Goal: Answer question/provide support: Share knowledge or assist other users

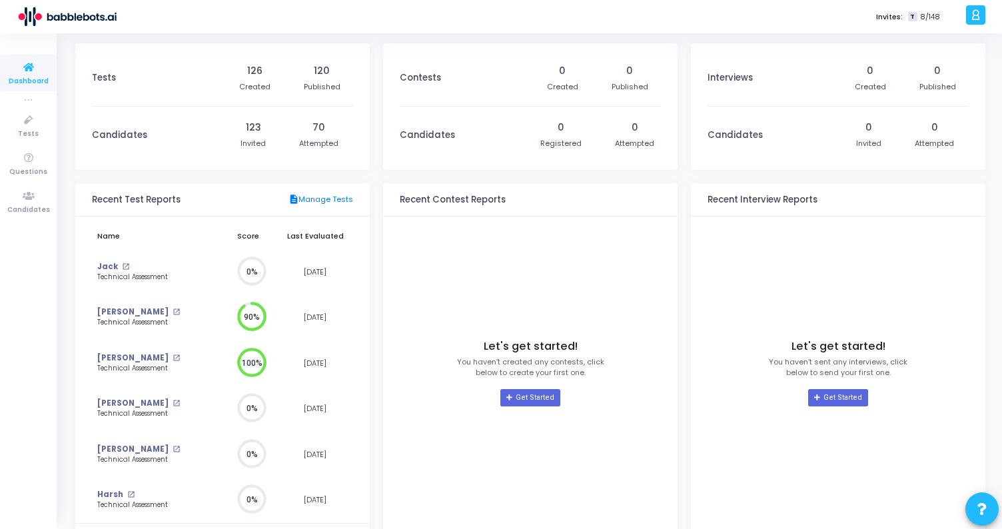
click at [345, 28] on div "Invites: T 8/148" at bounding box center [547, 16] width 829 height 33
click at [28, 151] on icon at bounding box center [29, 158] width 28 height 17
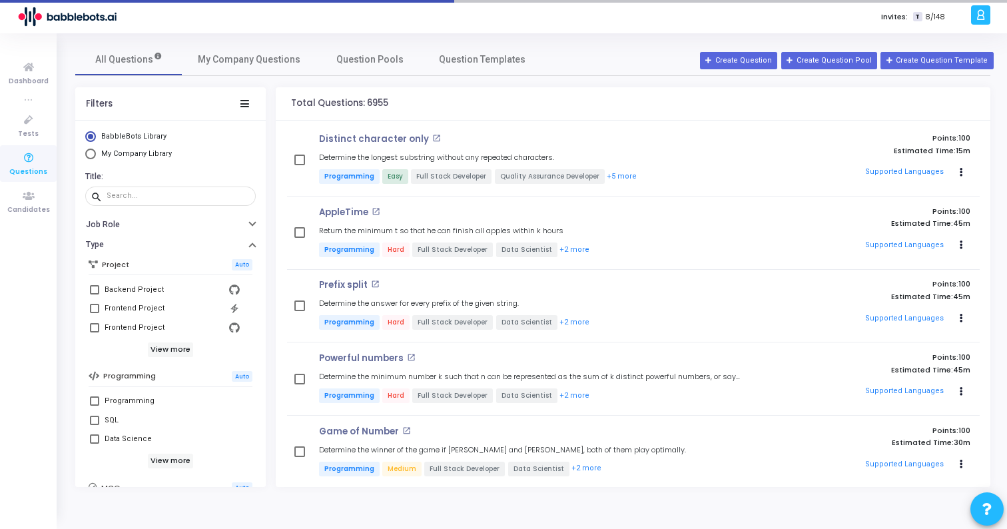
click at [93, 290] on span at bounding box center [94, 289] width 9 height 9
click at [94, 294] on input "Backend Project" at bounding box center [94, 294] width 1 height 1
checkbox input "true"
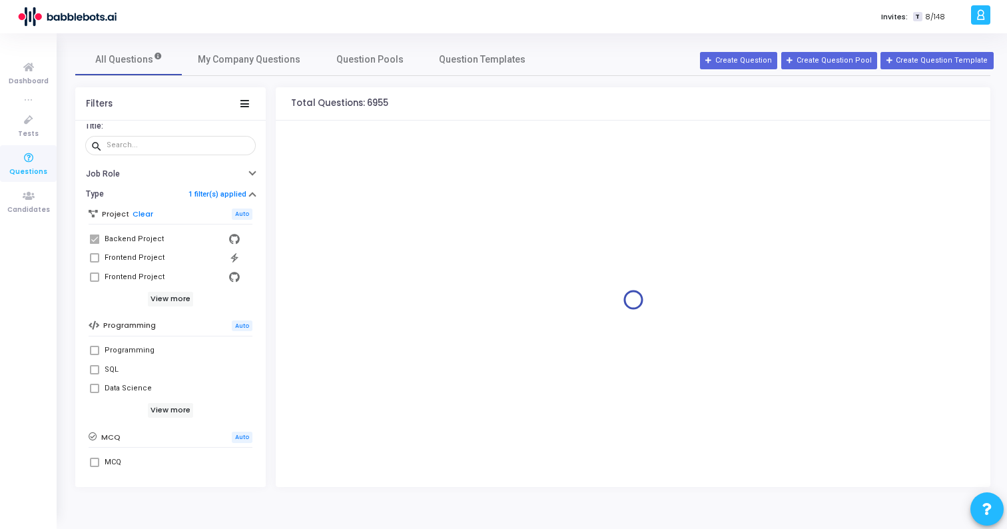
scroll to position [57, 0]
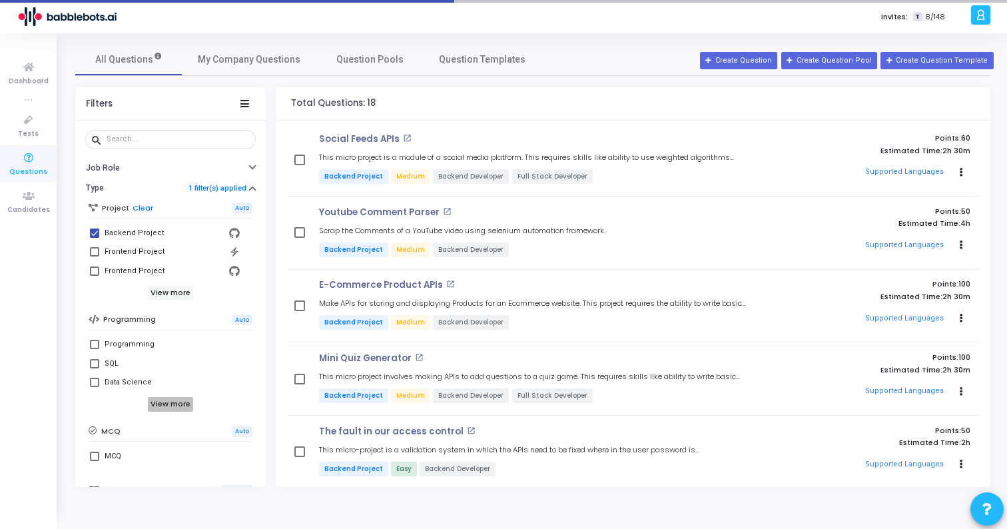
click at [171, 402] on h6 "View more" at bounding box center [171, 404] width 46 height 15
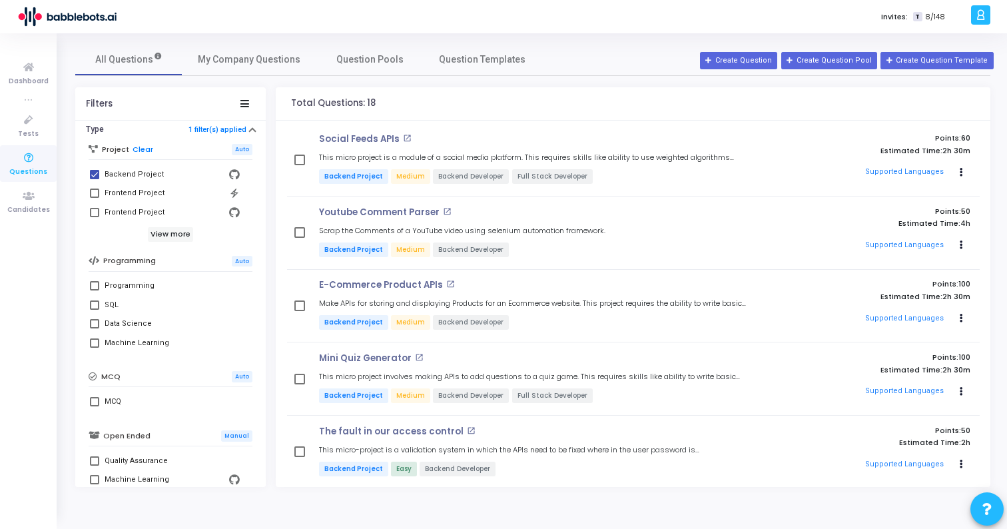
scroll to position [116, 0]
click at [95, 286] on span at bounding box center [94, 284] width 9 height 9
click at [95, 290] on input "Programming" at bounding box center [94, 290] width 1 height 1
checkbox input "true"
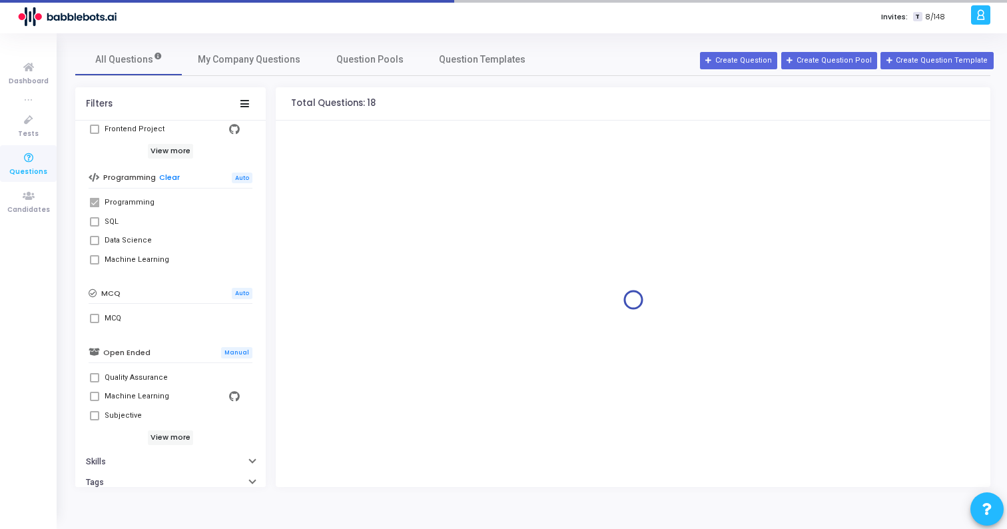
scroll to position [253, 0]
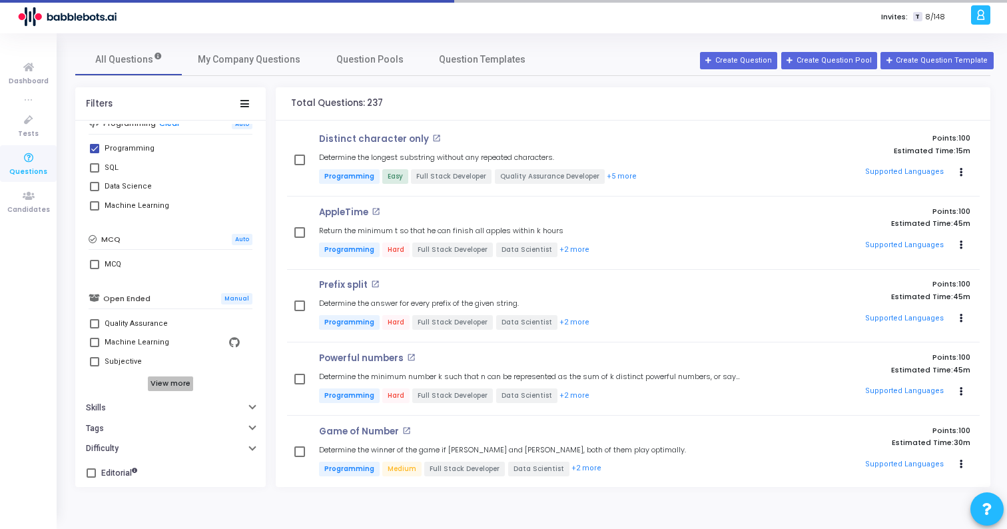
click at [163, 378] on h6 "View more" at bounding box center [171, 383] width 46 height 15
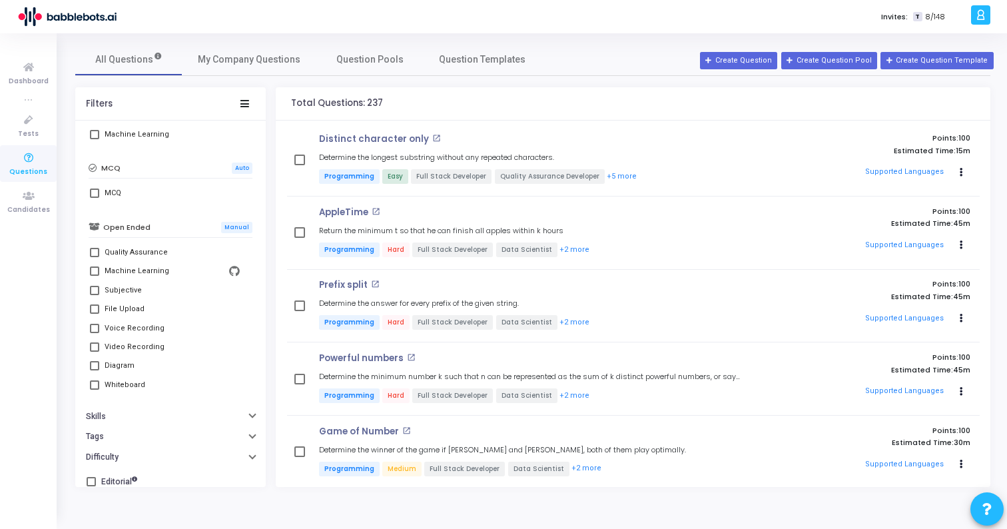
scroll to position [333, 0]
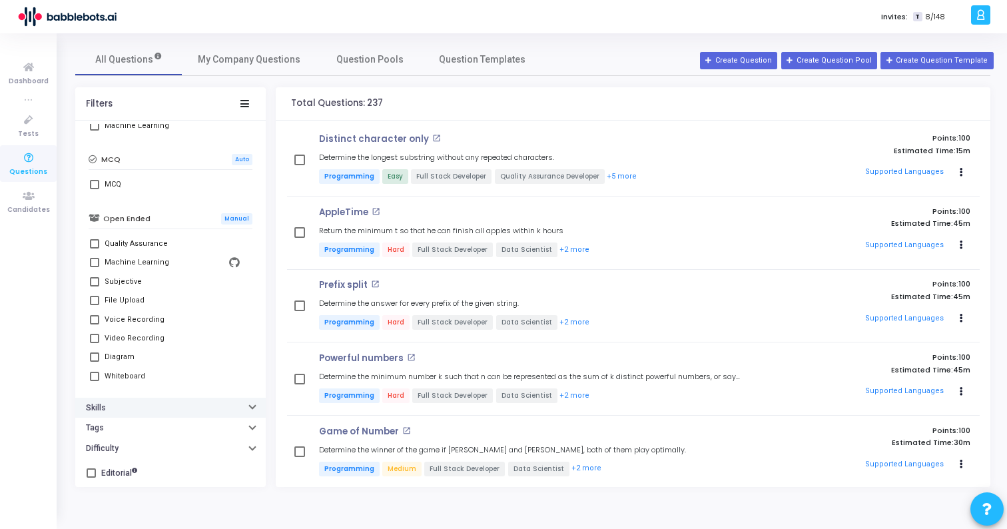
click at [133, 408] on button "Skills" at bounding box center [170, 408] width 191 height 21
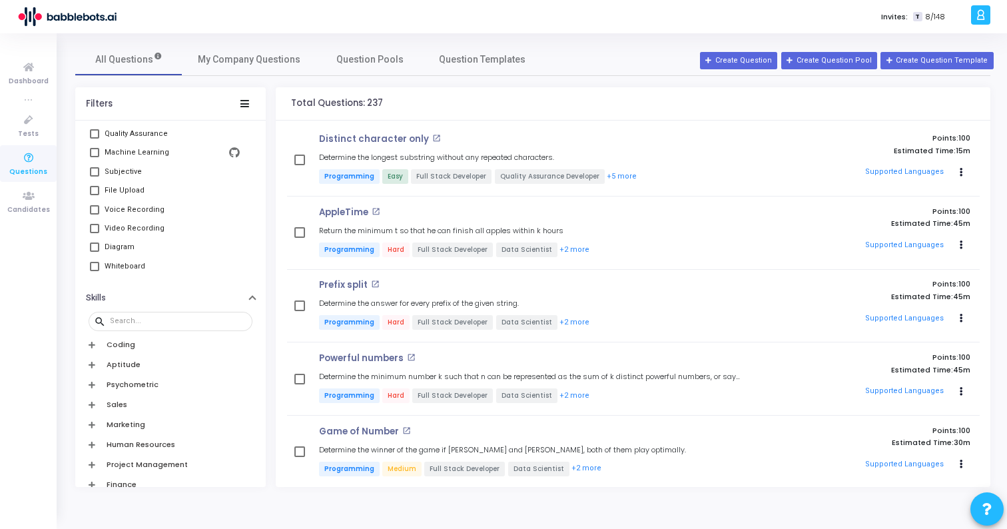
scroll to position [448, 0]
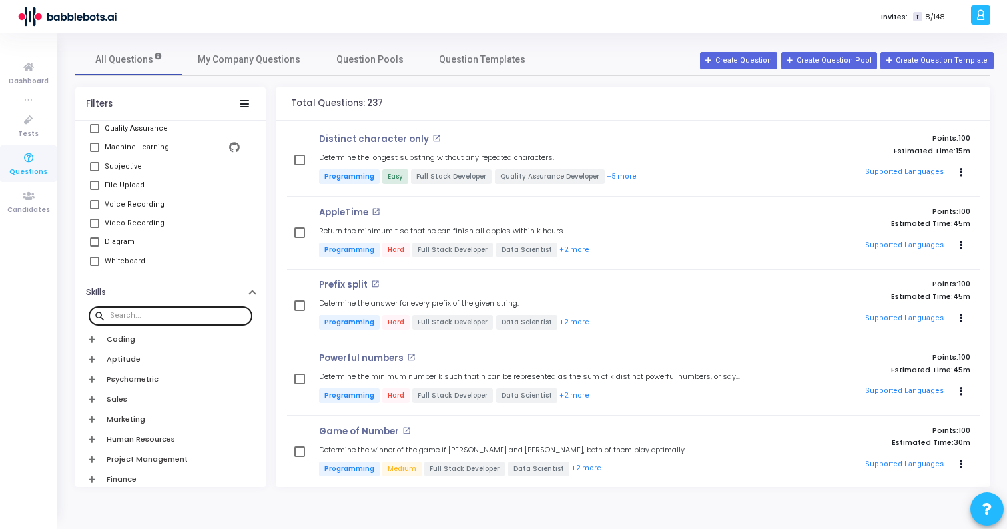
click at [139, 312] on input "text" at bounding box center [178, 316] width 137 height 8
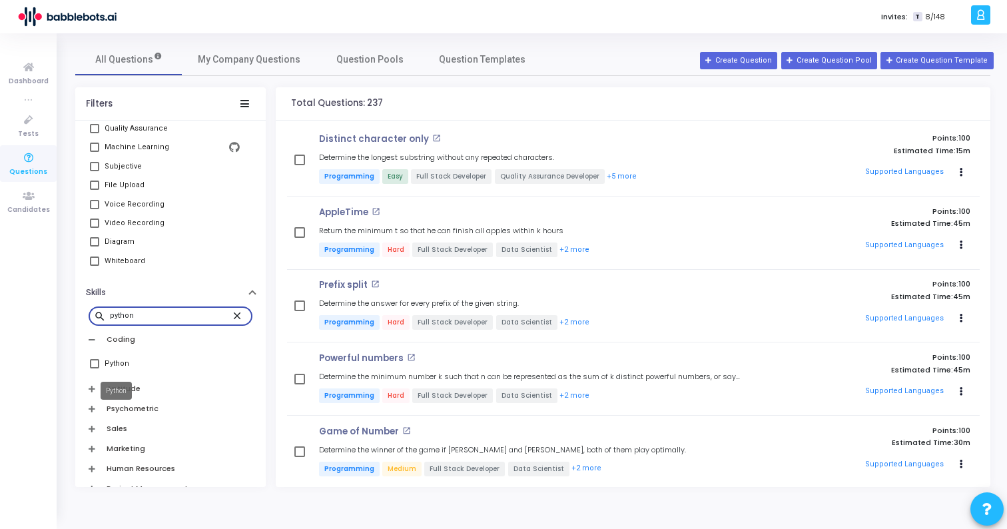
type input "python"
click at [122, 362] on div "Python" at bounding box center [117, 364] width 25 height 16
click at [95, 368] on input "Python" at bounding box center [94, 368] width 1 height 1
checkbox input "true"
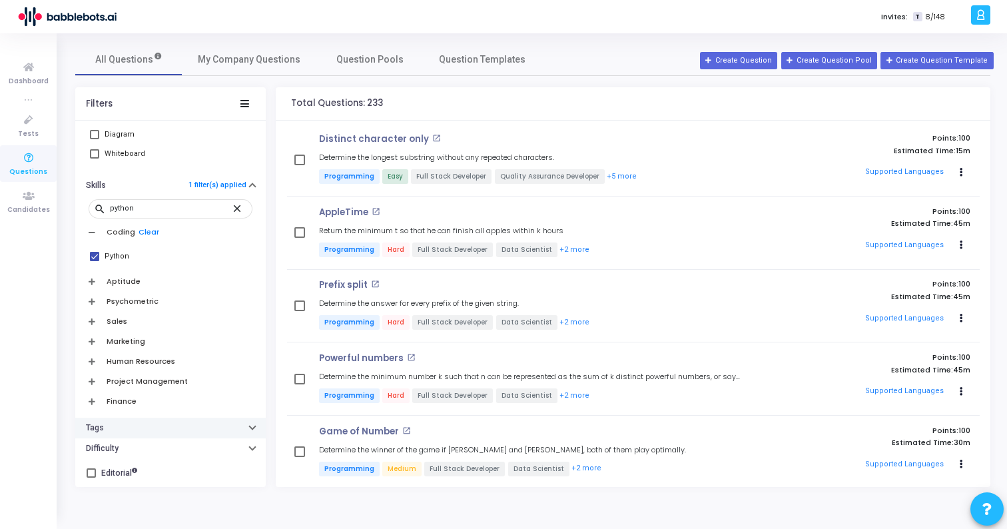
click at [167, 436] on button "Tags" at bounding box center [170, 428] width 191 height 21
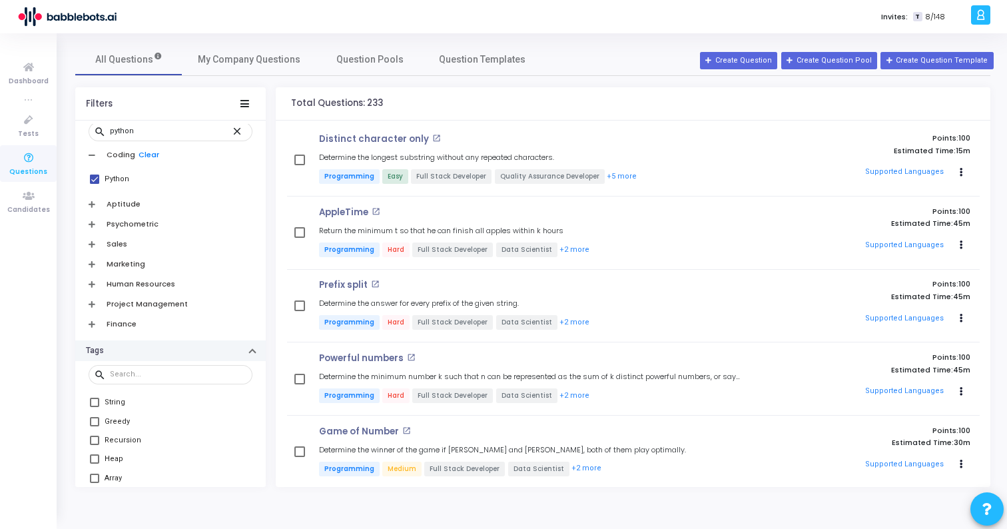
scroll to position [707, 0]
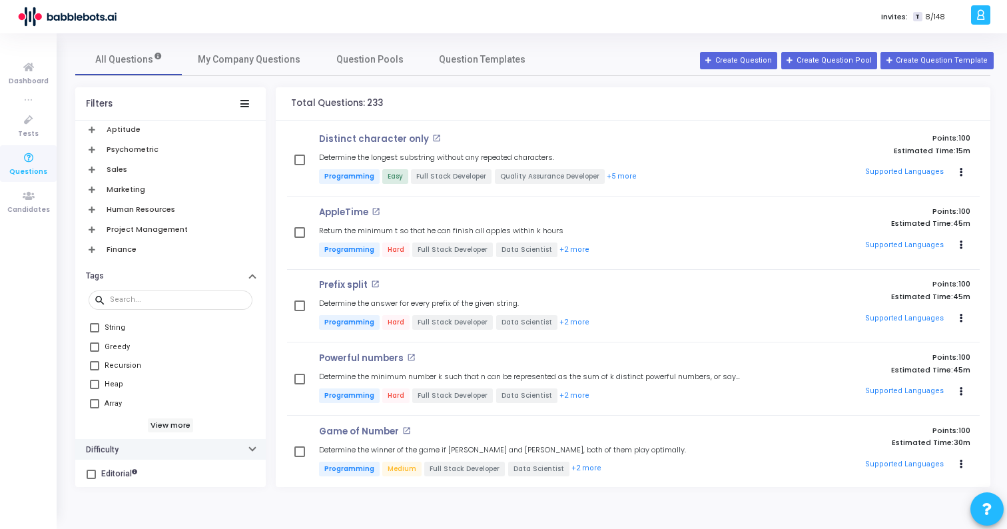
click at [154, 453] on button "Difficulty" at bounding box center [170, 449] width 191 height 21
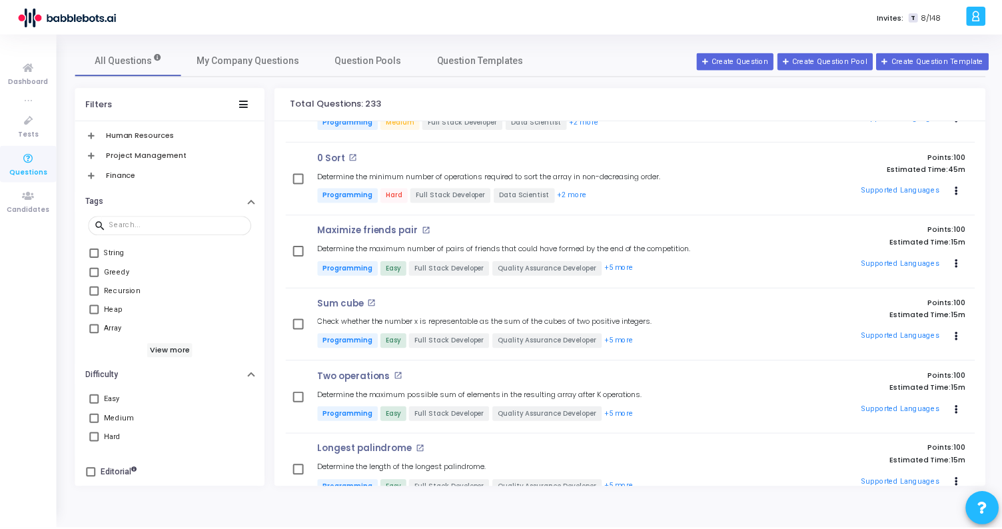
scroll to position [752, 0]
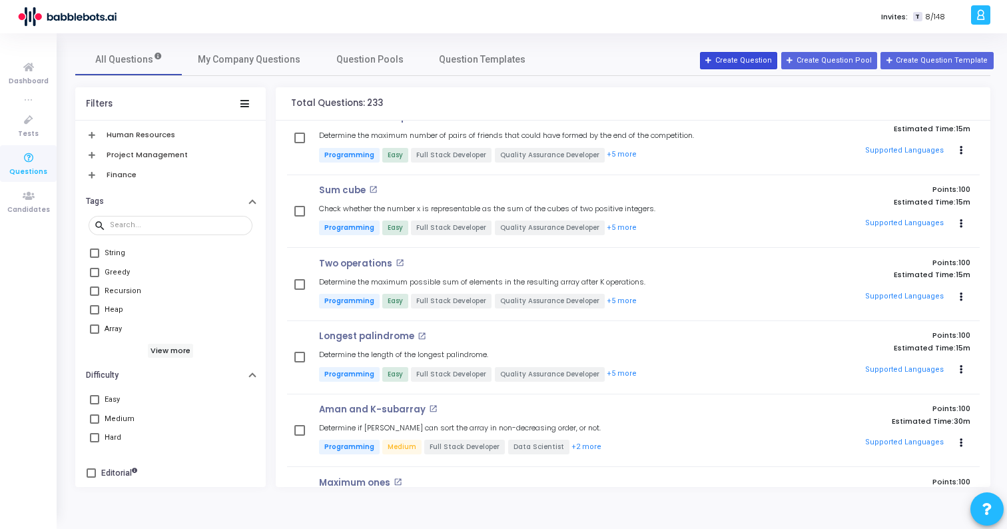
click at [750, 63] on button "Create Question" at bounding box center [738, 60] width 77 height 17
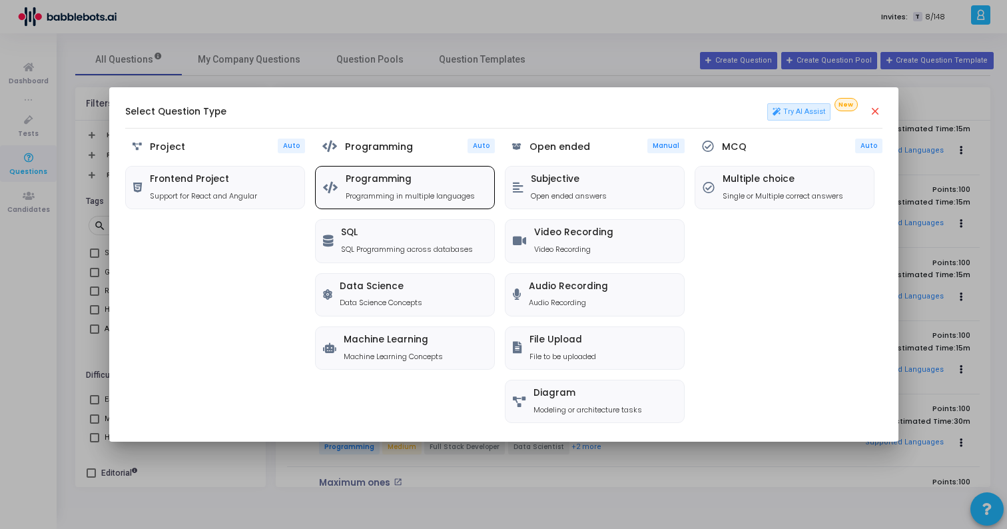
click at [437, 194] on p "Programming in multiple languages" at bounding box center [410, 196] width 129 height 11
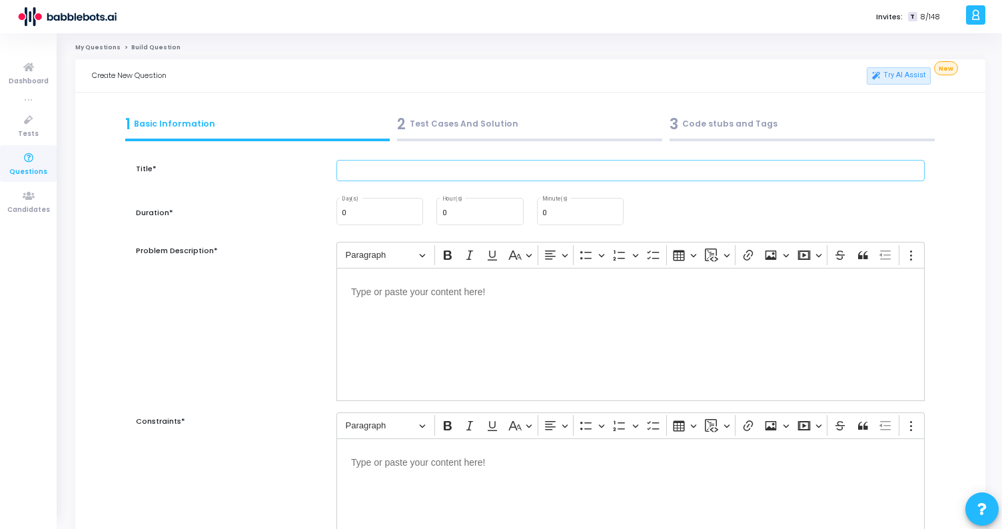
click at [420, 169] on input "text" at bounding box center [630, 171] width 588 height 22
type input "test"
click at [547, 218] on div "0 Minute(s)" at bounding box center [580, 210] width 76 height 29
type input "30"
click at [435, 330] on div "Editor editing area: main" at bounding box center [630, 334] width 588 height 133
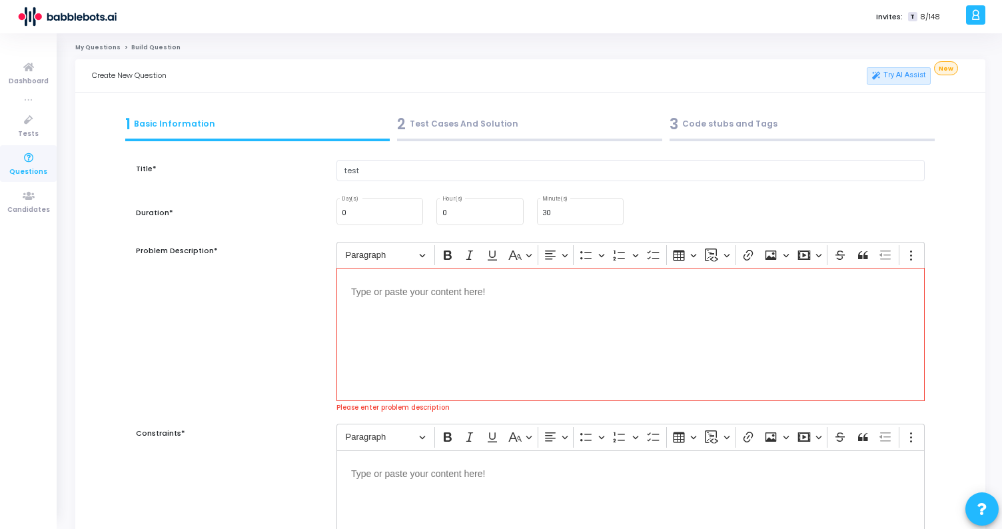
click at [372, 83] on div "Create New Question" at bounding box center [311, 75] width 438 height 33
click at [415, 318] on div "Editor editing area: main" at bounding box center [630, 334] width 588 height 133
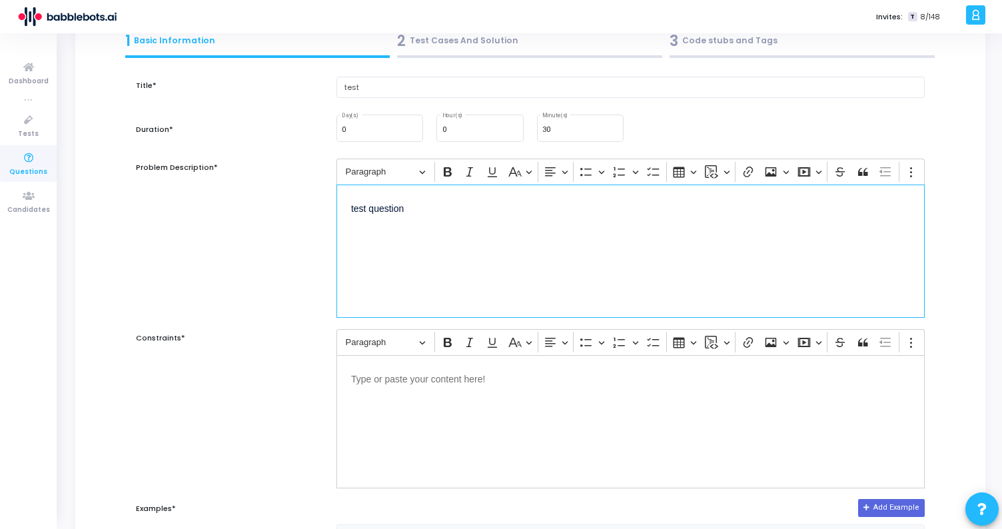
scroll to position [126, 0]
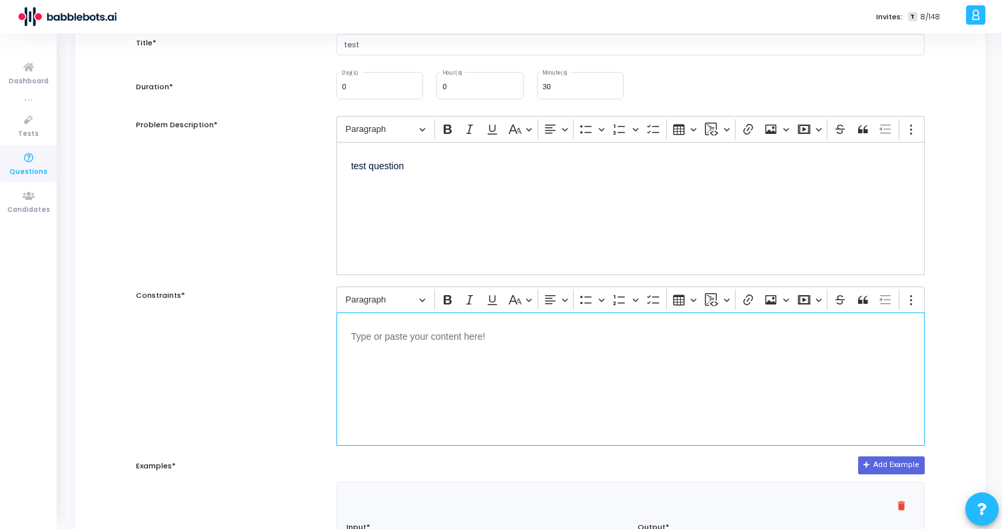
click at [348, 336] on div "Editor editing area: main" at bounding box center [630, 378] width 588 height 133
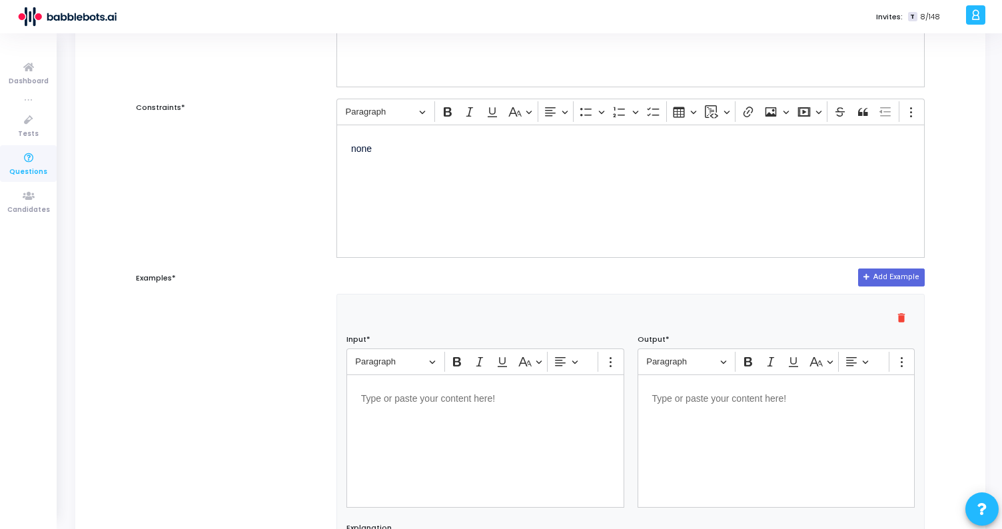
scroll to position [558, 0]
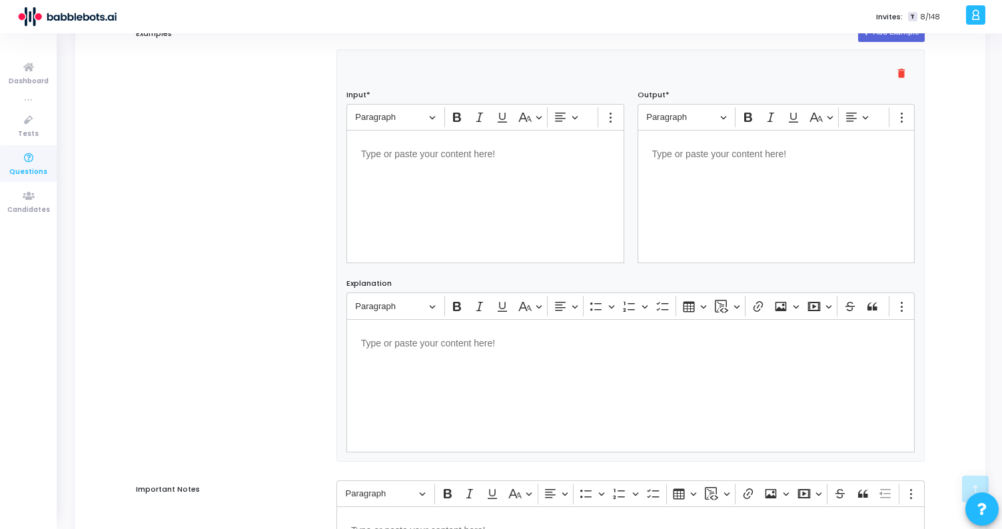
click at [461, 223] on div "Editor editing area: main" at bounding box center [485, 196] width 278 height 133
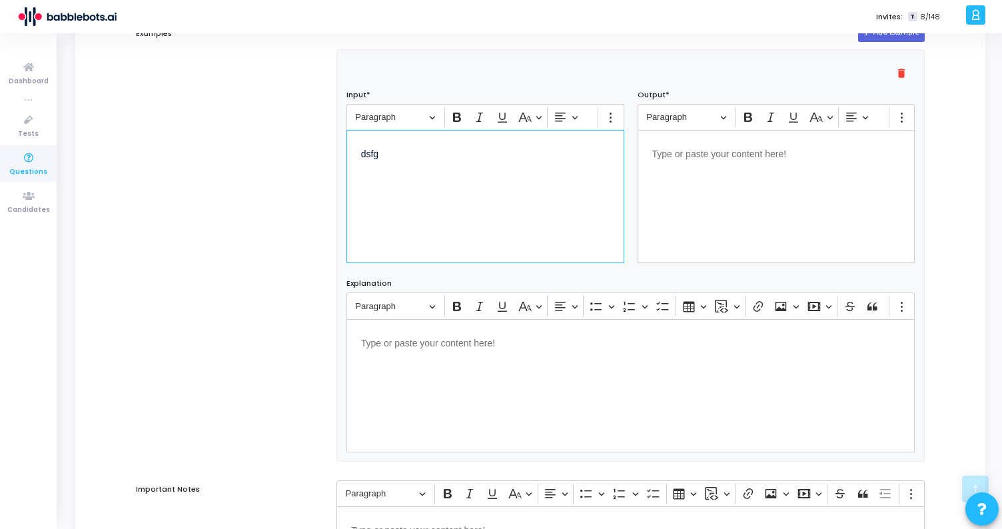
click at [718, 203] on div "Editor editing area: main" at bounding box center [777, 196] width 278 height 133
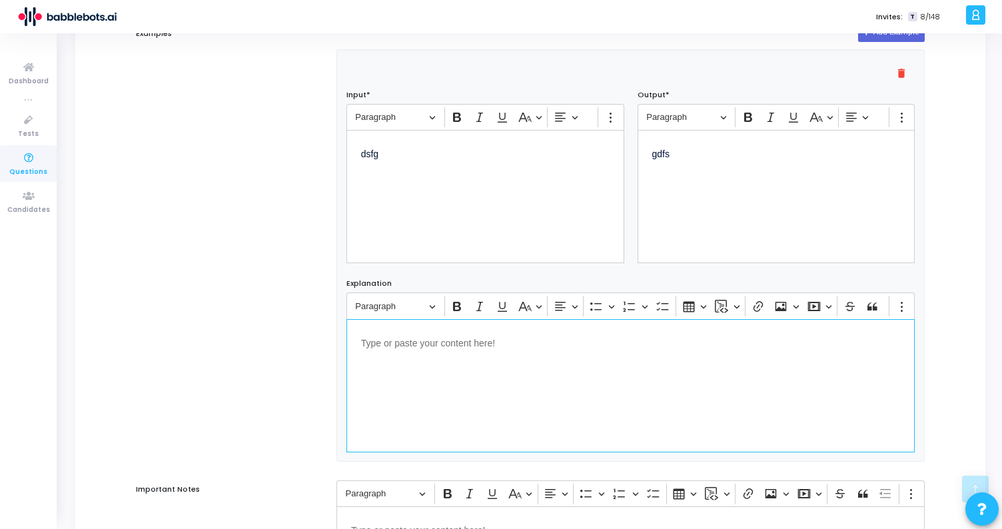
click at [540, 422] on div "Editor editing area: main" at bounding box center [630, 385] width 569 height 133
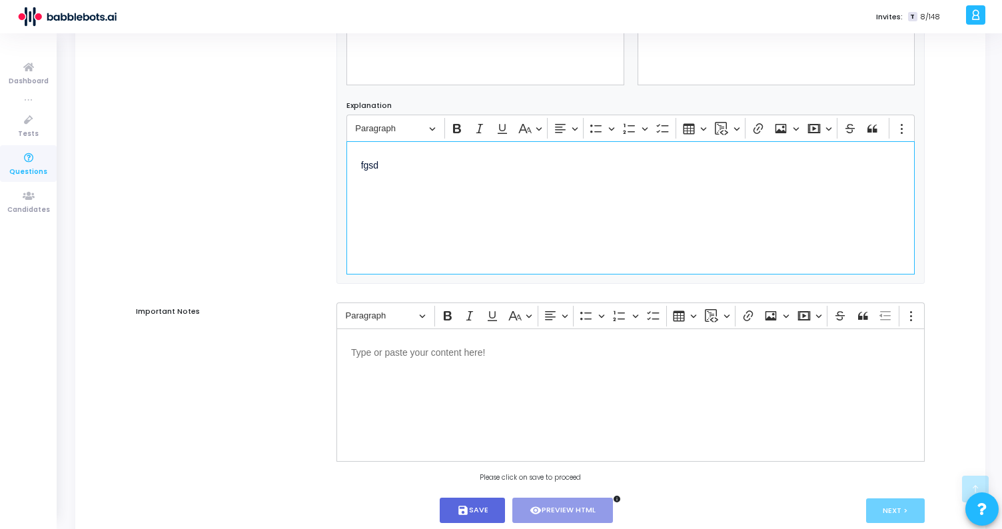
click at [496, 376] on div "Editor editing area: main" at bounding box center [630, 394] width 588 height 133
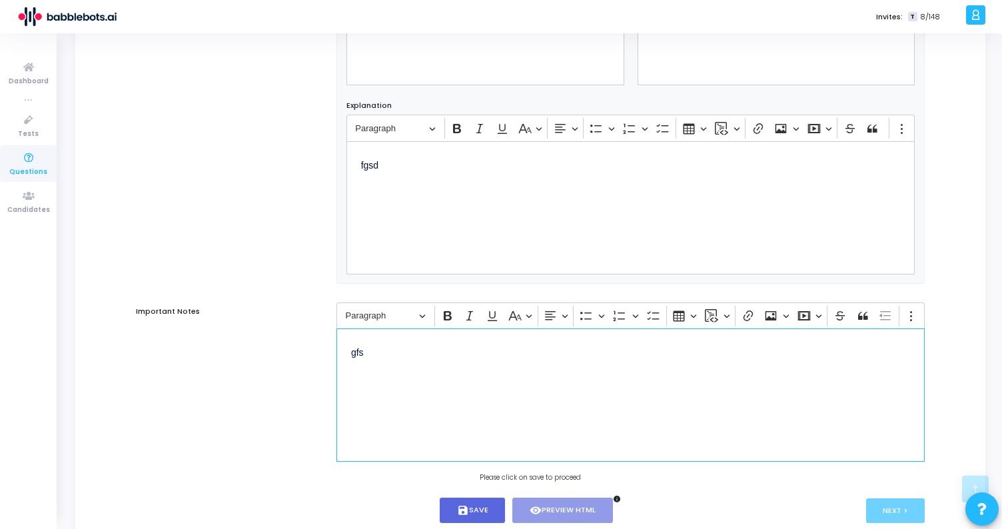
scroll to position [775, 0]
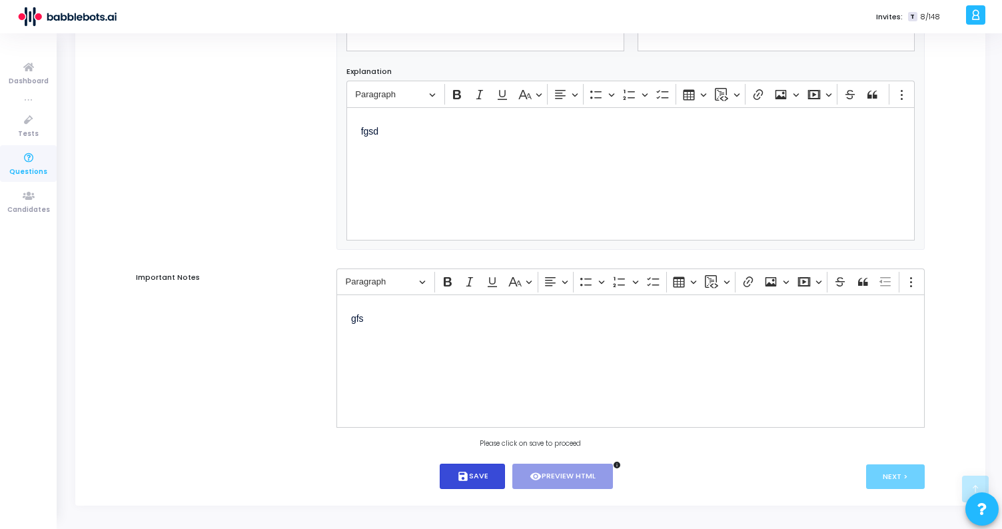
click at [474, 470] on button "save Save" at bounding box center [473, 477] width 66 height 26
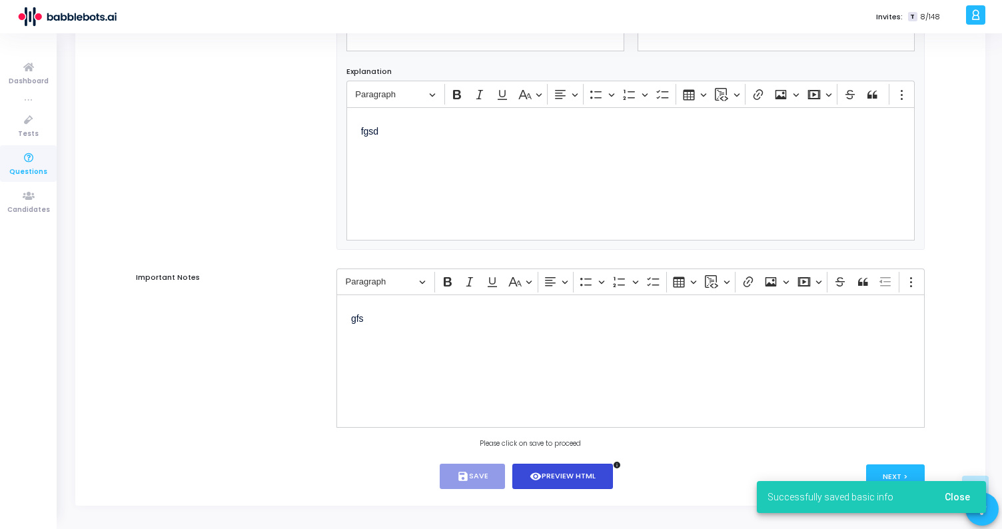
click at [576, 476] on button "visibility Preview HTML" at bounding box center [562, 477] width 101 height 26
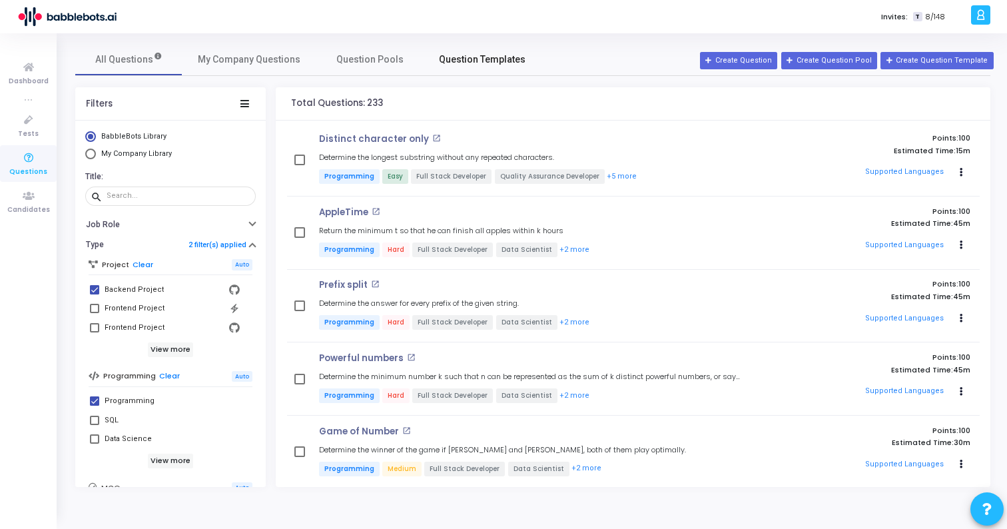
click at [458, 59] on span "Question Templates" at bounding box center [482, 60] width 87 height 14
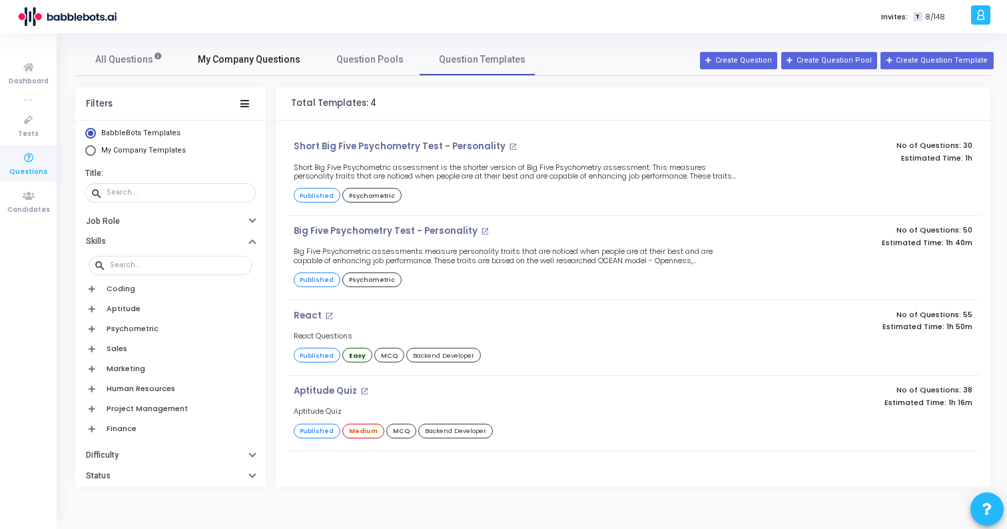
click at [252, 62] on span "My Company Questions" at bounding box center [249, 60] width 103 height 14
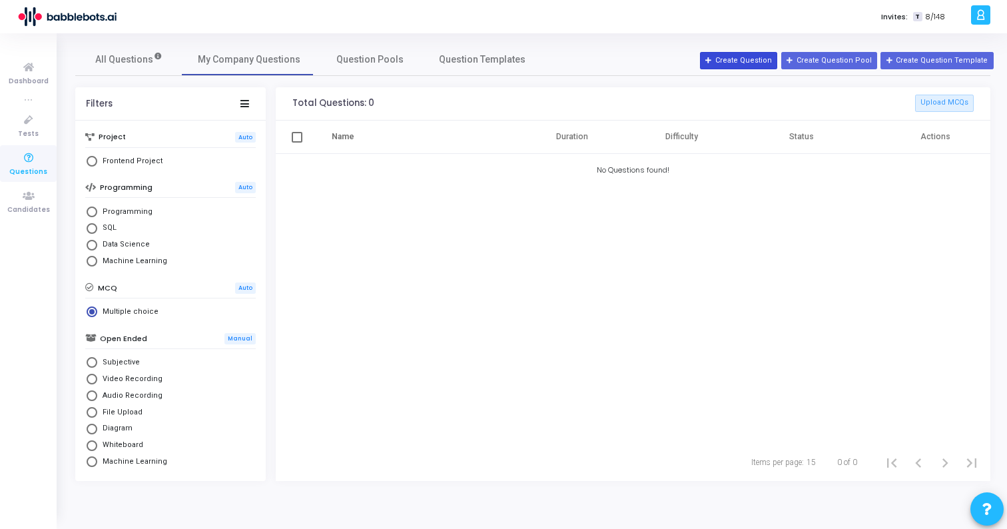
click at [752, 63] on button "Create Question" at bounding box center [738, 60] width 77 height 17
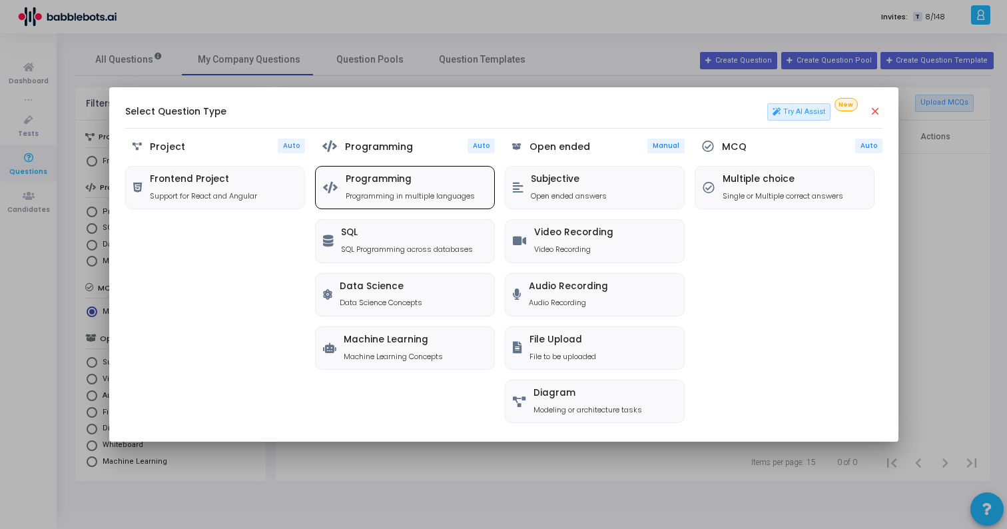
click at [428, 194] on p "Programming in multiple languages" at bounding box center [410, 196] width 129 height 11
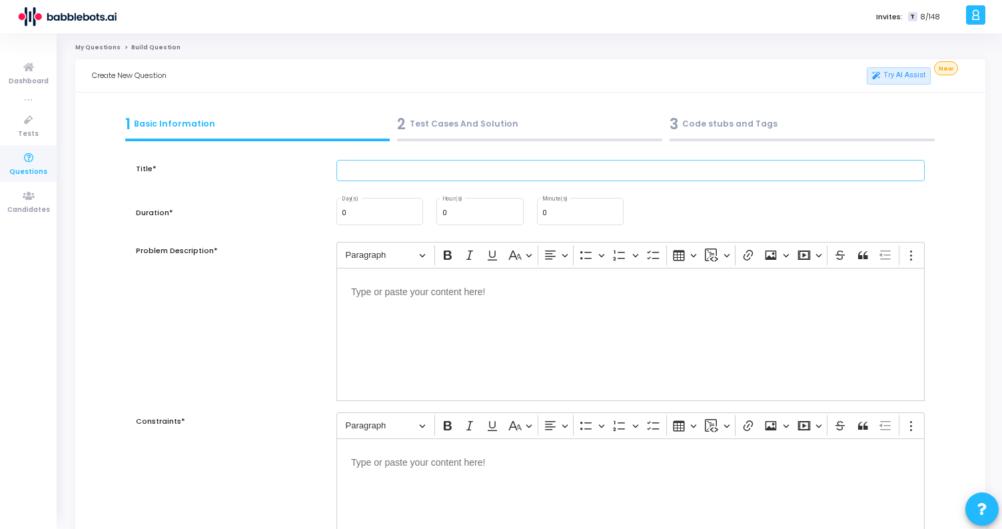
click at [379, 170] on input "text" at bounding box center [630, 171] width 588 height 22
type input "test"
click at [563, 217] on input "0" at bounding box center [580, 213] width 76 height 8
type input "30"
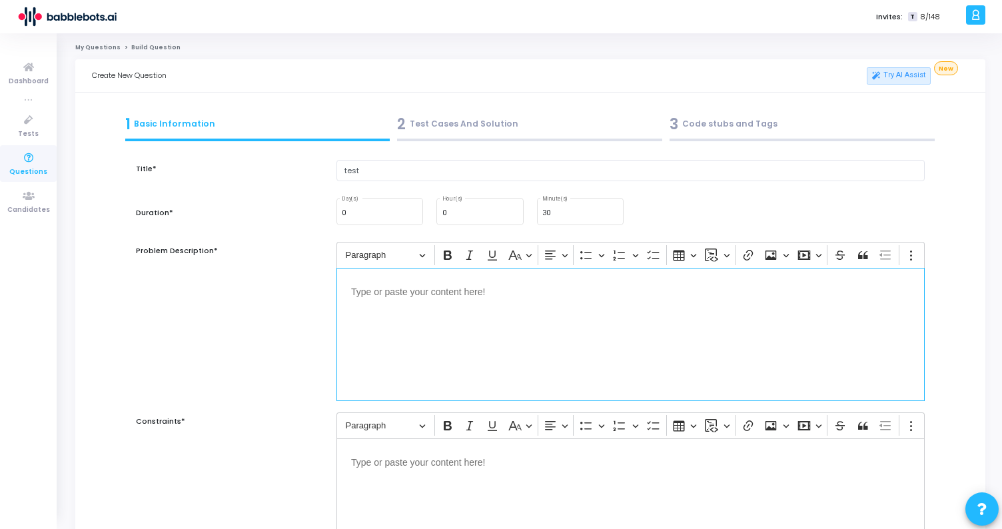
click at [508, 306] on div "Editor editing area: main" at bounding box center [630, 334] width 588 height 133
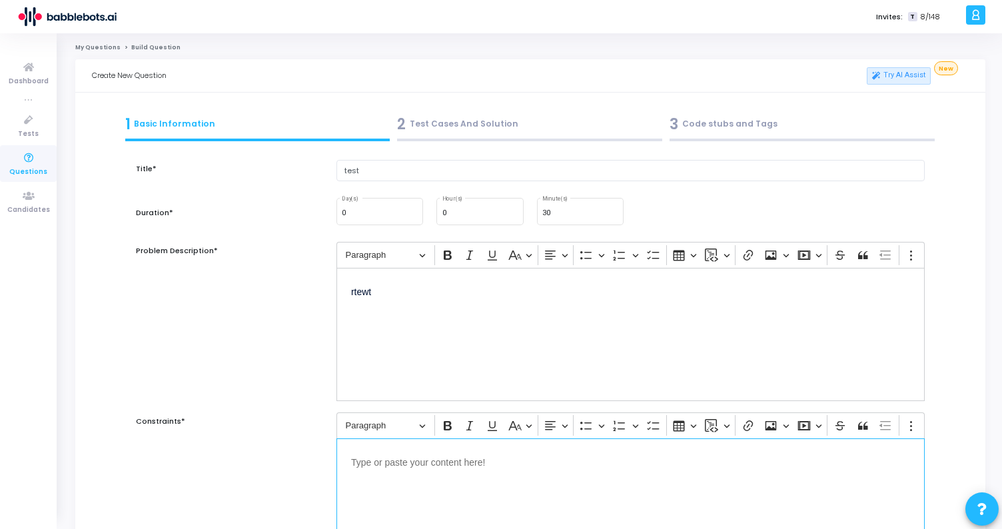
click at [465, 481] on div "Editor editing area: main" at bounding box center [630, 504] width 588 height 133
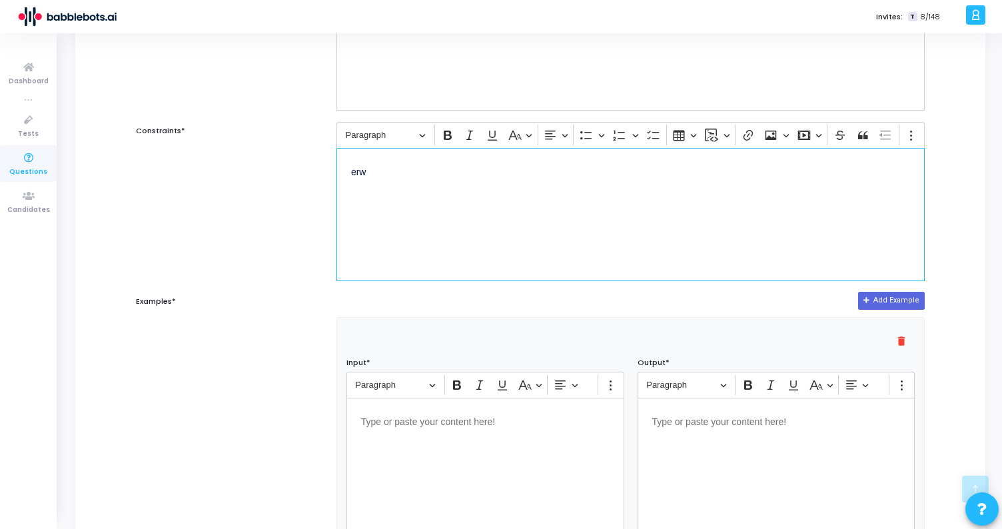
scroll to position [306, 0]
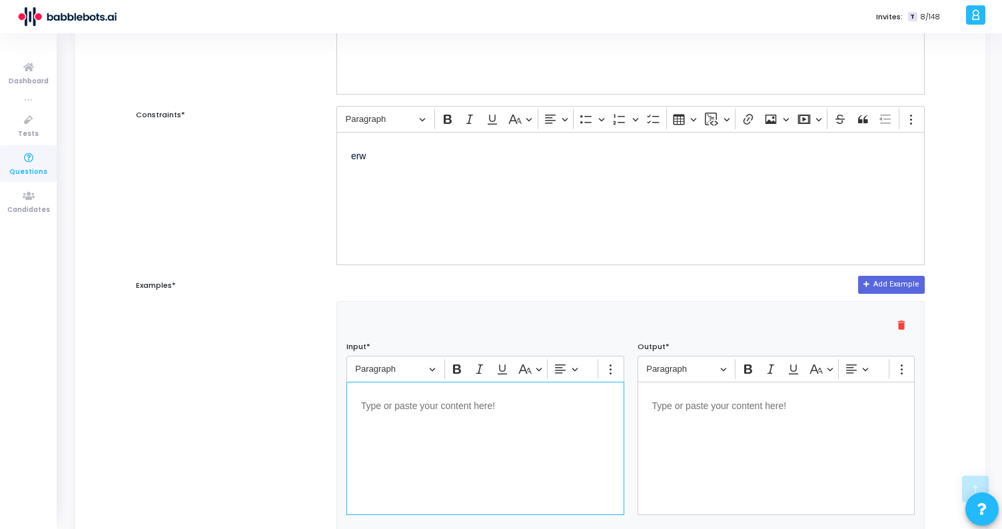
click at [423, 404] on p "Editor editing area: main" at bounding box center [485, 404] width 249 height 17
click at [773, 431] on div "Editor editing area: main" at bounding box center [777, 448] width 278 height 133
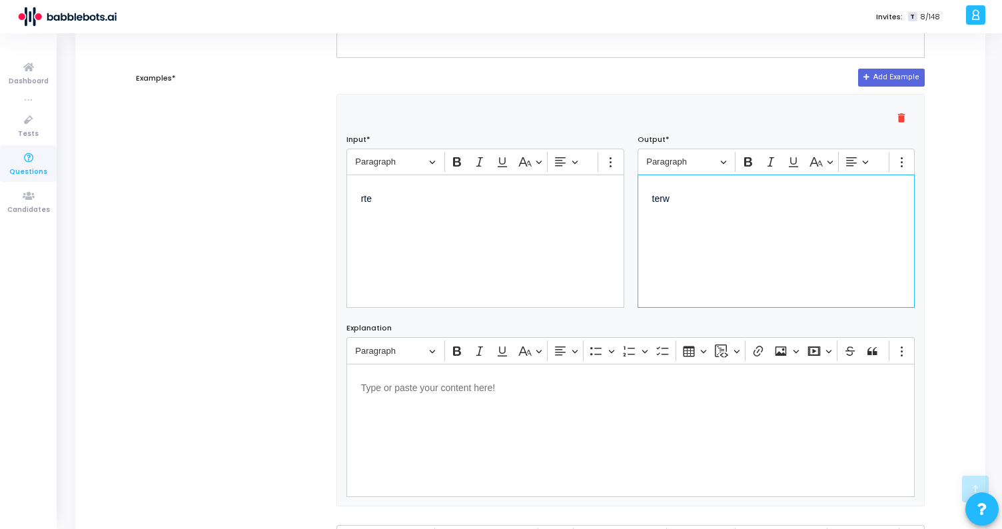
click at [537, 420] on div "Editor editing area: main" at bounding box center [630, 430] width 569 height 133
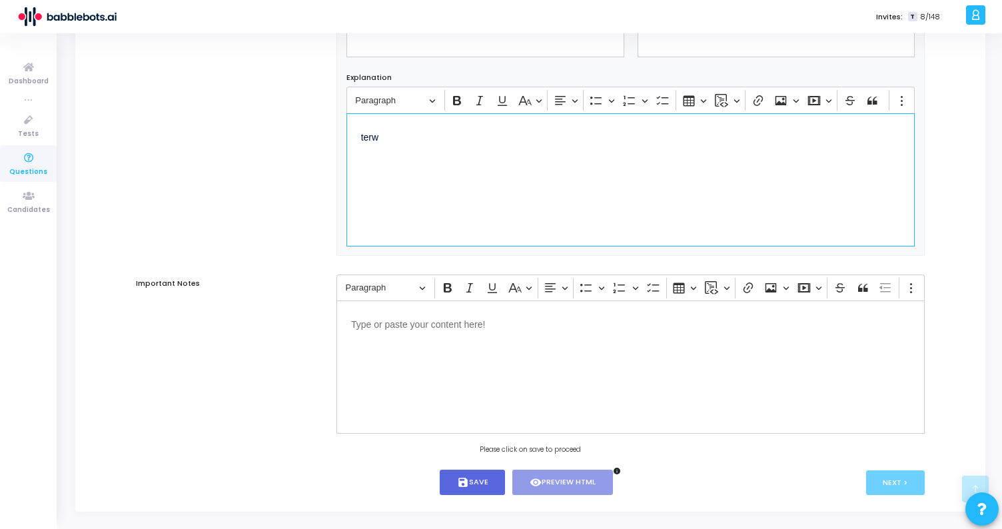
scroll to position [775, 0]
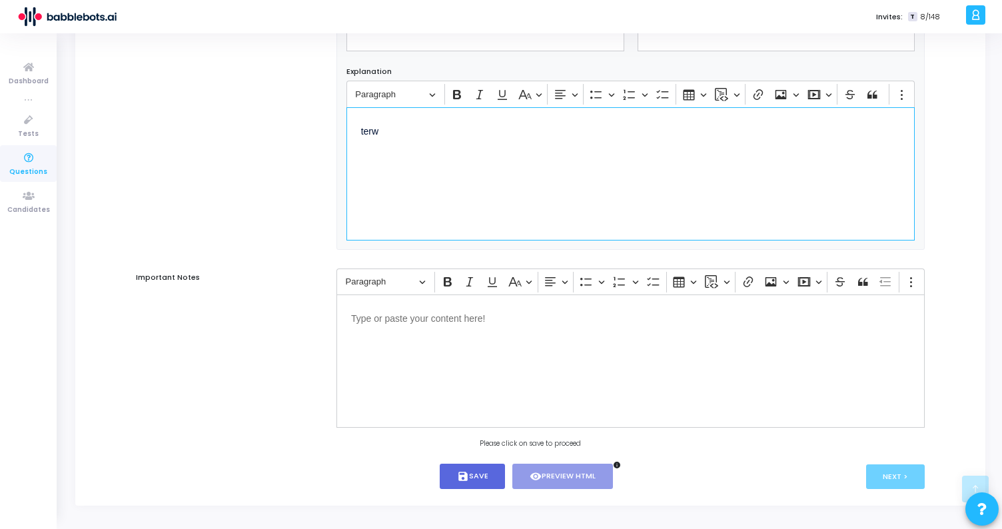
click at [528, 400] on div "Editor editing area: main" at bounding box center [630, 360] width 588 height 133
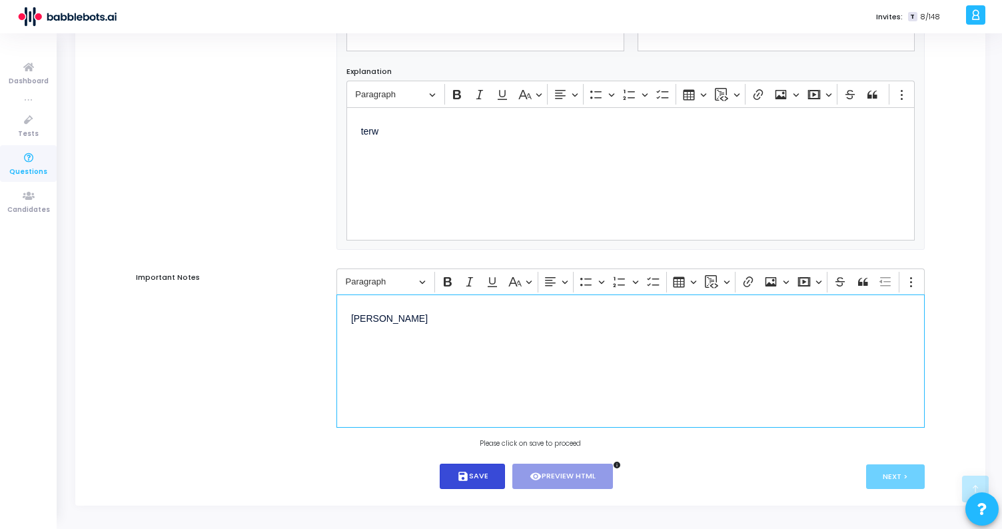
click at [488, 476] on button "save Save" at bounding box center [473, 477] width 66 height 26
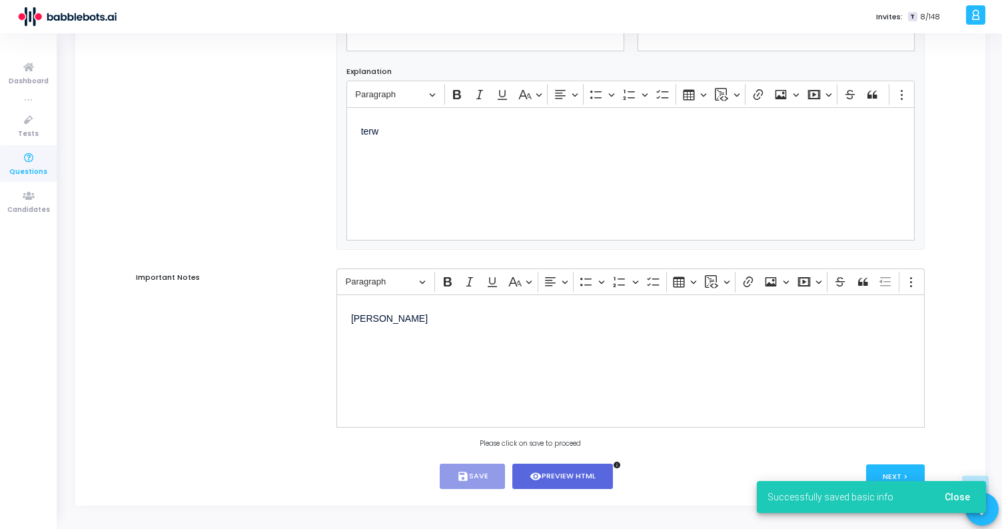
click at [878, 466] on div "Successfully saved basic info Close" at bounding box center [871, 497] width 261 height 64
click at [906, 474] on div "Successfully saved basic info Close" at bounding box center [871, 497] width 261 height 64
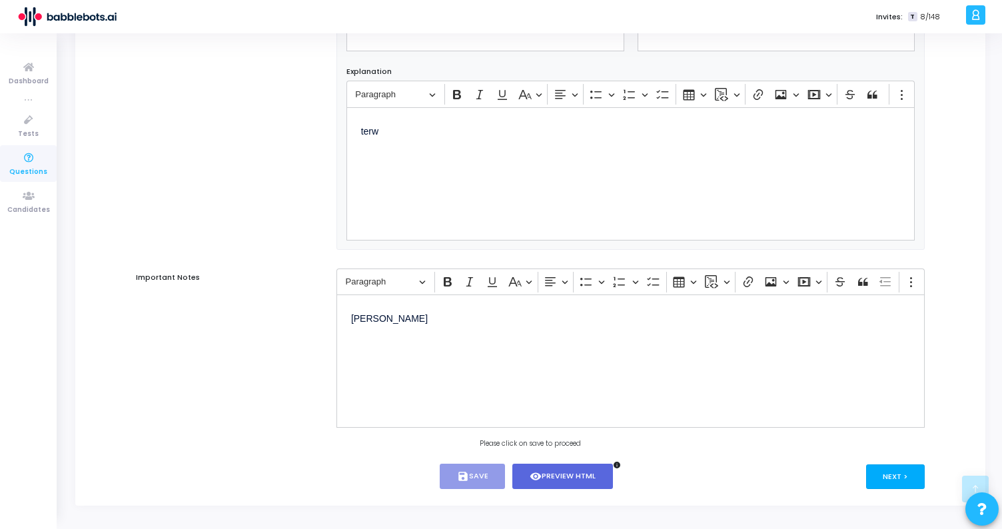
click at [895, 477] on button "Next >" at bounding box center [895, 476] width 59 height 25
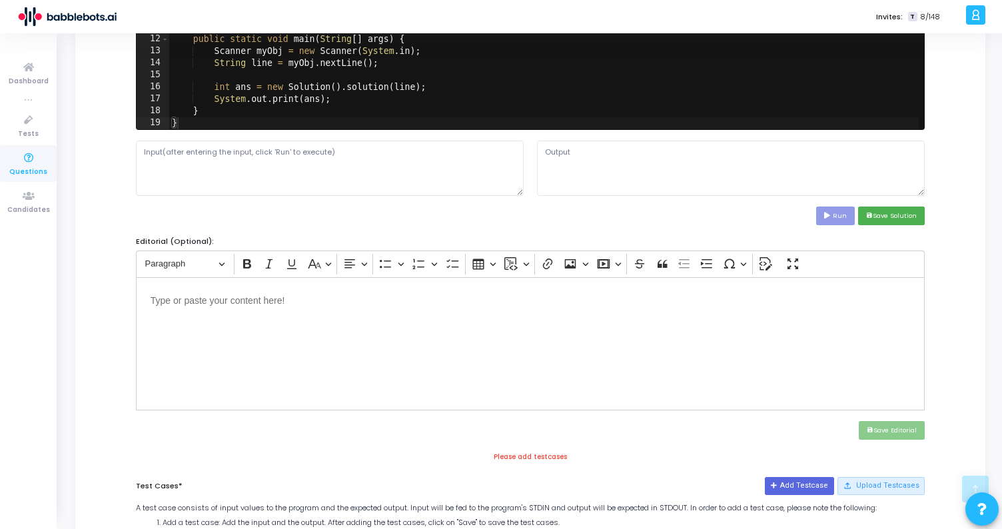
scroll to position [0, 0]
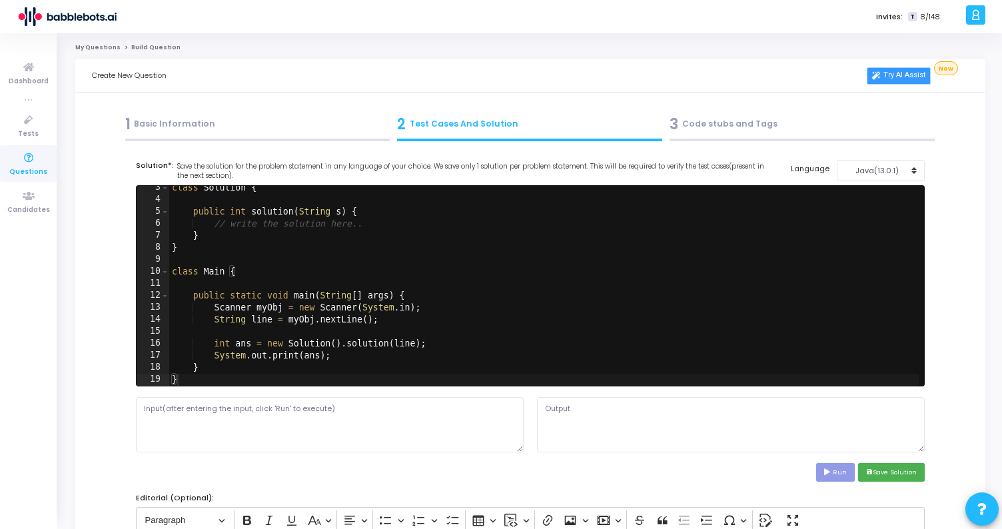
click at [905, 76] on link "Try AI Assist" at bounding box center [899, 75] width 64 height 17
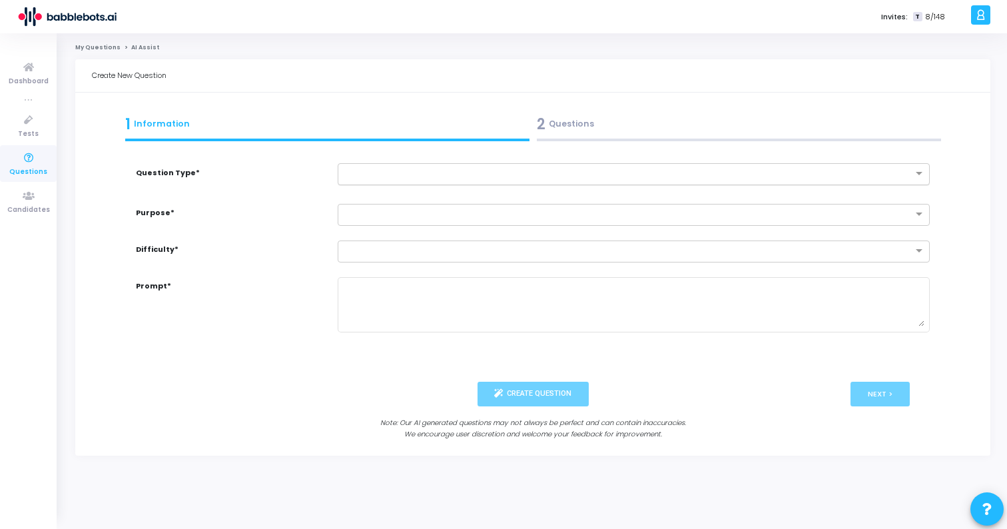
click at [474, 167] on input "text" at bounding box center [620, 172] width 551 height 11
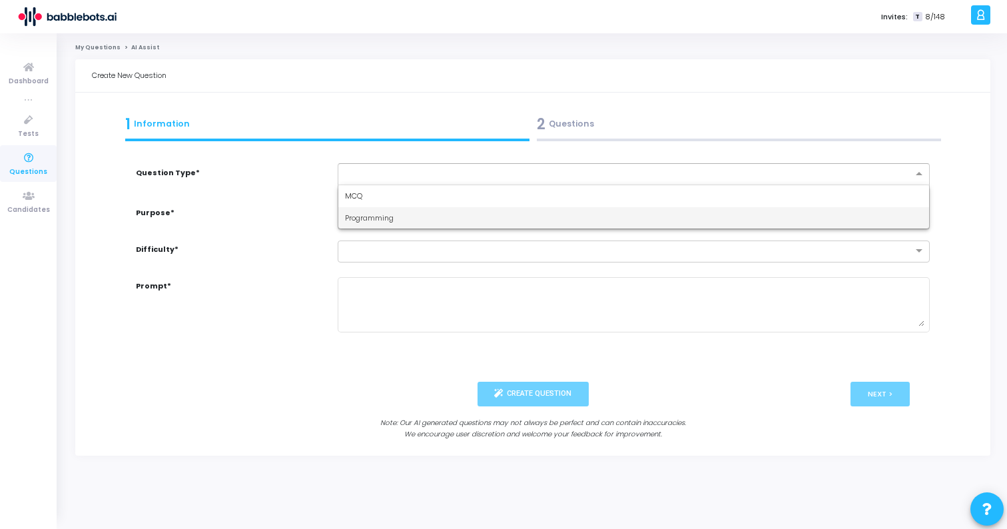
click at [442, 211] on div "Programming" at bounding box center [633, 218] width 591 height 22
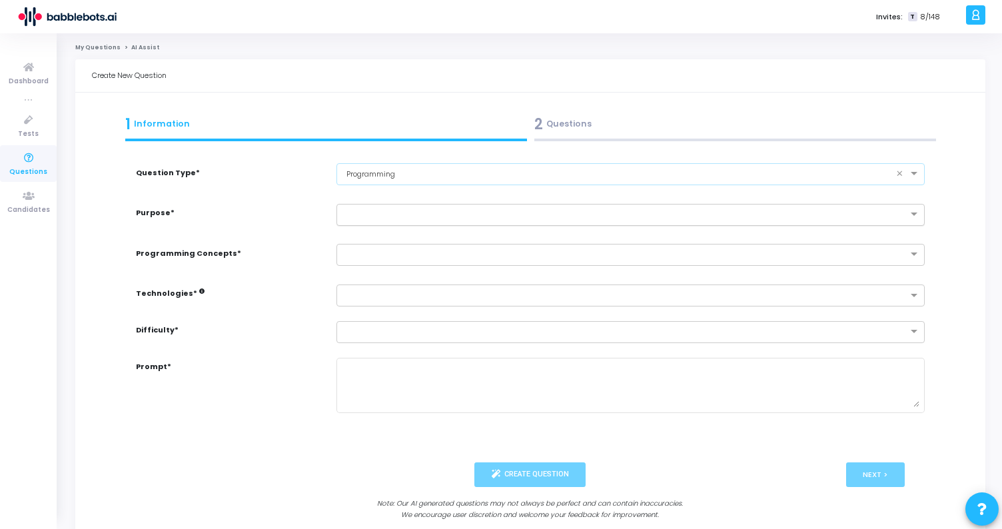
click at [436, 211] on input "text" at bounding box center [617, 213] width 547 height 11
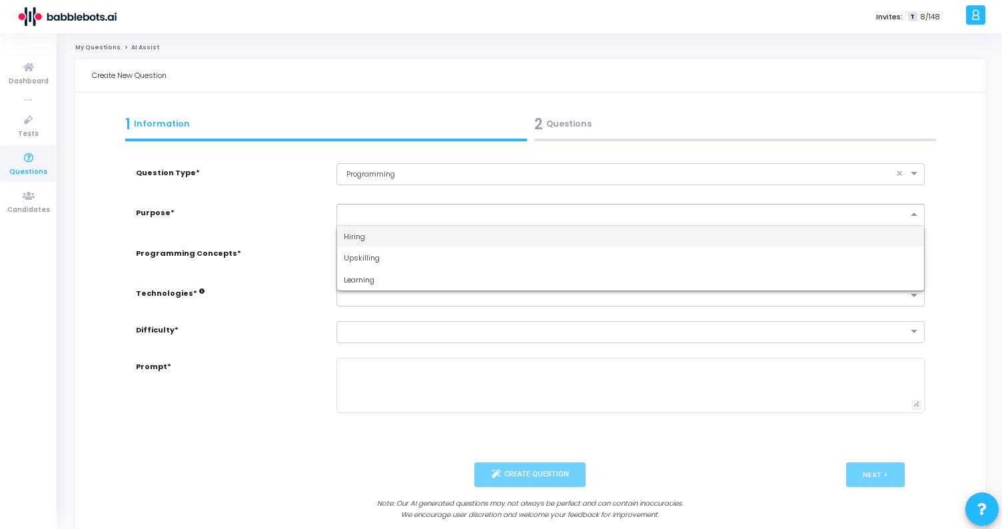
click at [433, 236] on div "Hiring" at bounding box center [630, 237] width 587 height 22
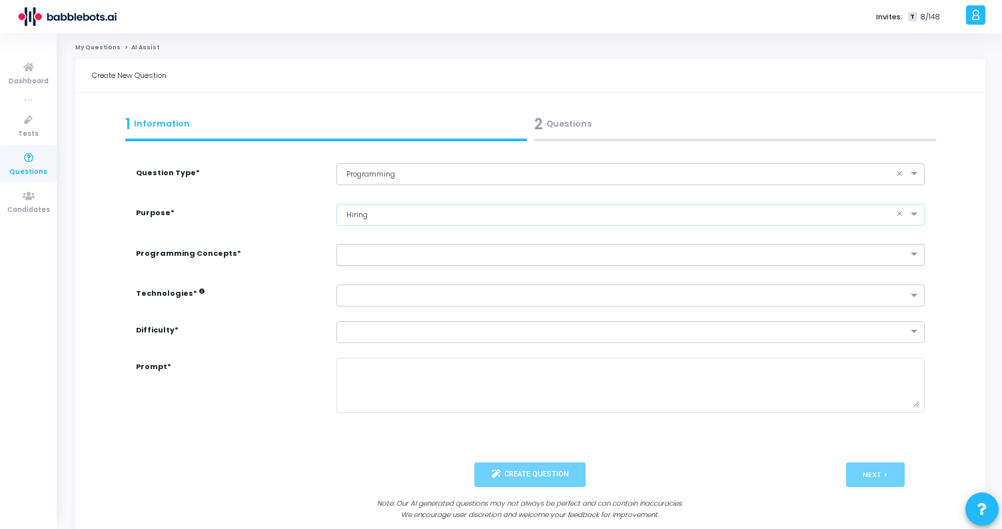
click at [412, 249] on input "text" at bounding box center [617, 253] width 547 height 11
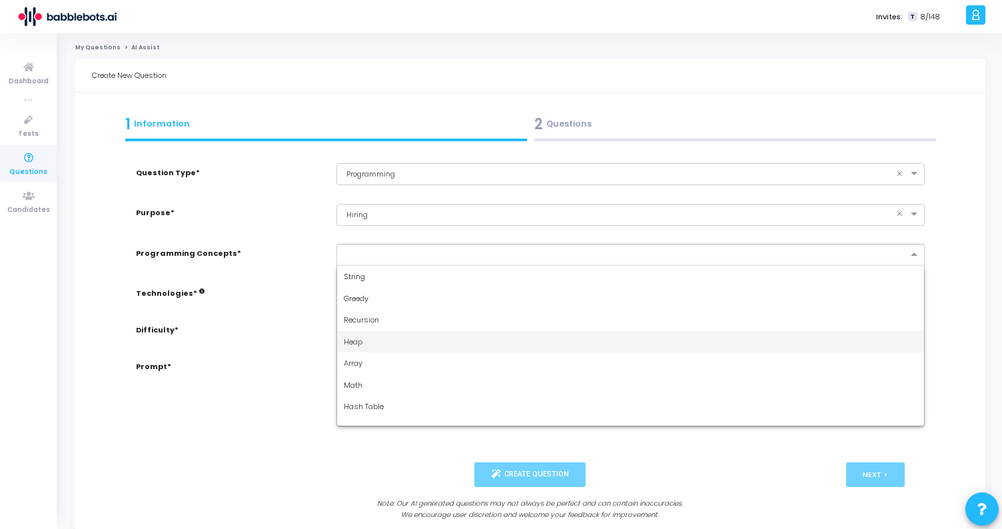
scroll to position [14, 0]
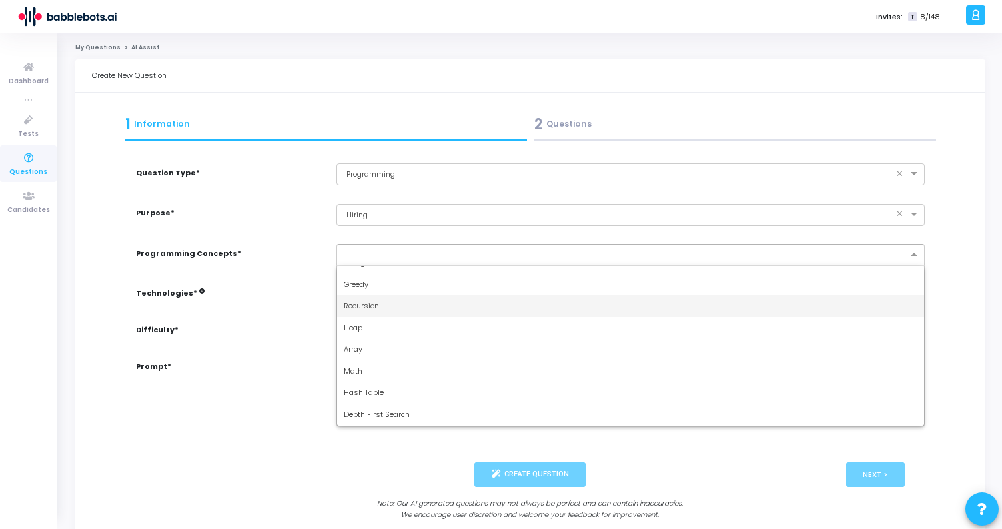
click at [406, 306] on div "Recursion" at bounding box center [630, 306] width 587 height 22
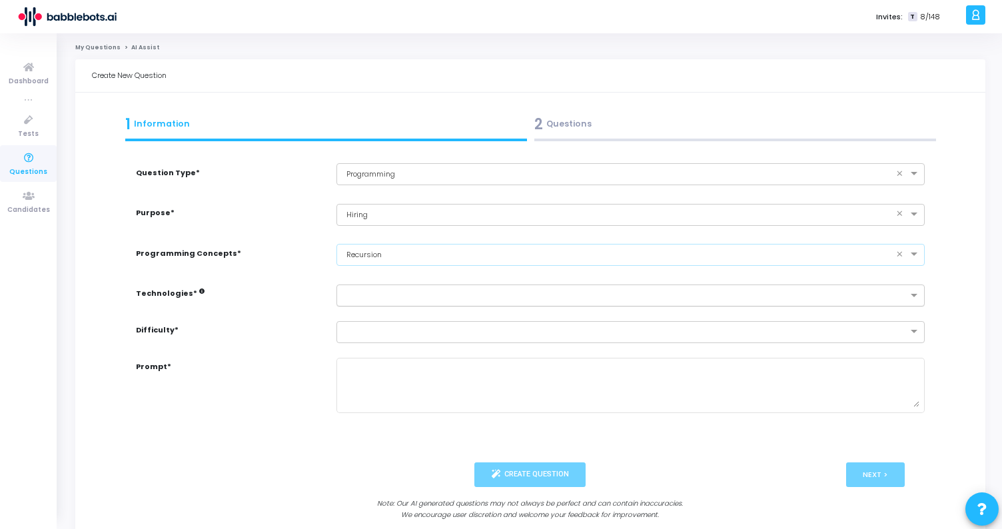
click at [389, 302] on div at bounding box center [625, 296] width 566 height 13
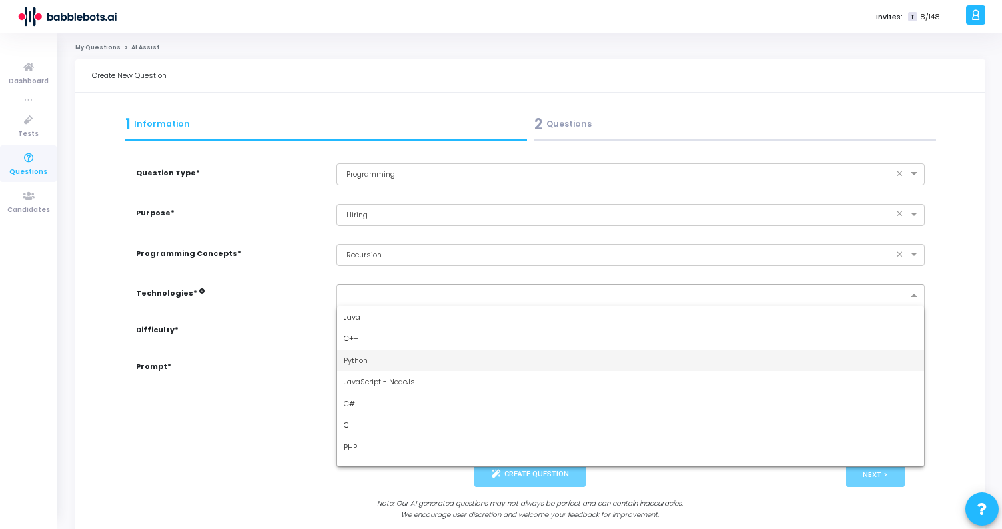
click at [385, 361] on div "Python" at bounding box center [630, 361] width 587 height 22
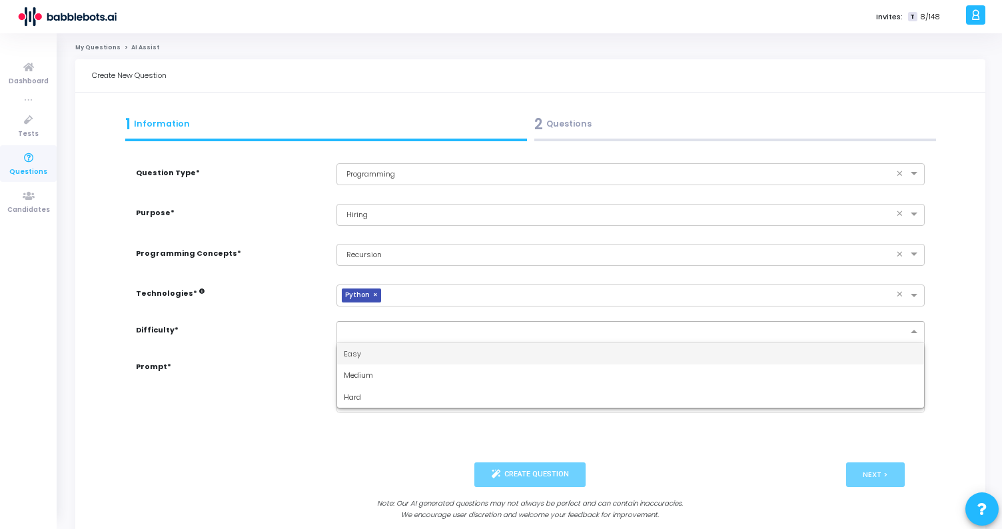
click at [405, 332] on input "text" at bounding box center [617, 330] width 547 height 11
click at [397, 384] on div "Medium" at bounding box center [630, 375] width 587 height 22
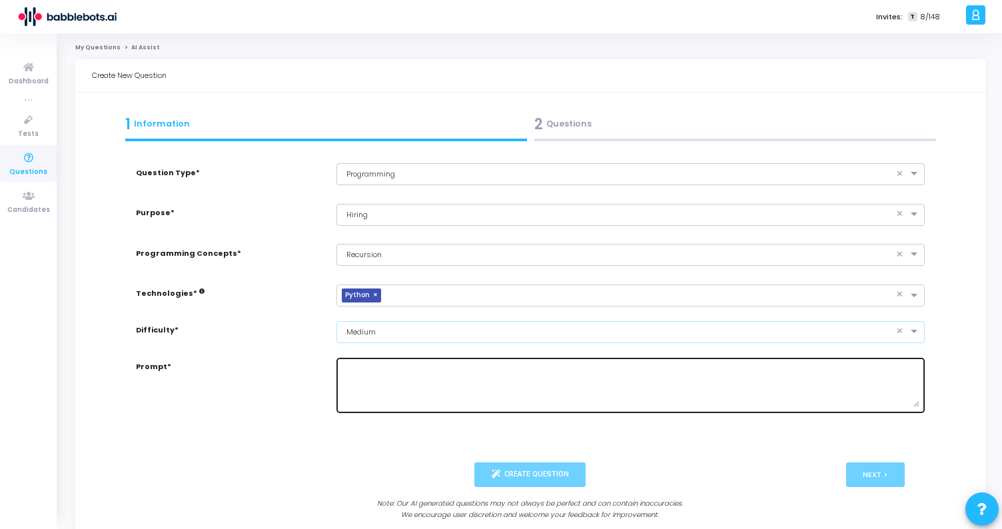
click at [403, 388] on textarea at bounding box center [631, 385] width 578 height 44
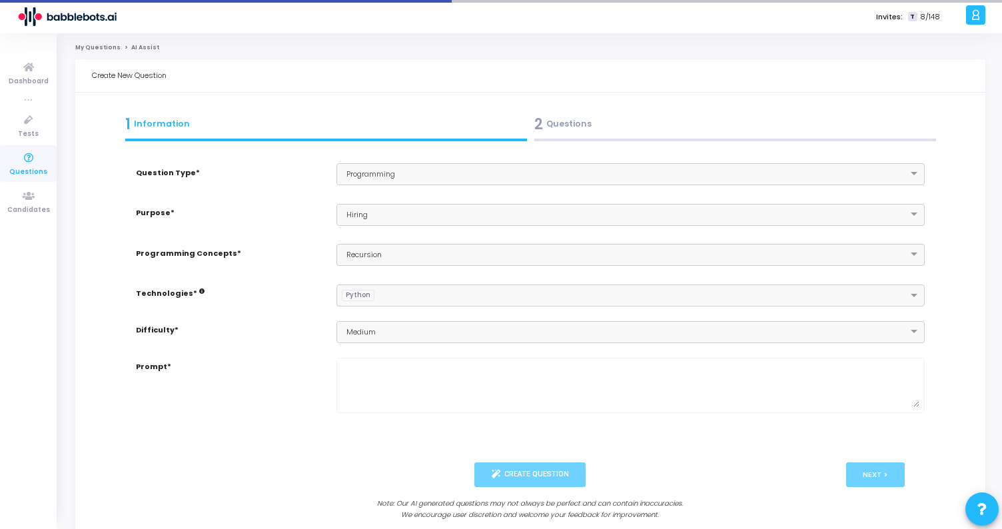
type textarea "Generate a programming question and its answer for the skills: 'Python' of Medi…"
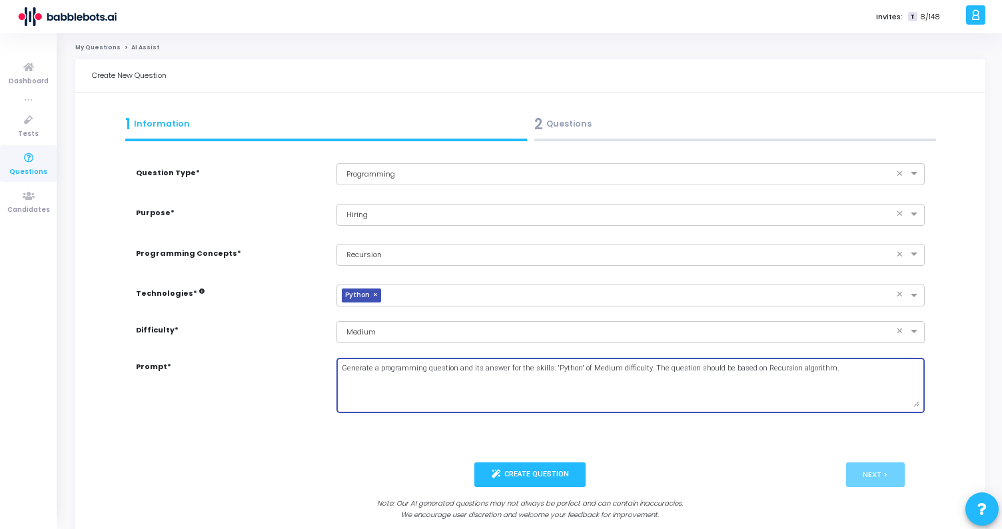
click at [466, 402] on textarea "Generate a programming question and its answer for the skills: 'Python' of Medi…" at bounding box center [631, 385] width 578 height 44
click at [474, 382] on textarea "Generate a programming question and its answer for the skills: 'Python' of Medi…" at bounding box center [631, 385] width 578 height 44
click at [546, 474] on button "Create Question" at bounding box center [529, 474] width 111 height 25
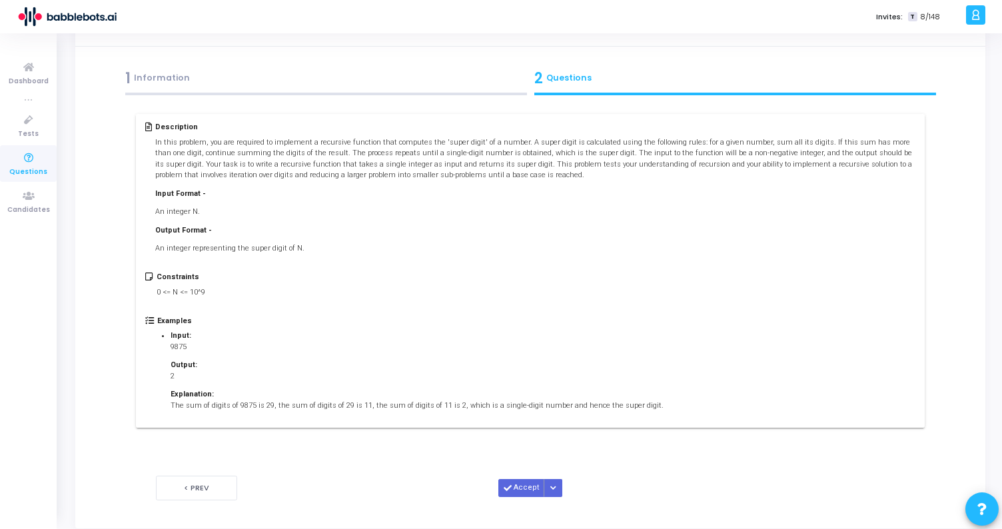
scroll to position [68, 0]
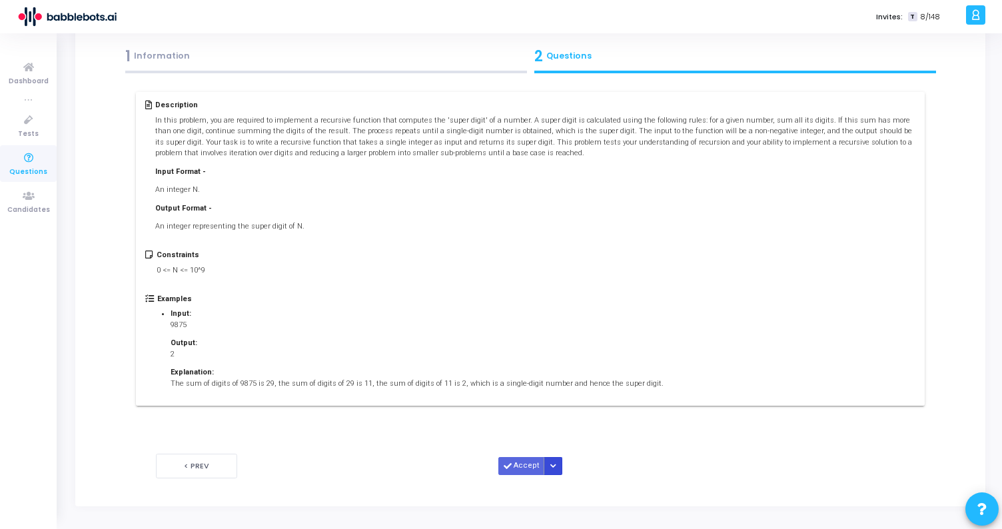
click at [550, 468] on icon "Button group with nested dropdown" at bounding box center [553, 466] width 6 height 7
click at [528, 465] on button "Accept" at bounding box center [521, 466] width 46 height 18
click at [528, 465] on mat-icon "open_in_new" at bounding box center [531, 466] width 11 height 11
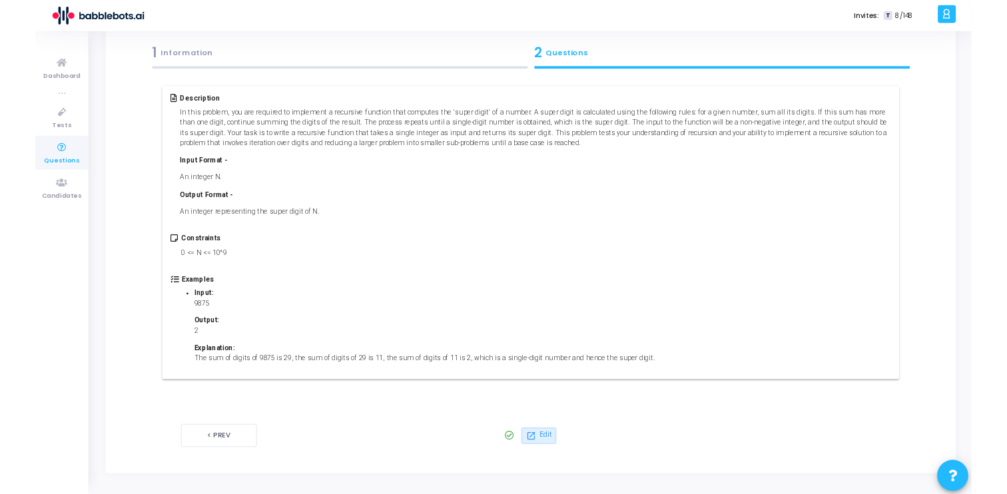
scroll to position [0, 0]
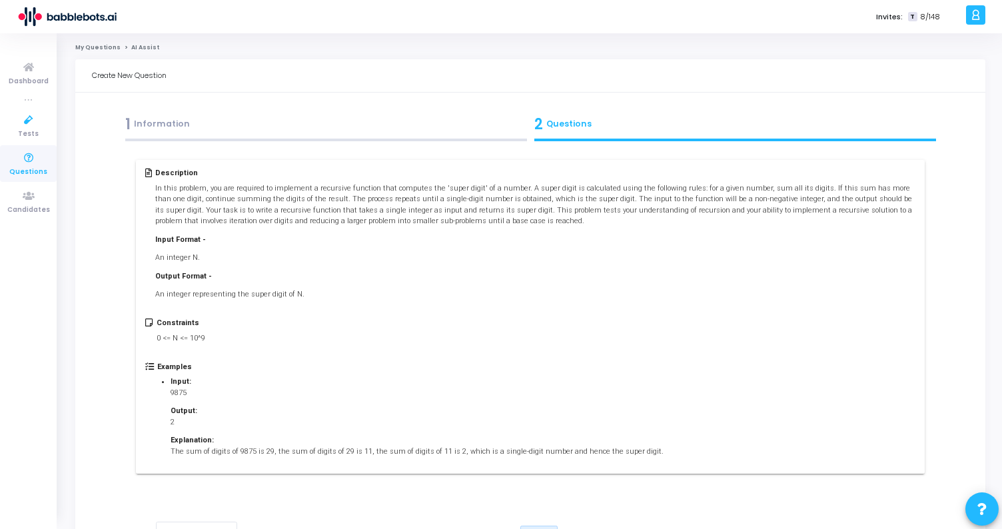
click at [33, 160] on icon at bounding box center [29, 158] width 28 height 17
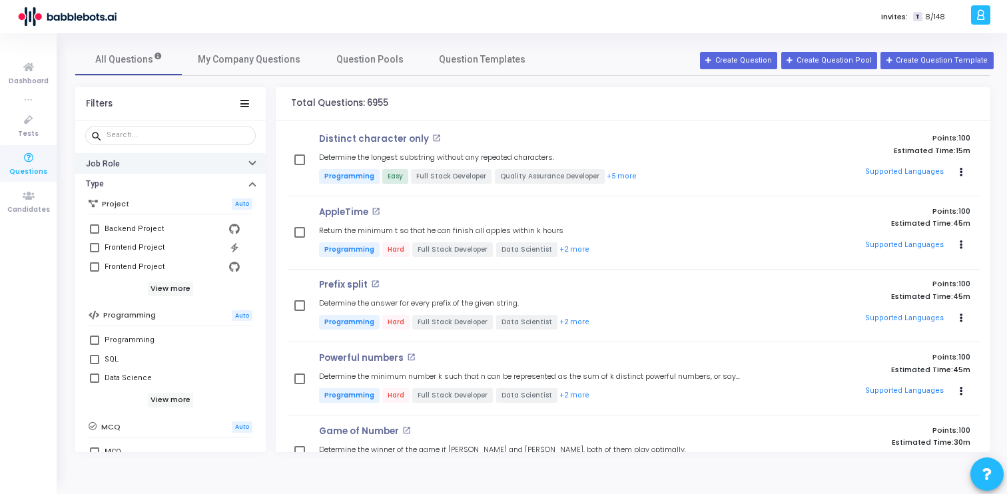
scroll to position [63, 0]
click at [163, 285] on h6 "View more" at bounding box center [171, 287] width 46 height 15
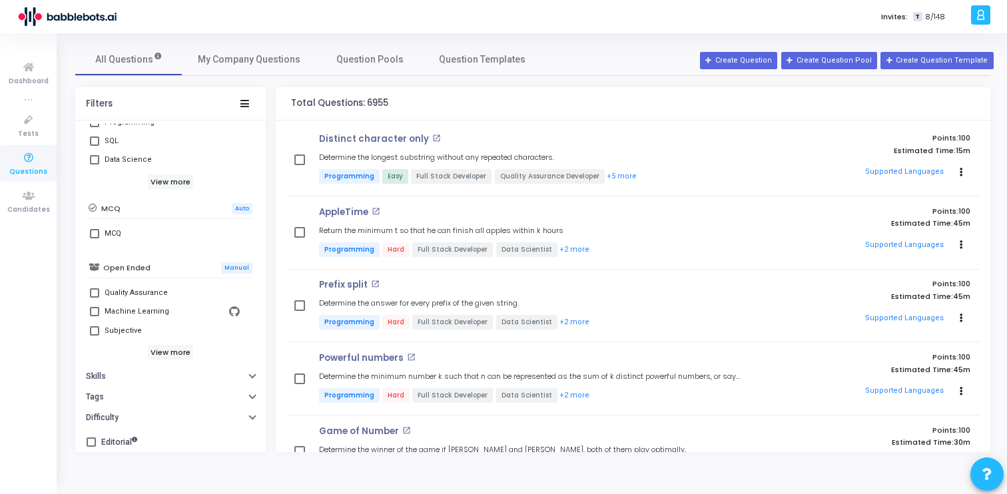
scroll to position [326, 0]
click at [141, 372] on button "Skills" at bounding box center [170, 373] width 191 height 21
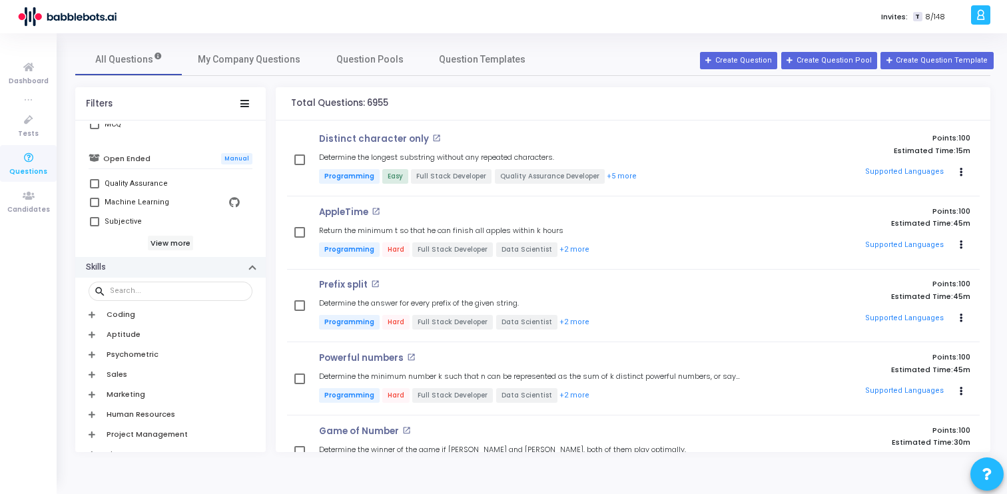
scroll to position [432, 0]
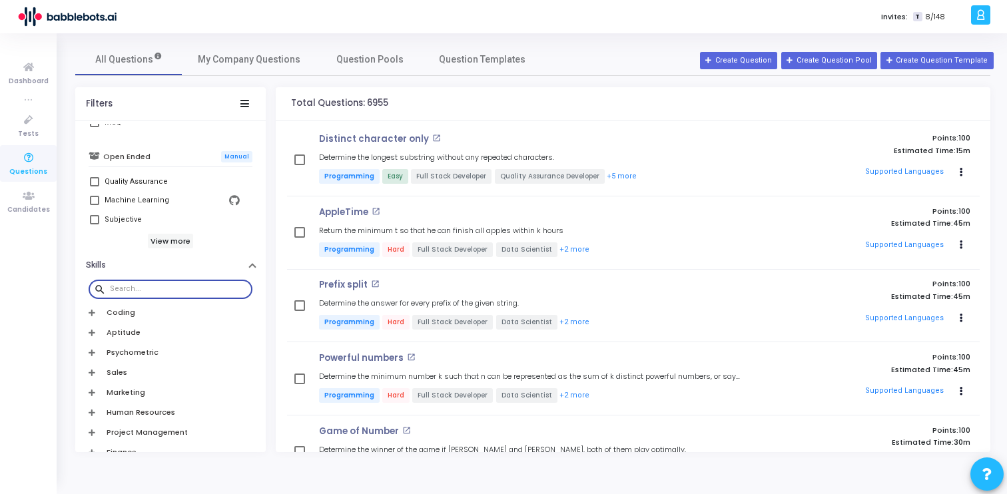
click at [144, 287] on input "text" at bounding box center [178, 289] width 137 height 8
click at [120, 316] on h6 "Coding" at bounding box center [121, 312] width 29 height 9
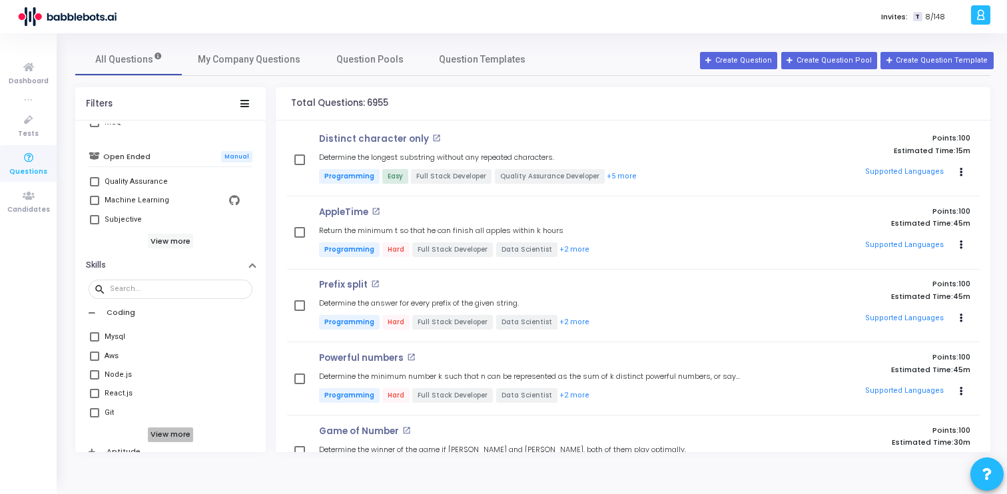
click at [161, 437] on h6 "View more" at bounding box center [171, 435] width 46 height 15
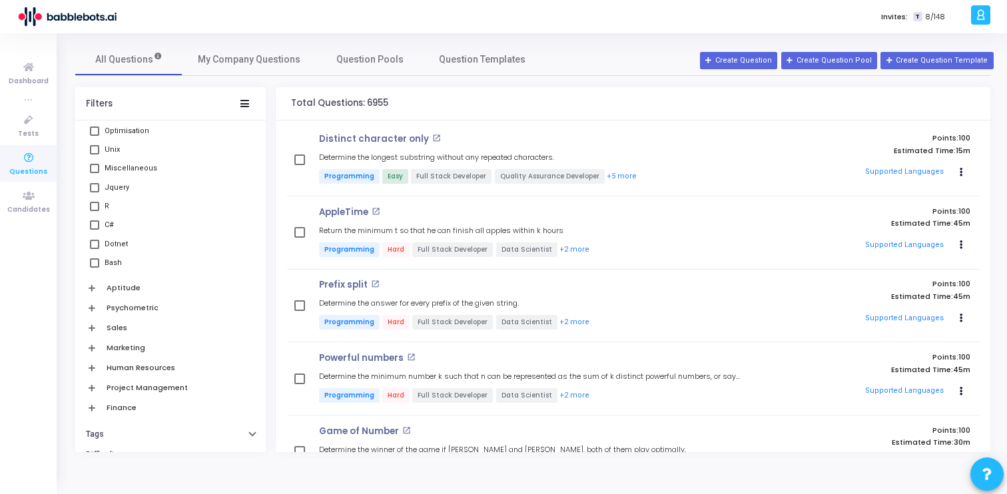
scroll to position [732, 0]
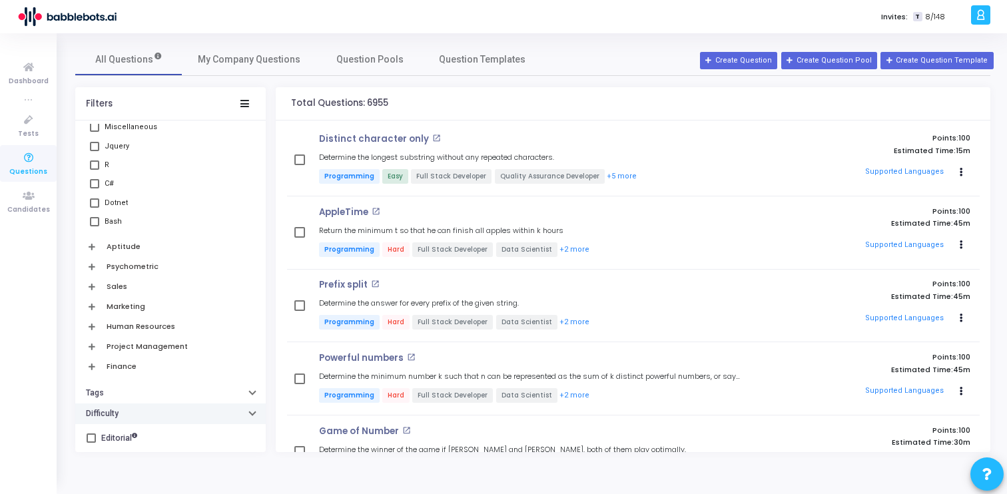
click at [159, 414] on button "Difficulty" at bounding box center [170, 414] width 191 height 21
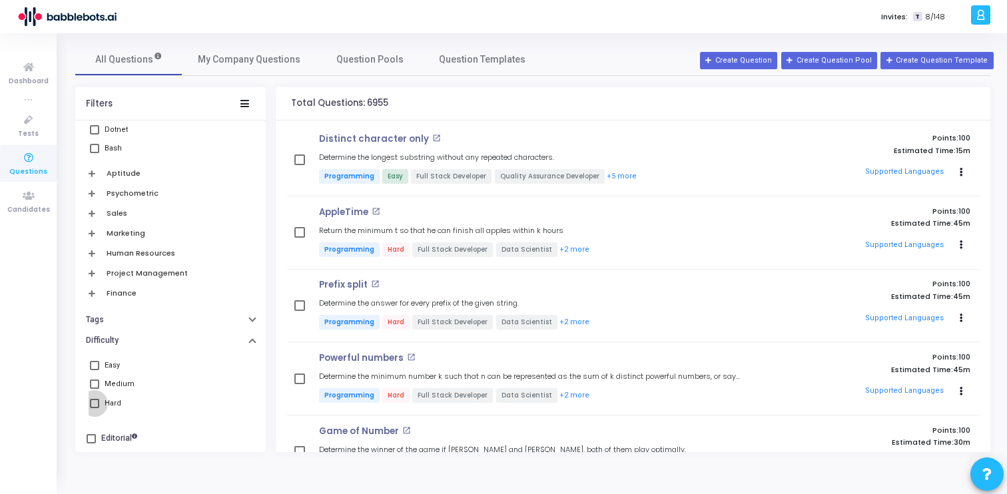
click at [97, 400] on span at bounding box center [94, 403] width 9 height 9
click at [95, 408] on input "Hard" at bounding box center [94, 408] width 1 height 1
checkbox input "true"
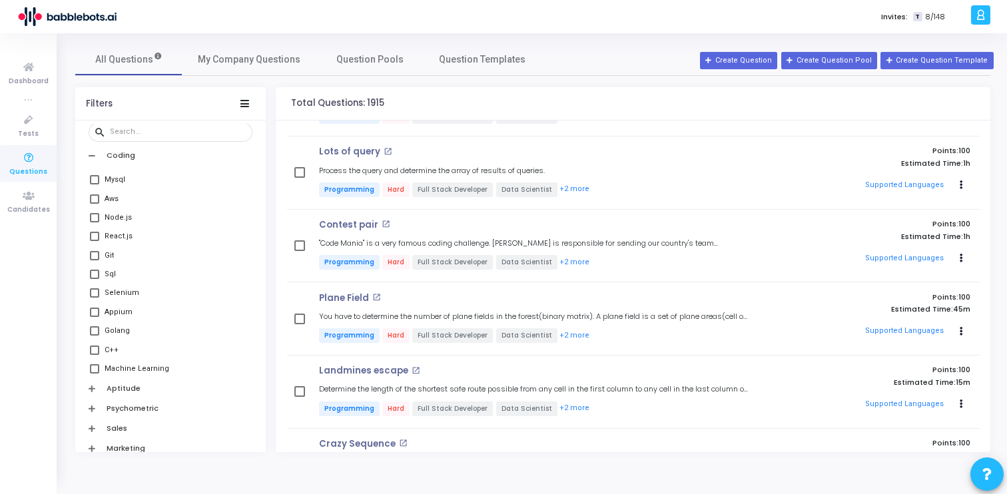
scroll to position [574, 0]
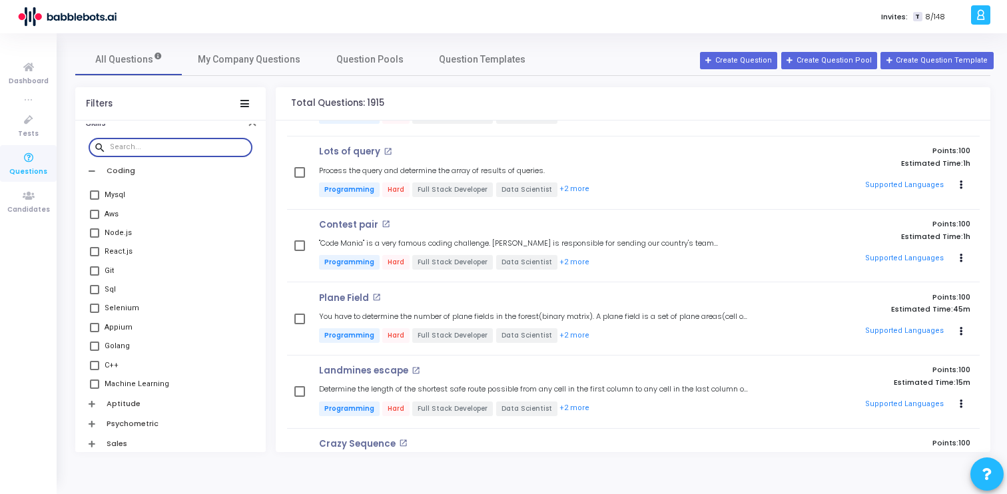
click at [132, 147] on input "text" at bounding box center [178, 147] width 137 height 8
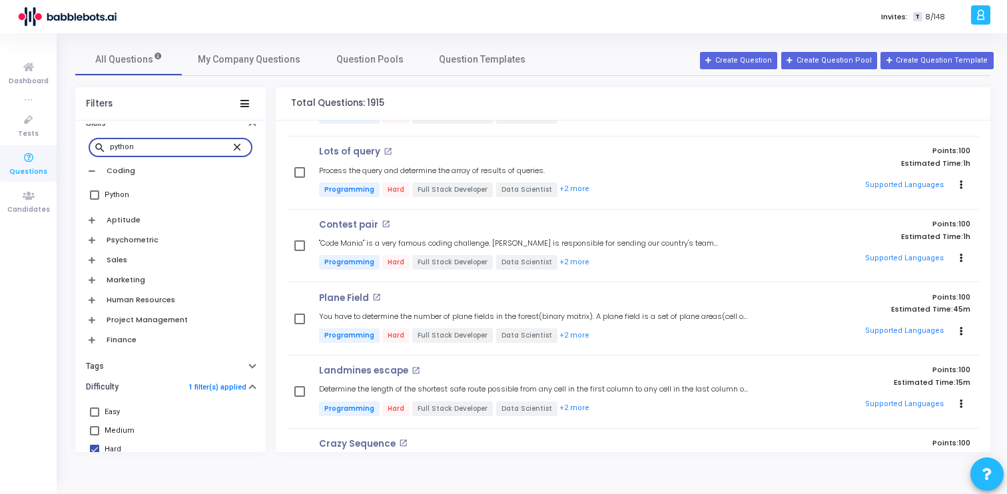
type input "python"
click at [93, 197] on span at bounding box center [94, 195] width 9 height 9
click at [94, 200] on input "Python" at bounding box center [94, 200] width 1 height 1
checkbox input "true"
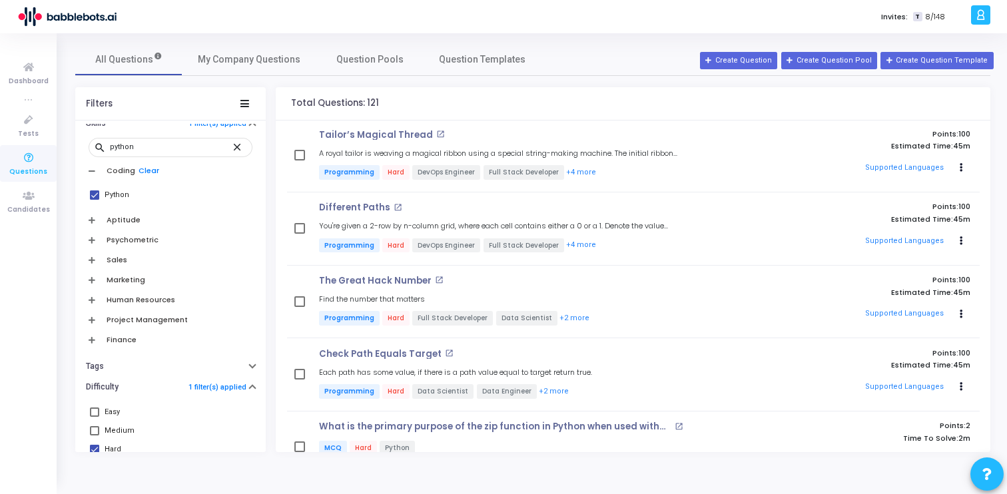
scroll to position [622, 0]
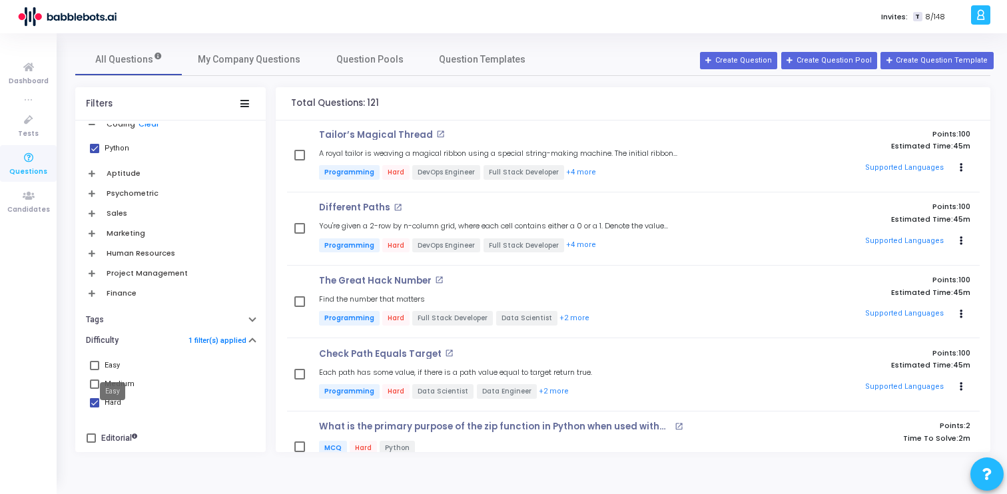
click at [95, 381] on mat-tooltip-component "Easy" at bounding box center [113, 391] width 44 height 37
click at [91, 382] on mat-tooltip-component "Easy" at bounding box center [113, 391] width 44 height 37
click at [109, 390] on div "Easy" at bounding box center [112, 391] width 25 height 18
click at [94, 383] on span at bounding box center [94, 384] width 9 height 9
click at [94, 389] on input "Medium" at bounding box center [94, 389] width 1 height 1
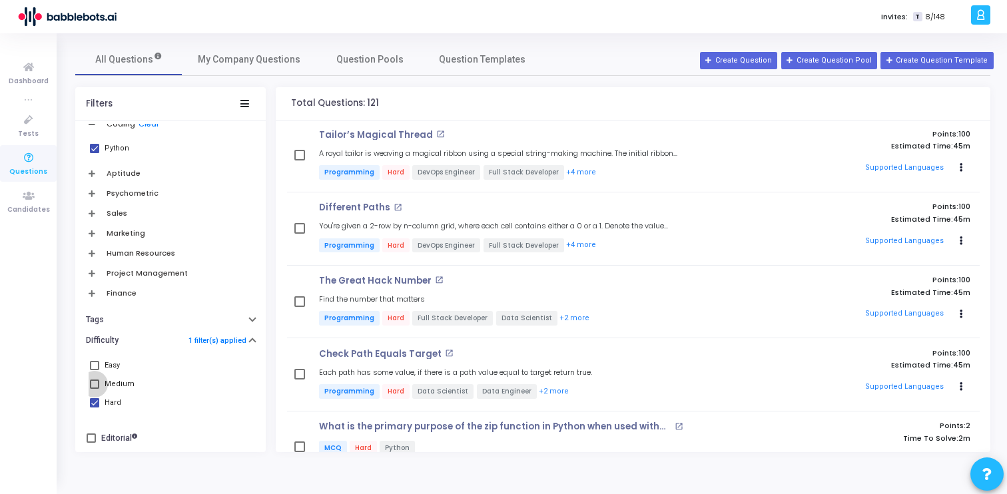
checkbox input "true"
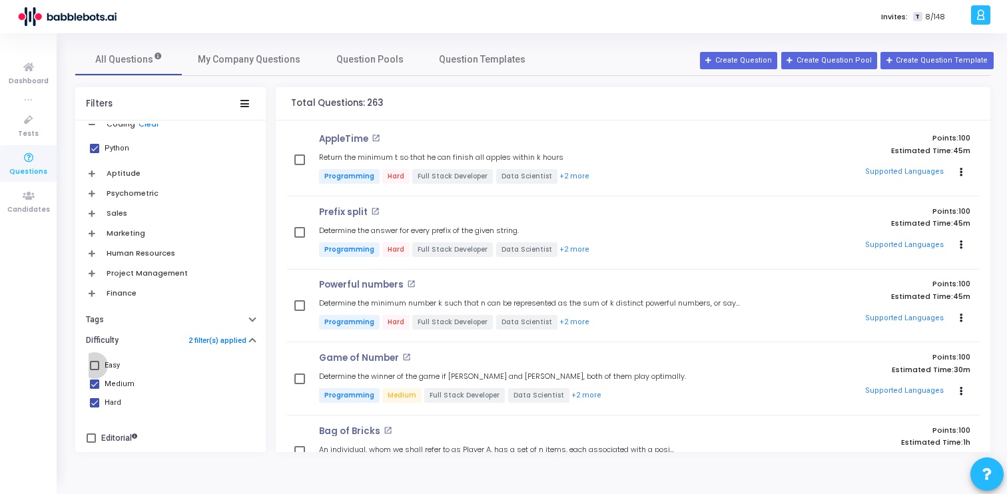
click at [93, 364] on span at bounding box center [94, 365] width 9 height 9
click at [94, 370] on input "Easy" at bounding box center [94, 370] width 1 height 1
checkbox input "true"
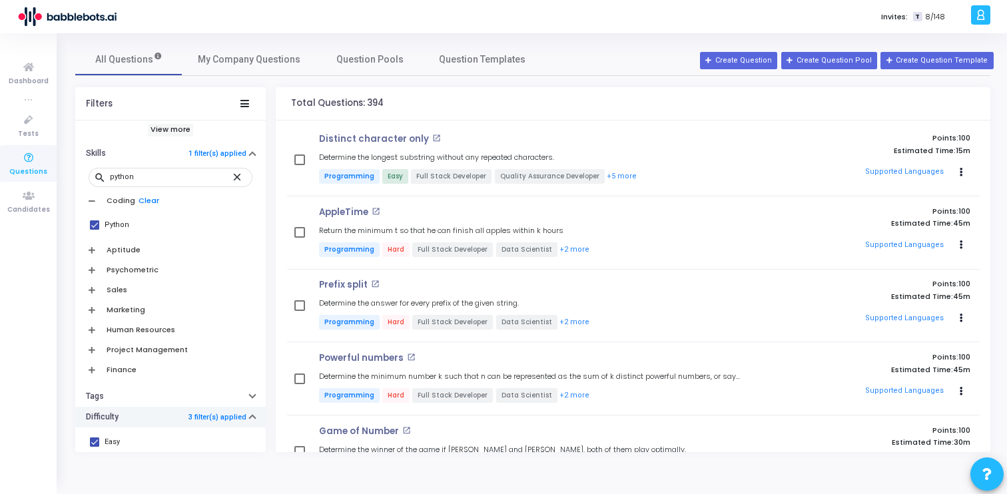
scroll to position [532, 0]
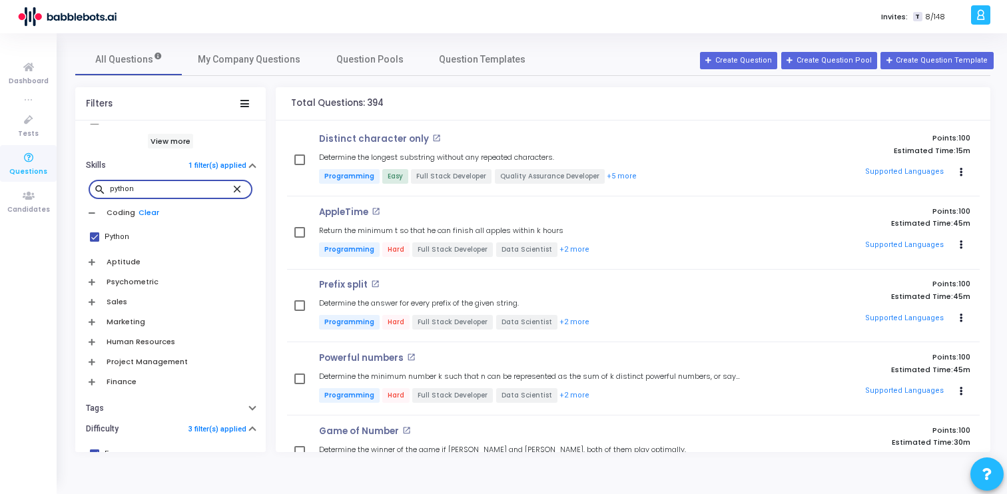
click at [185, 188] on input "python" at bounding box center [170, 189] width 121 height 8
click at [188, 198] on div "iot" at bounding box center [170, 188] width 121 height 21
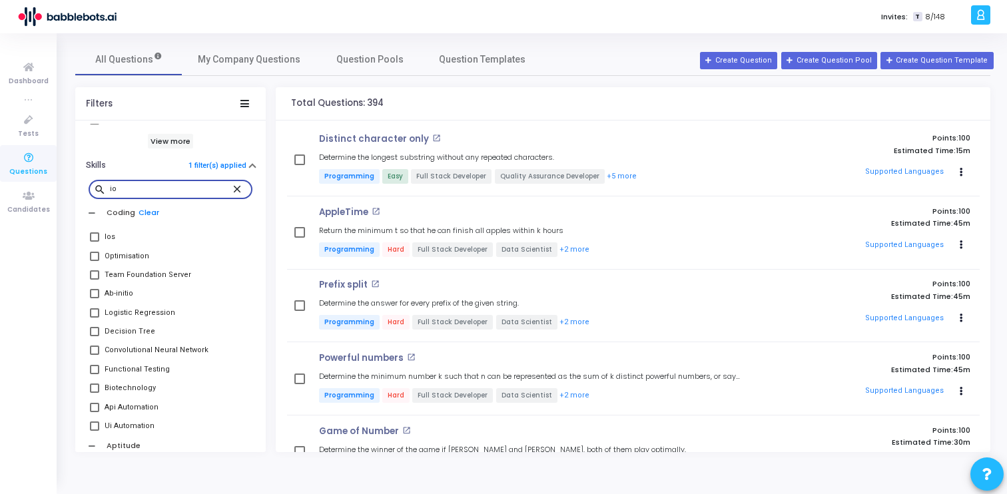
type input "i"
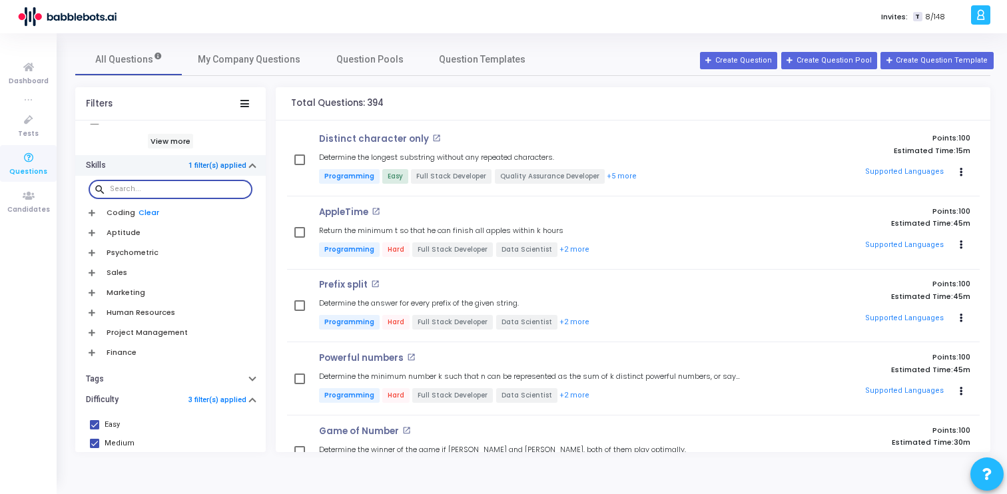
click at [239, 167] on link "1 filter(s) applied" at bounding box center [218, 165] width 58 height 9
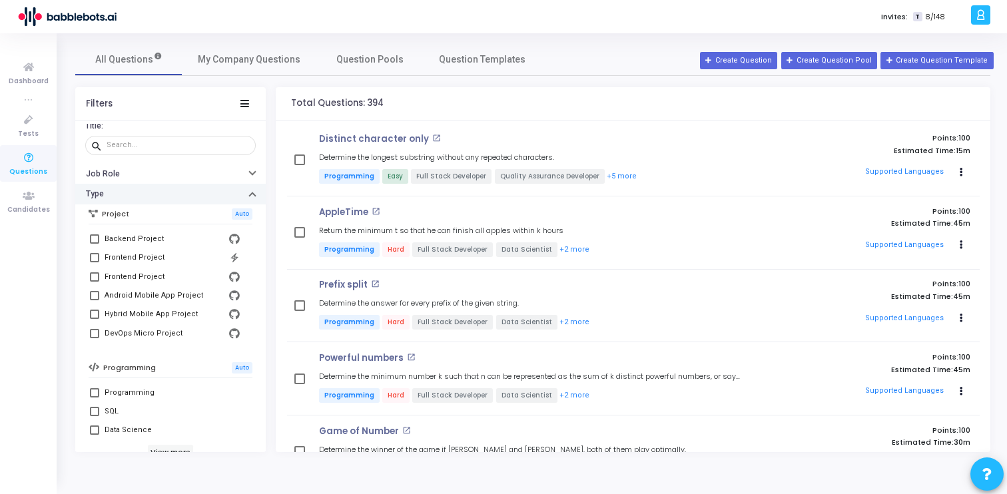
scroll to position [36, 0]
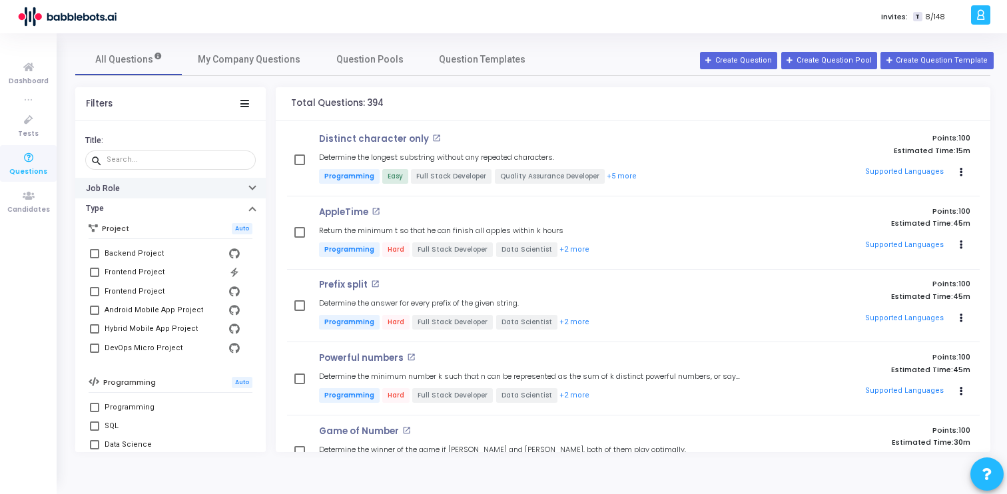
click at [211, 191] on button "Job Role" at bounding box center [170, 188] width 191 height 21
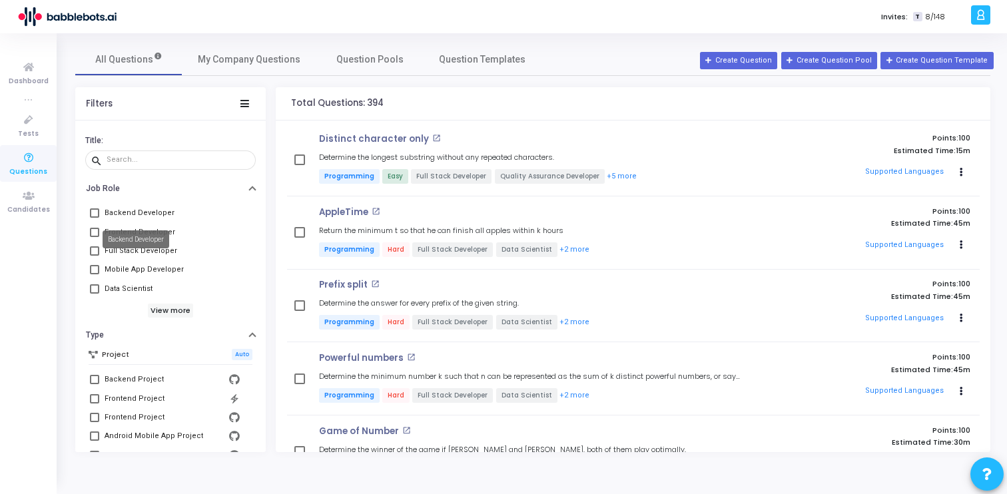
click at [149, 213] on div "Backend Developer" at bounding box center [140, 213] width 70 height 16
click at [95, 218] on input "Backend Developer" at bounding box center [94, 218] width 1 height 1
checkbox input "true"
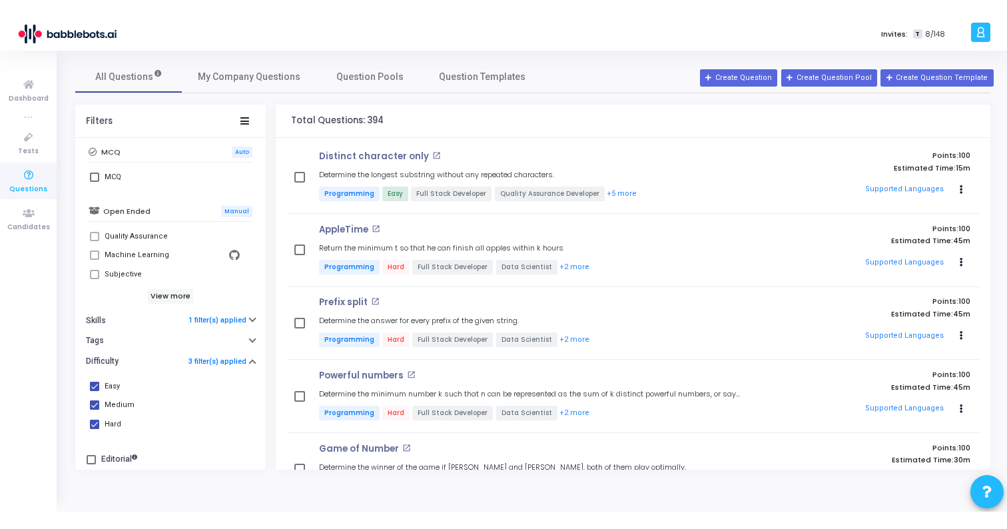
scroll to position [526, 0]
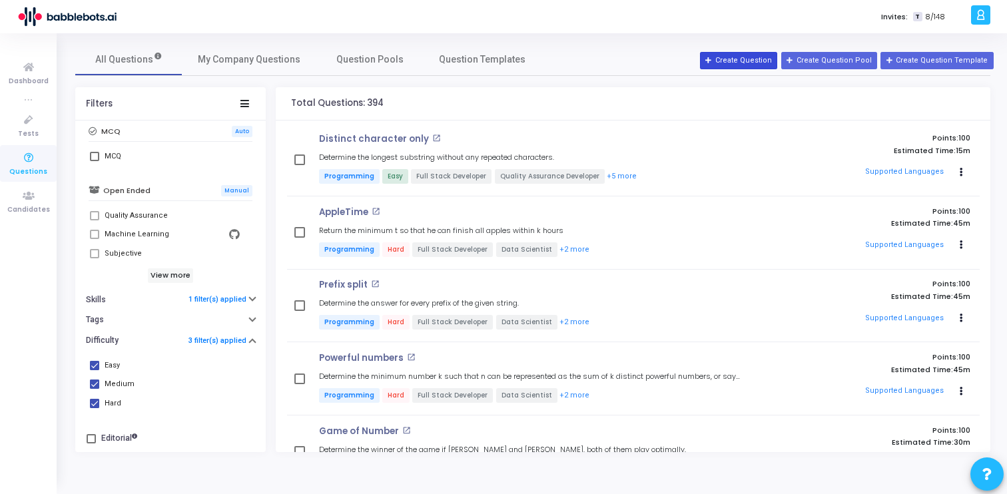
click at [738, 65] on button "Create Question" at bounding box center [738, 60] width 77 height 17
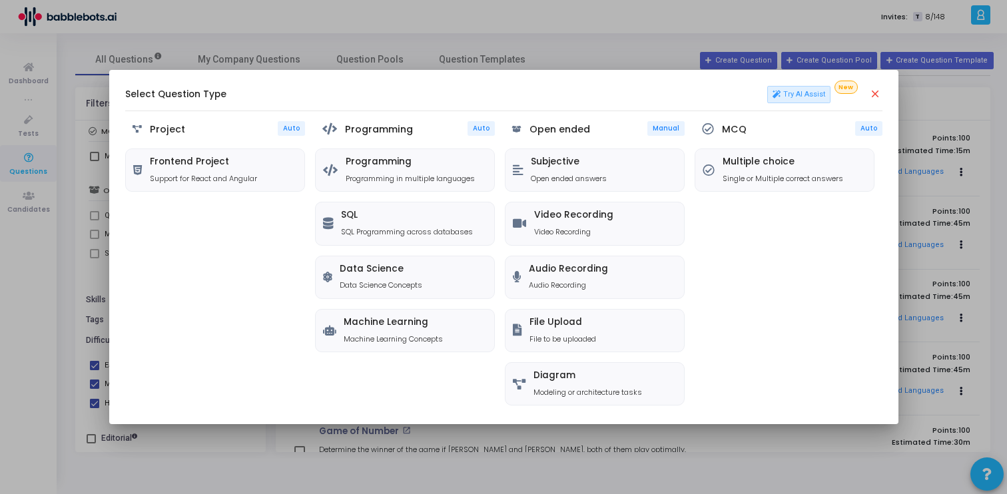
click at [508, 25] on div at bounding box center [503, 247] width 1007 height 494
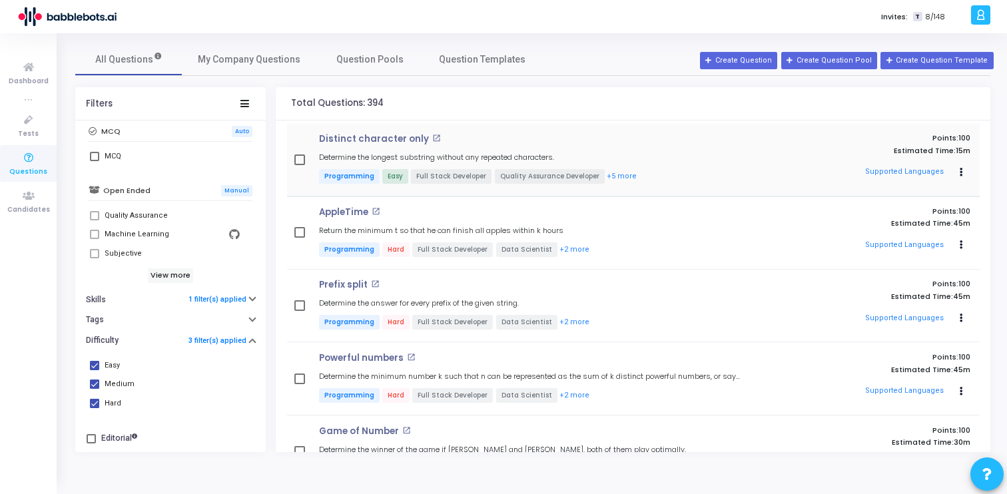
click at [432, 139] on mat-icon "open_in_new" at bounding box center [436, 138] width 9 height 9
click at [93, 155] on span at bounding box center [94, 156] width 9 height 9
click at [94, 161] on input "MCQ" at bounding box center [94, 161] width 1 height 1
checkbox input "true"
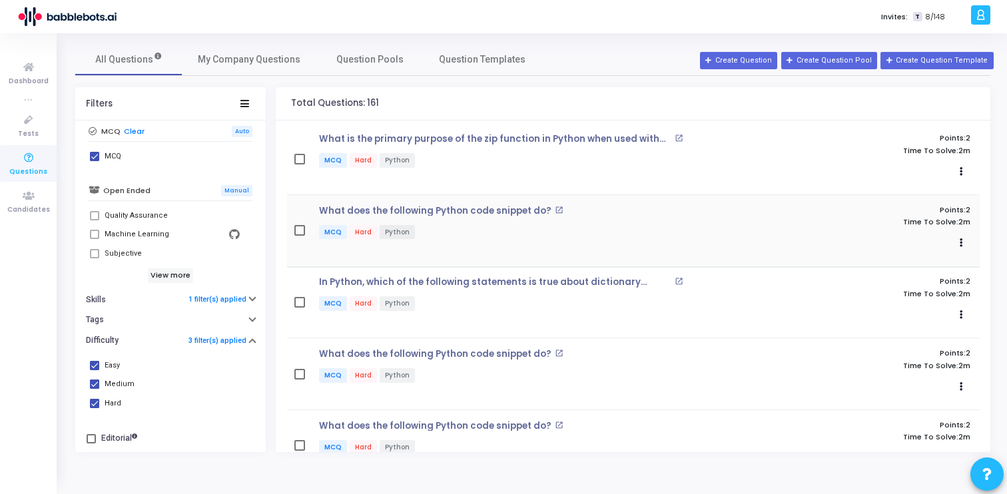
click at [555, 209] on mat-icon "open_in_new" at bounding box center [559, 210] width 9 height 9
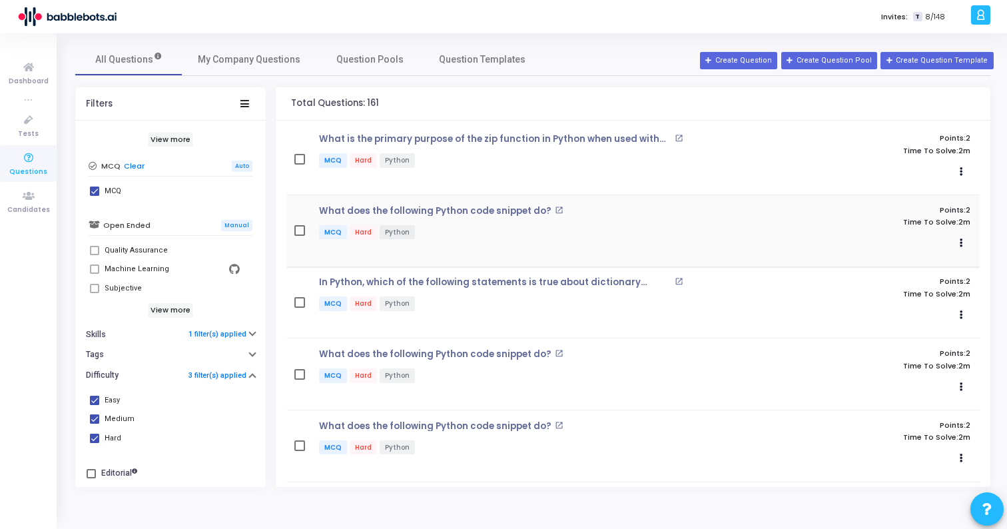
scroll to position [491, 0]
click at [23, 165] on icon at bounding box center [29, 158] width 28 height 17
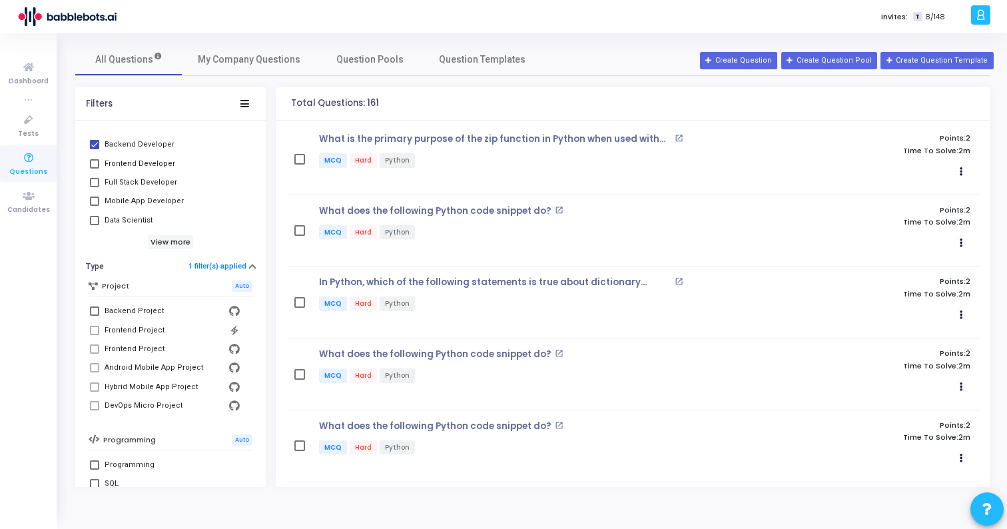
scroll to position [115, 0]
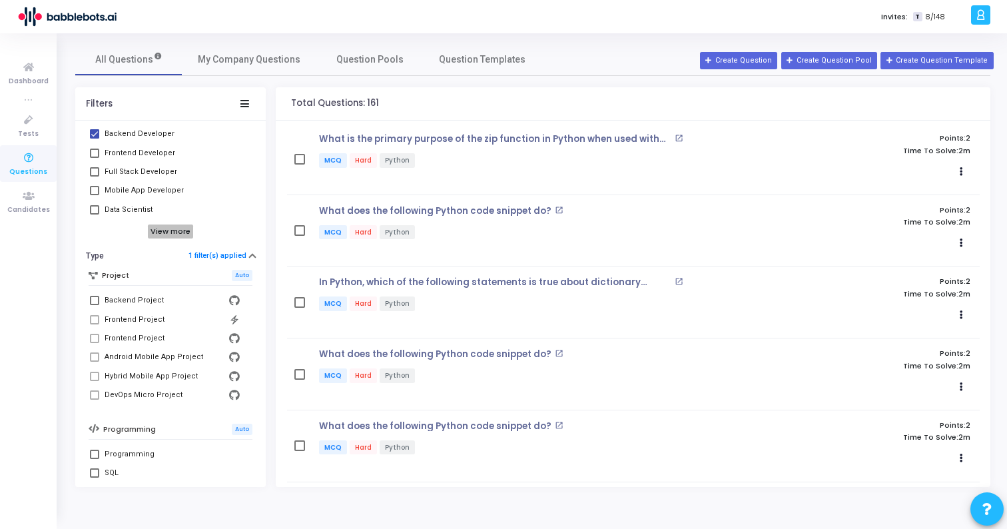
click at [165, 226] on h6 "View more" at bounding box center [171, 232] width 46 height 15
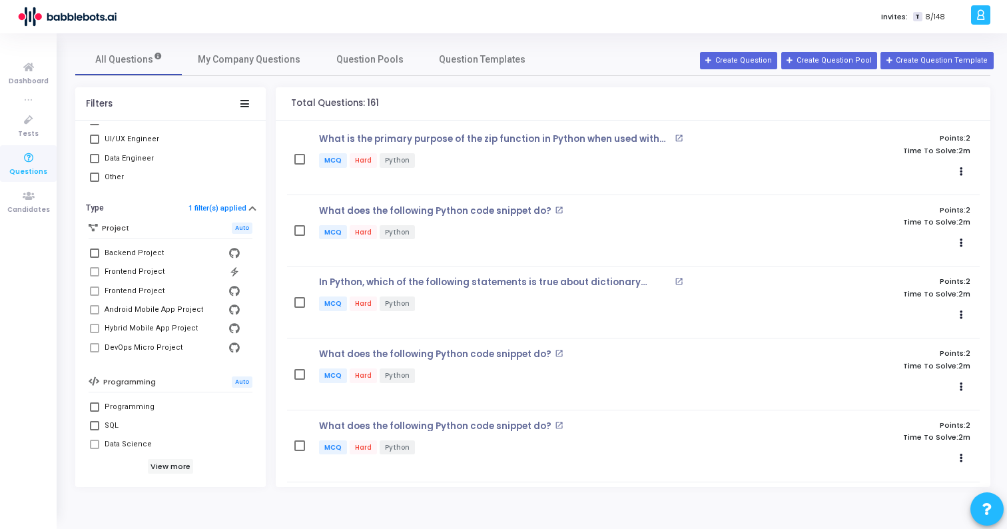
scroll to position [280, 0]
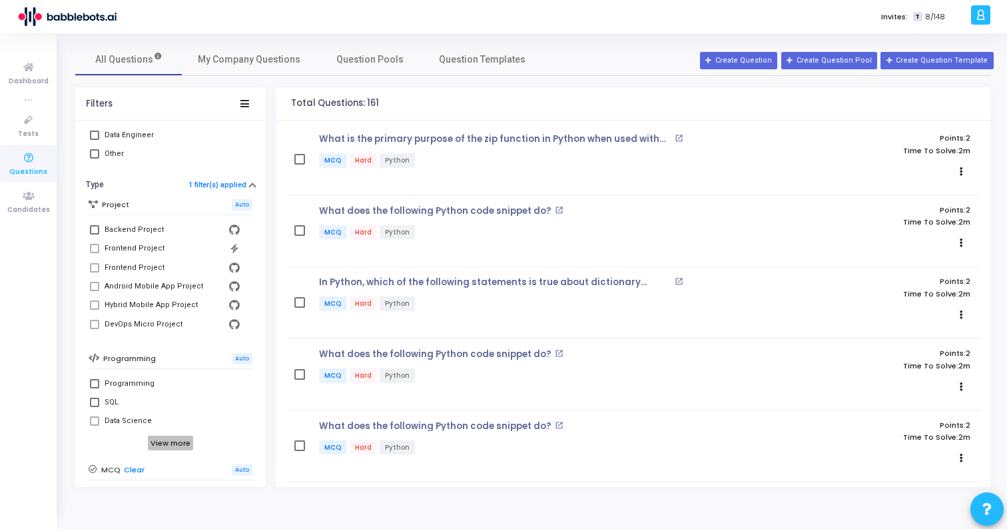
click at [169, 444] on h6 "View more" at bounding box center [171, 443] width 46 height 15
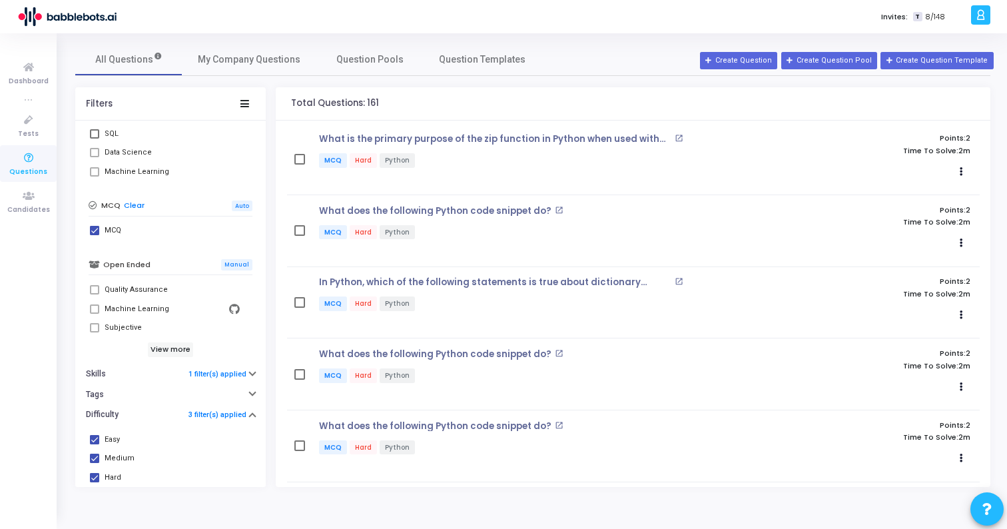
scroll to position [572, 0]
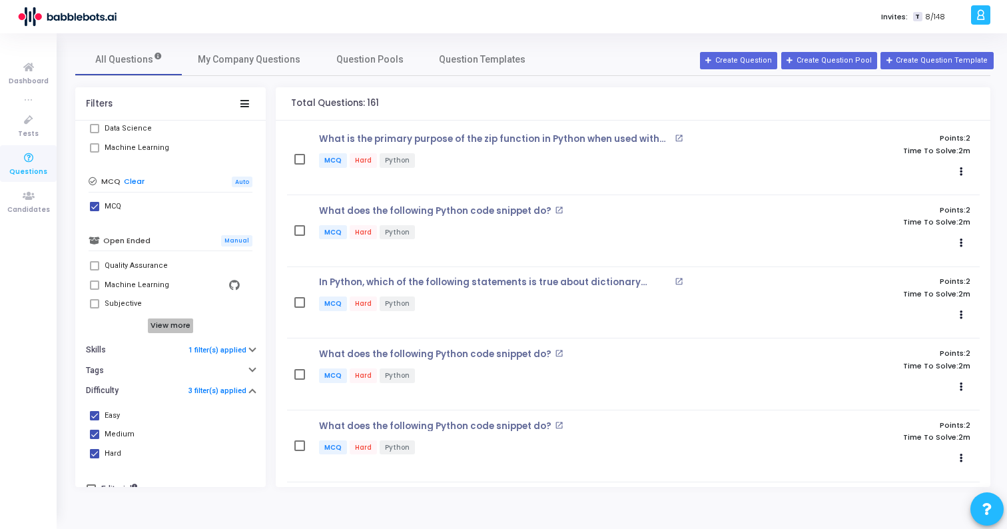
click at [170, 326] on h6 "View more" at bounding box center [171, 325] width 46 height 15
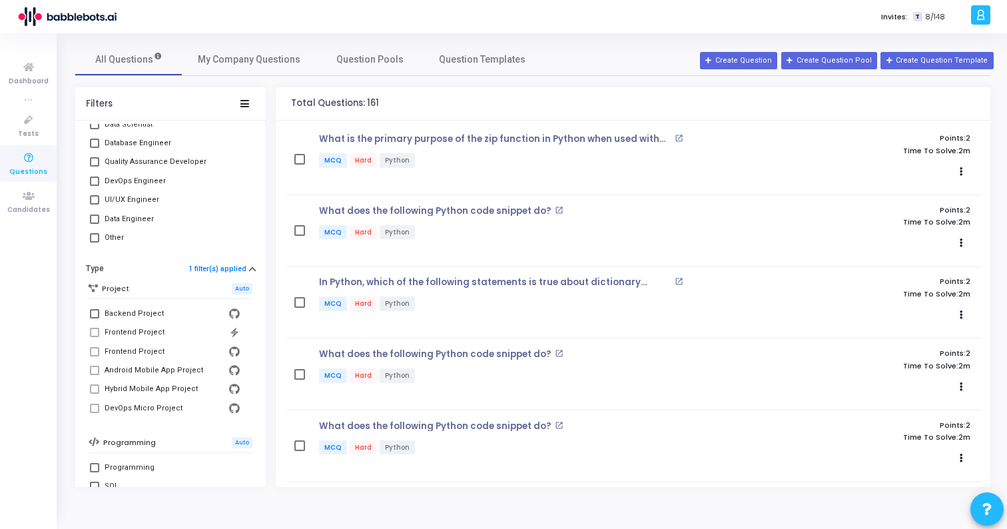
scroll to position [0, 0]
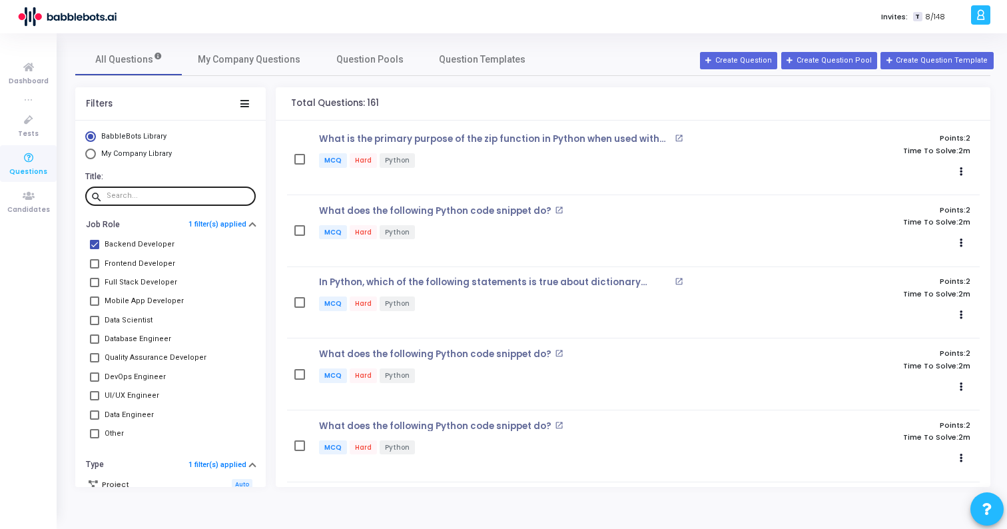
click at [159, 198] on input "text" at bounding box center [179, 196] width 144 height 8
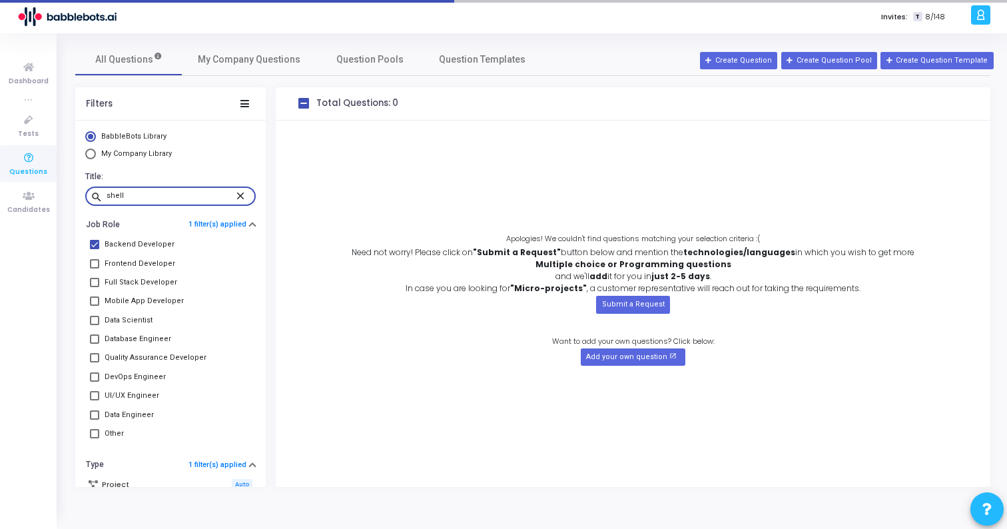
type input "shell"
click at [95, 245] on span at bounding box center [94, 244] width 9 height 9
click at [95, 249] on input "Backend Developer" at bounding box center [94, 249] width 1 height 1
checkbox input "false"
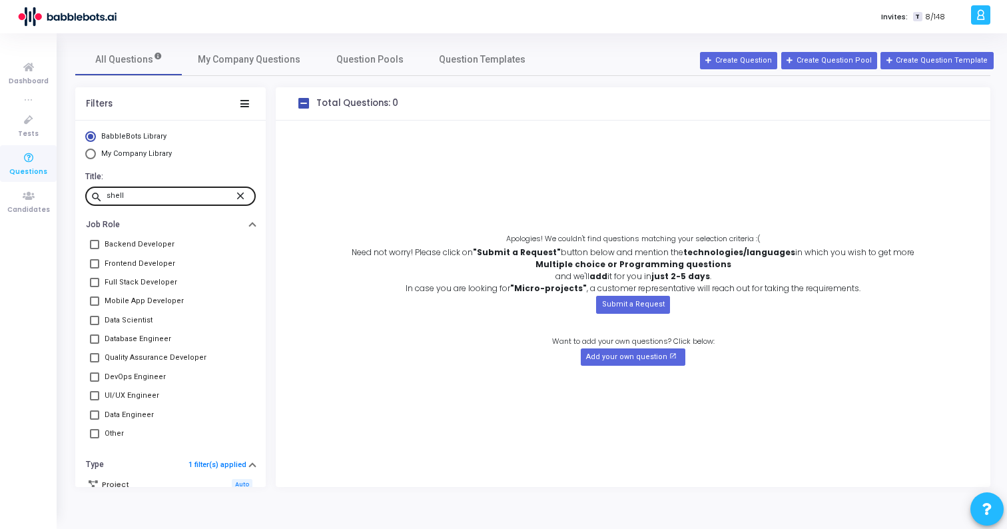
click at [237, 198] on mat-icon "close" at bounding box center [243, 195] width 16 height 12
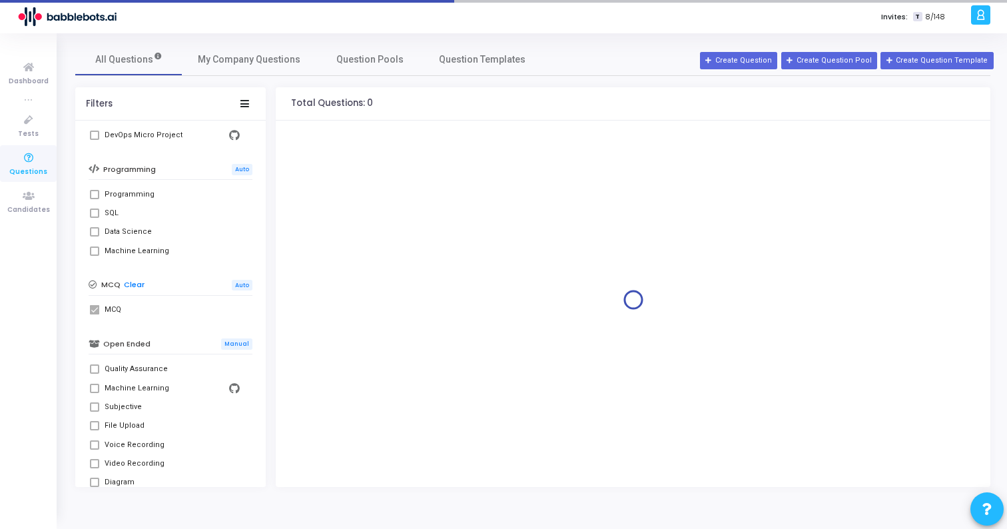
scroll to position [669, 0]
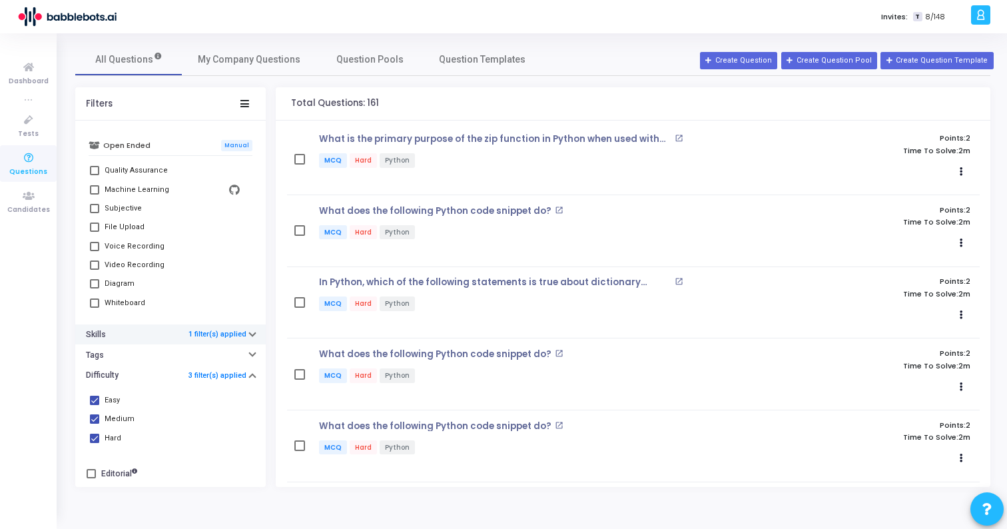
click at [171, 330] on button "Skills 1 filter(s) applied" at bounding box center [170, 334] width 191 height 21
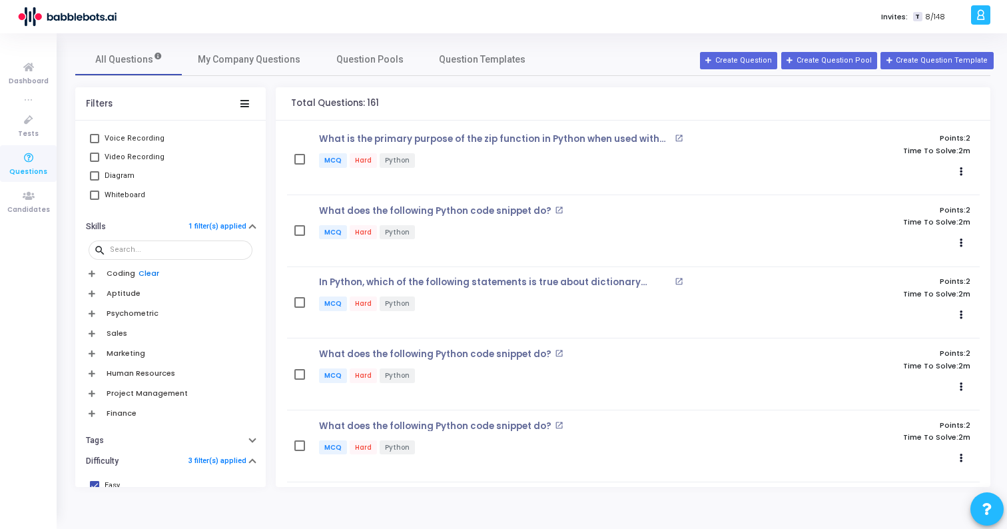
scroll to position [777, 0]
click at [121, 271] on h6 "Coding" at bounding box center [121, 272] width 29 height 9
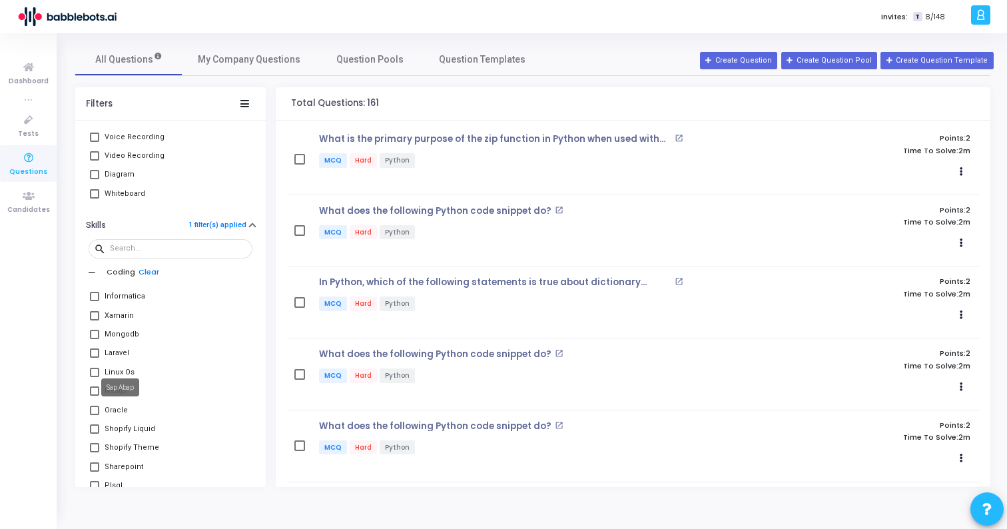
scroll to position [1414, 0]
click at [117, 356] on div "Linux Os" at bounding box center [120, 357] width 30 height 16
click at [95, 362] on input "Linux Os" at bounding box center [94, 362] width 1 height 1
checkbox input "true"
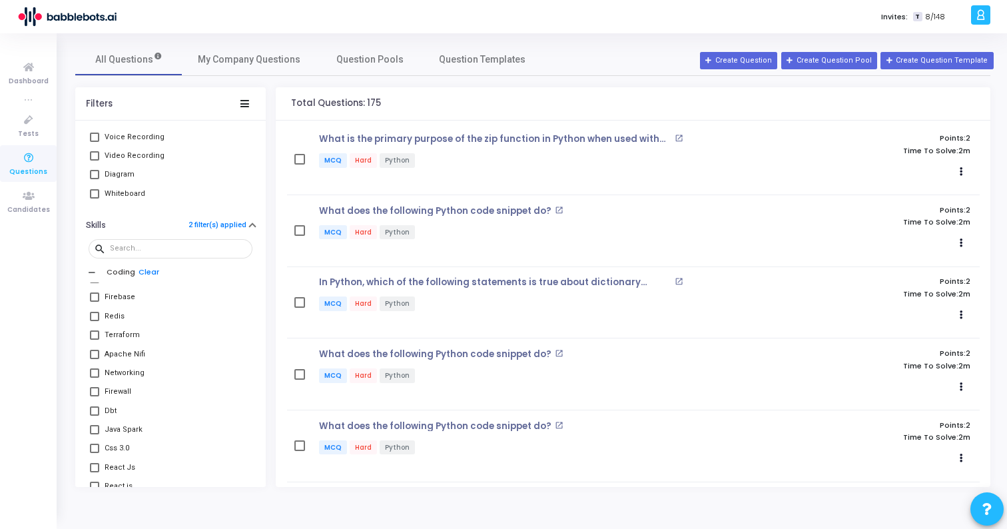
click at [145, 236] on div "search" at bounding box center [171, 248] width 164 height 27
click at [141, 251] on input "text" at bounding box center [178, 249] width 137 height 8
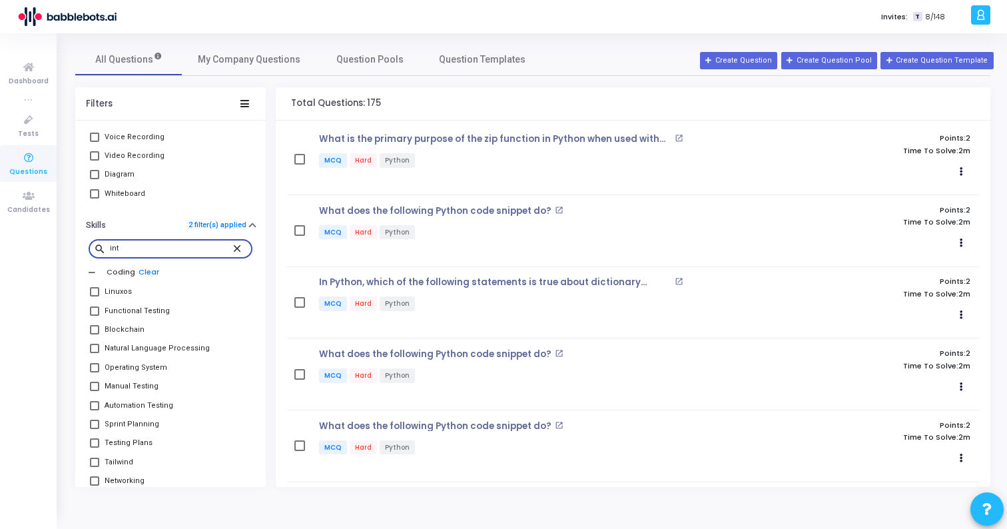
scroll to position [0, 0]
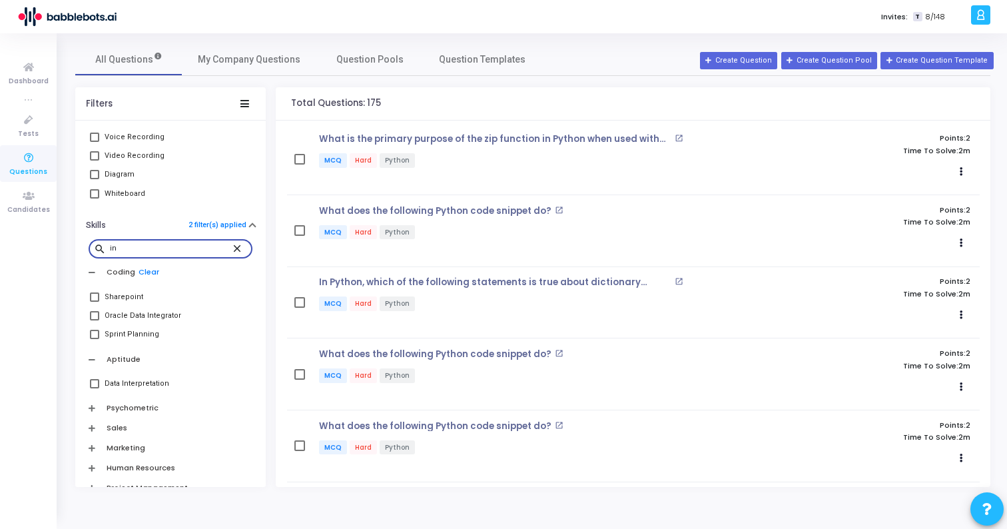
type input "i"
type input "I"
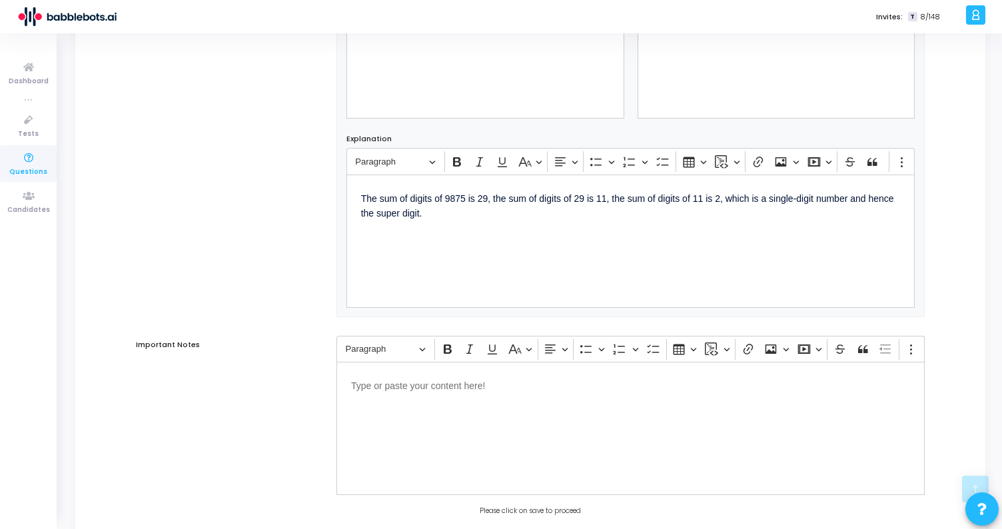
scroll to position [775, 0]
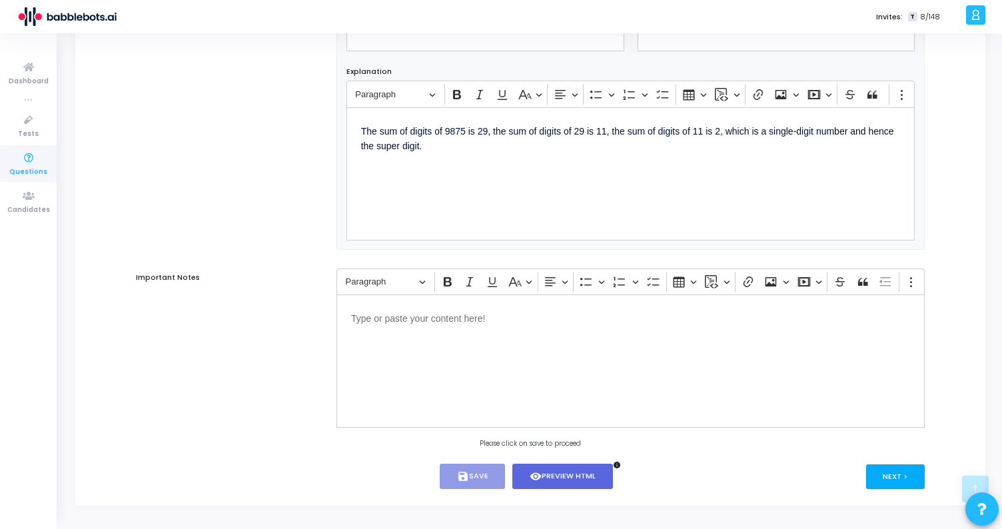
click at [877, 473] on button "Next >" at bounding box center [895, 476] width 59 height 25
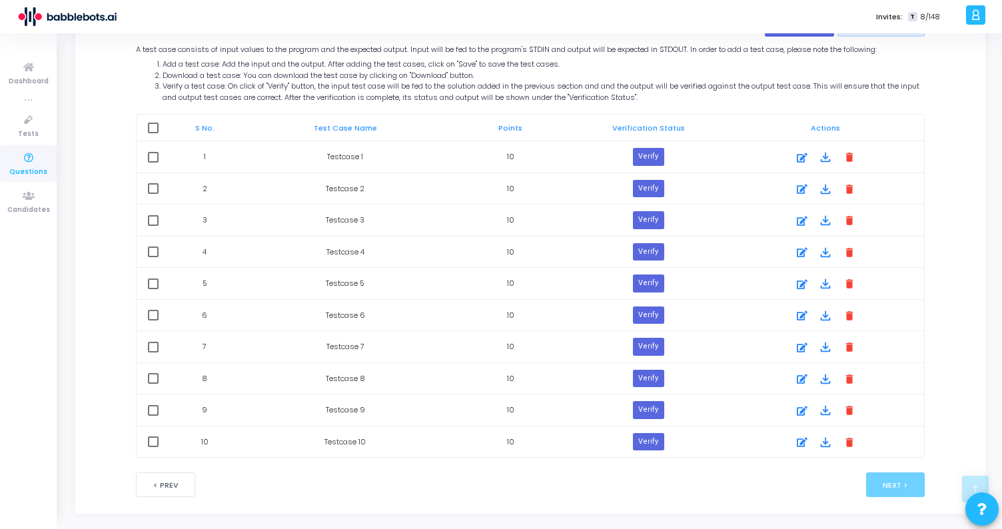
scroll to position [723, 0]
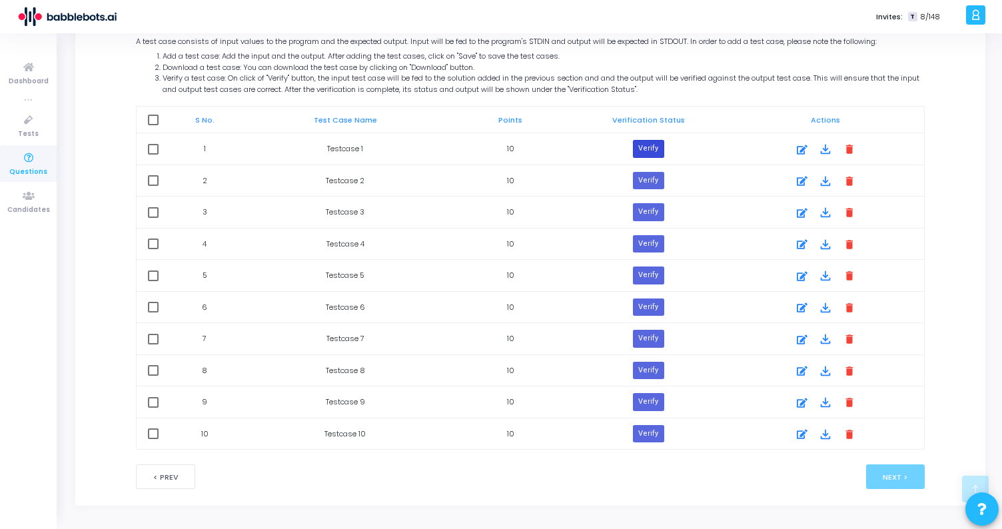
click at [648, 148] on button "Verify" at bounding box center [648, 148] width 31 height 17
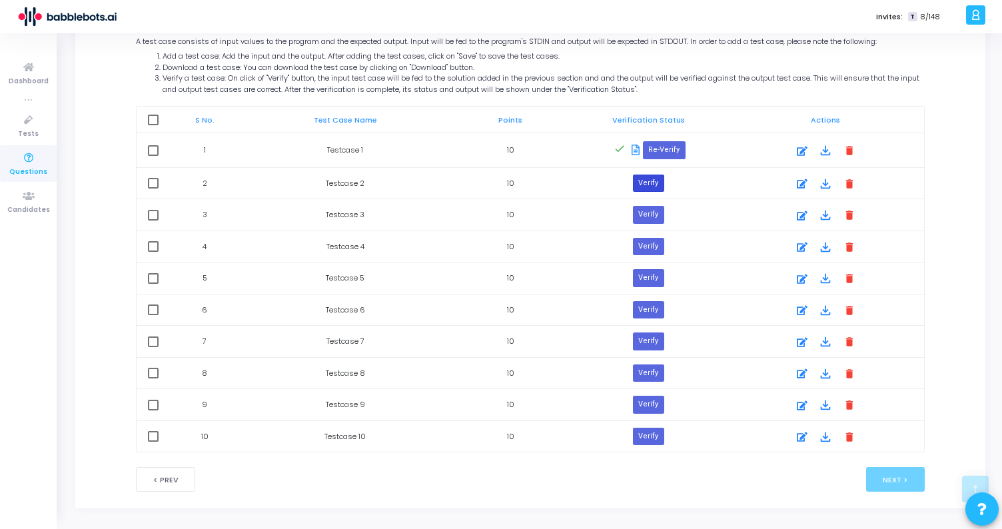
click at [642, 184] on button "Verify" at bounding box center [648, 183] width 31 height 17
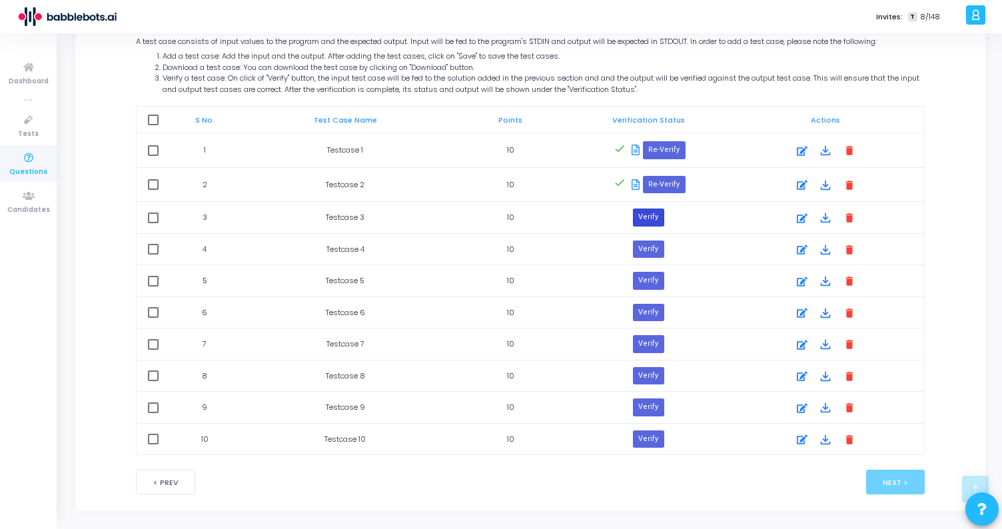
click at [644, 217] on button "Verify" at bounding box center [648, 217] width 31 height 17
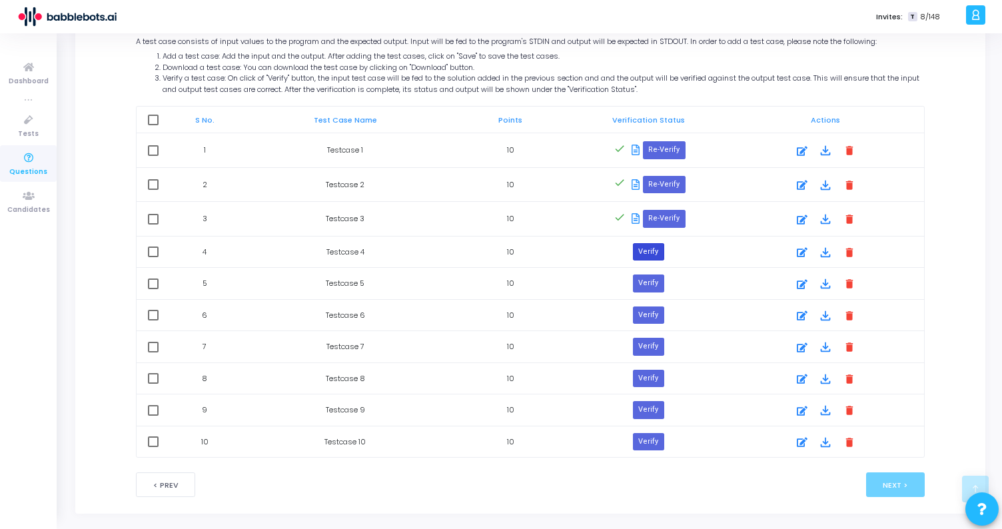
click at [654, 247] on button "Verify" at bounding box center [648, 251] width 31 height 17
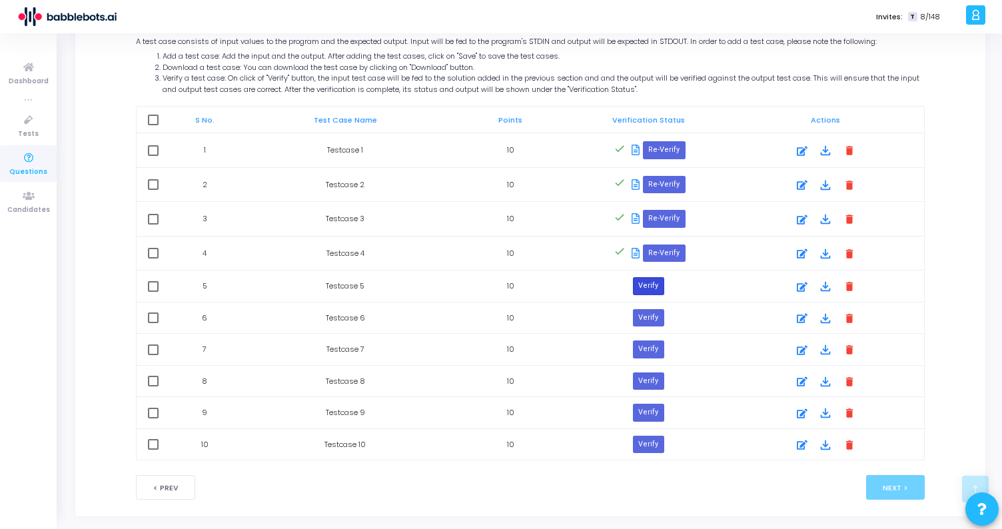
click at [654, 294] on button "Verify" at bounding box center [648, 285] width 31 height 17
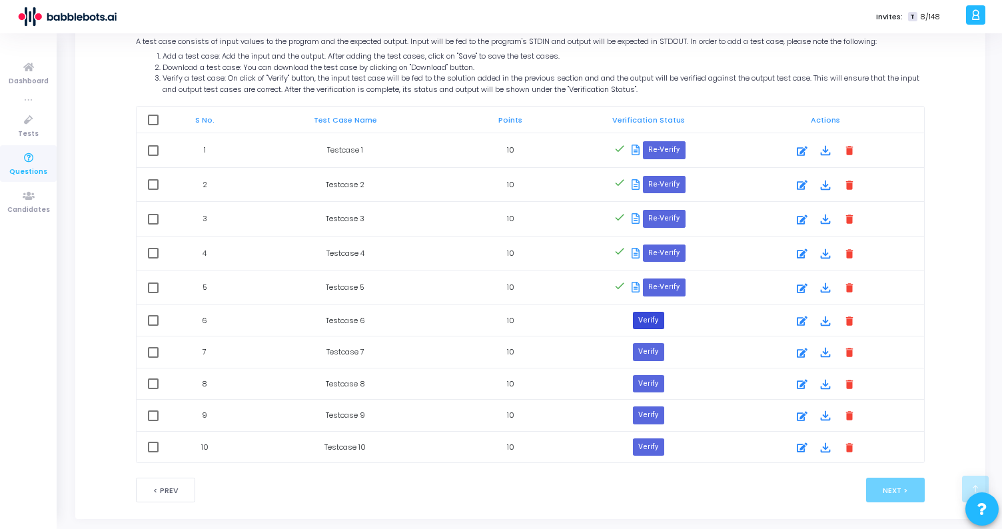
click at [652, 318] on button "Verify" at bounding box center [648, 320] width 31 height 17
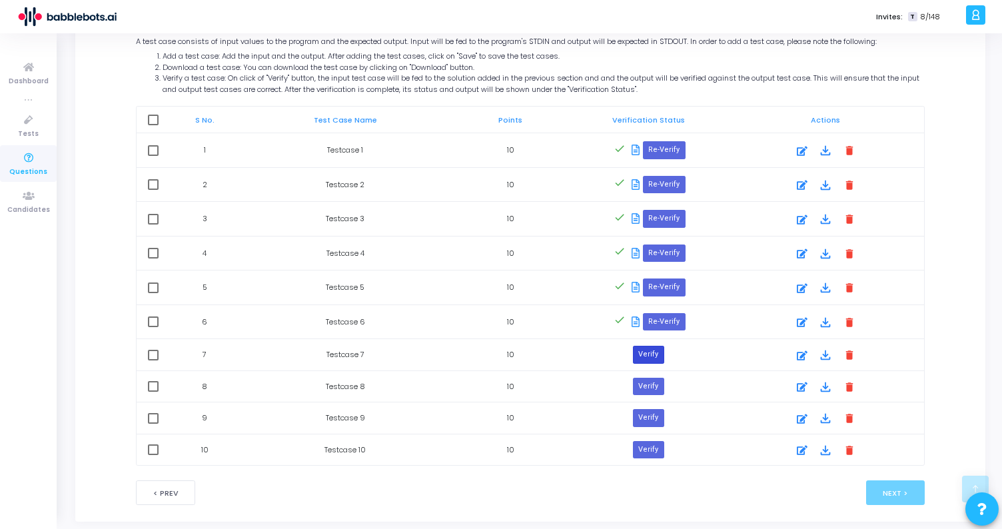
click at [652, 352] on button "Verify" at bounding box center [648, 354] width 31 height 17
click at [654, 392] on button "Verify" at bounding box center [648, 388] width 31 height 17
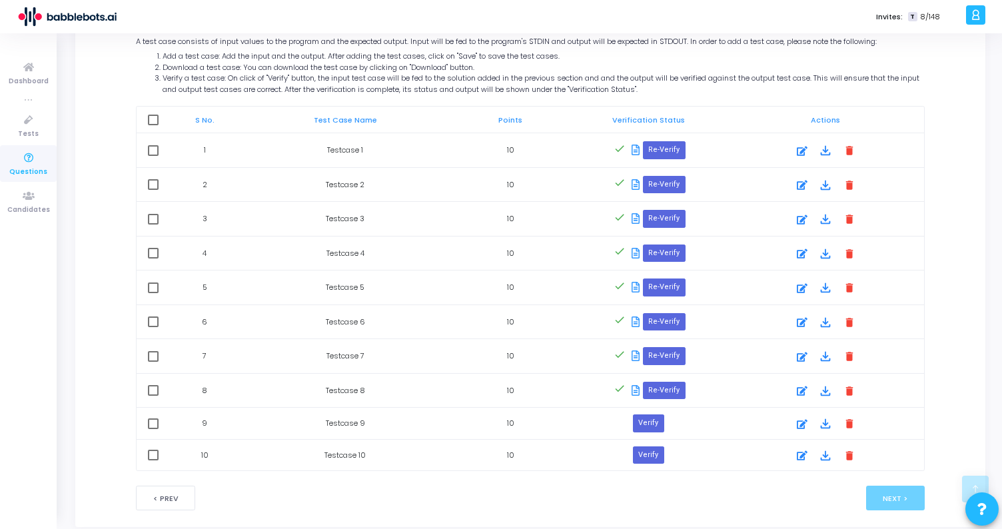
click at [644, 434] on td "Verify" at bounding box center [648, 424] width 157 height 32
click at [649, 419] on button "Verify" at bounding box center [648, 422] width 31 height 17
click at [652, 454] on button "Verify" at bounding box center [648, 457] width 31 height 17
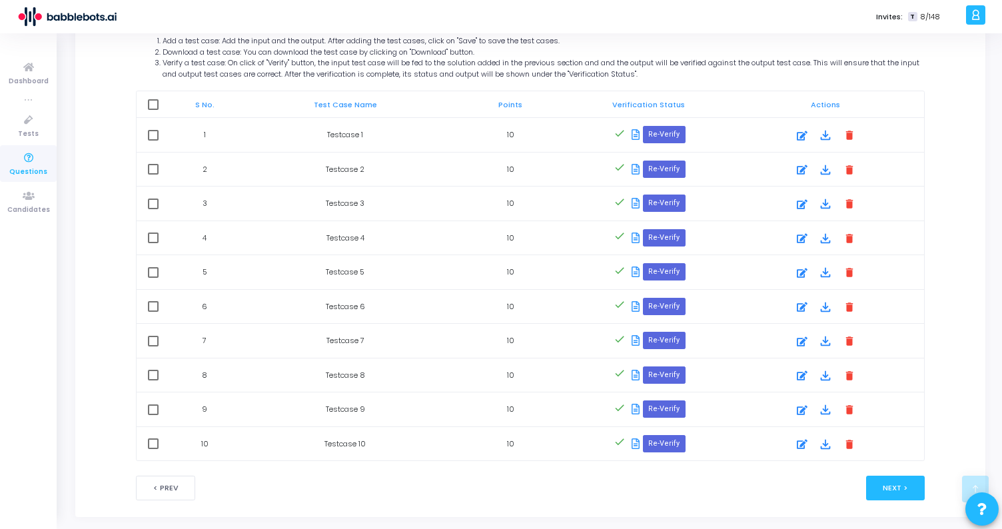
scroll to position [708, 0]
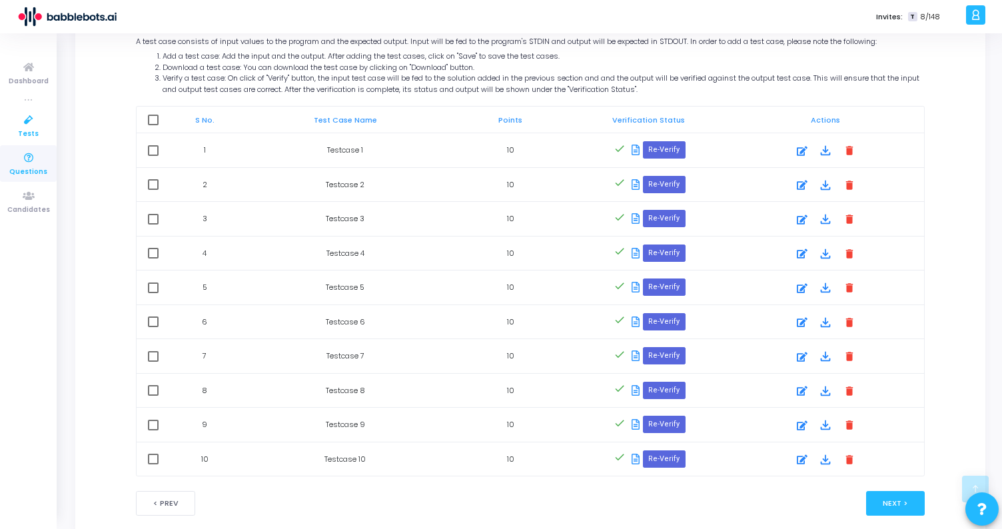
click at [25, 121] on icon at bounding box center [29, 120] width 28 height 17
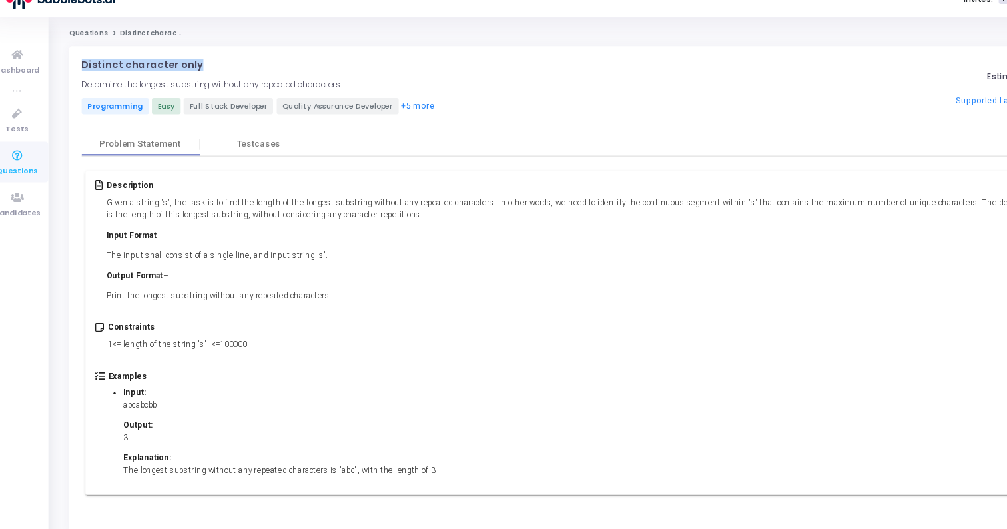
drag, startPoint x: 85, startPoint y: 75, endPoint x: 199, endPoint y: 79, distance: 114.7
click at [200, 79] on div "Distinct character only open_in_new Determine the longest substring without any…" at bounding box center [532, 279] width 915 height 440
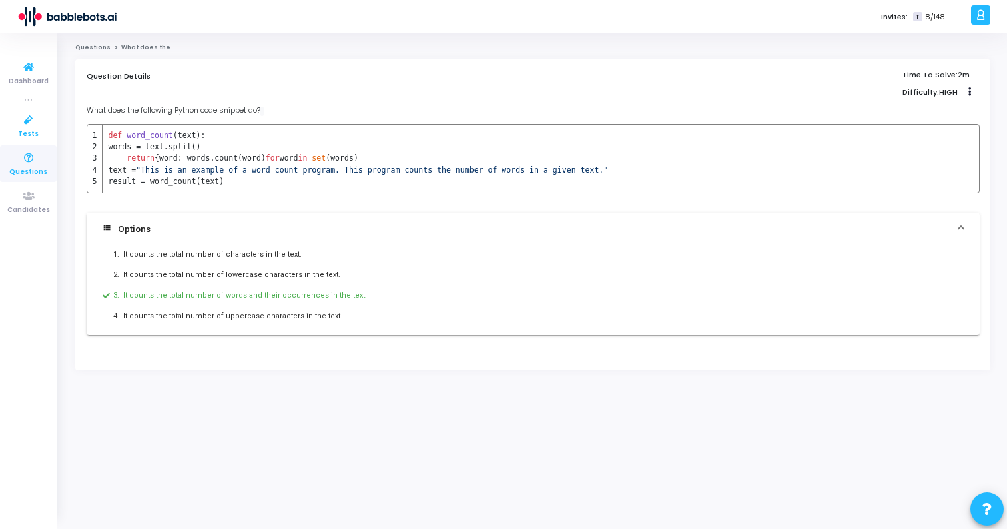
click at [30, 123] on icon at bounding box center [29, 120] width 28 height 17
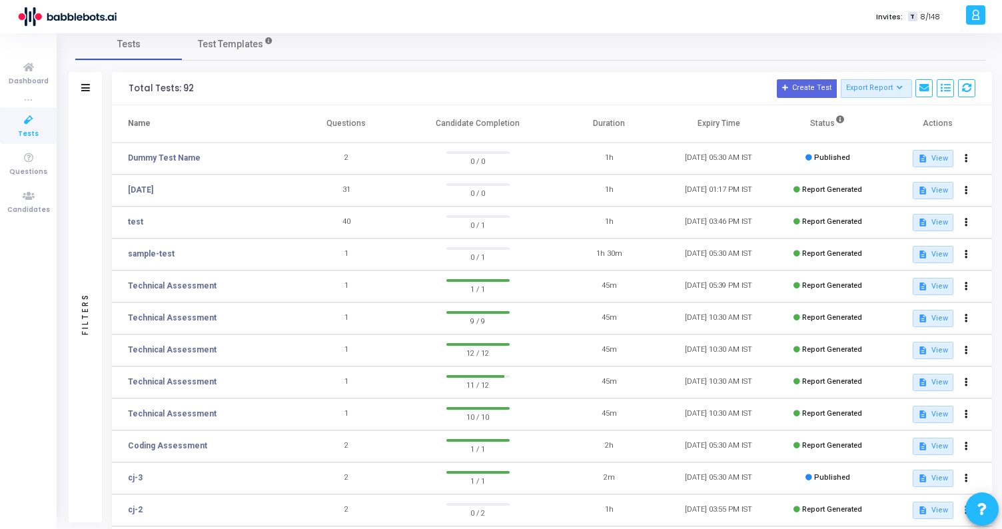
scroll to position [28, 0]
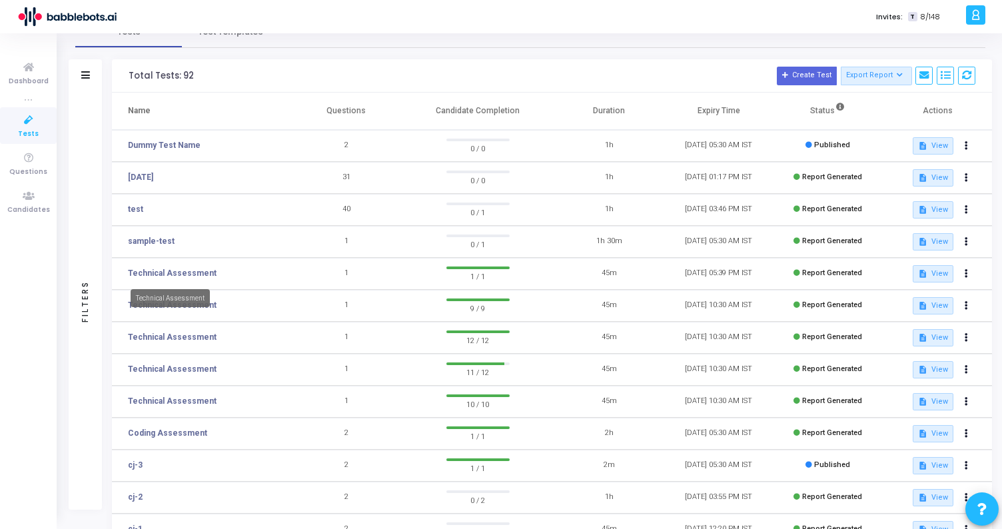
click at [175, 304] on div "Technical Assessment" at bounding box center [170, 298] width 79 height 18
click at [231, 318] on td "Technical Assessment" at bounding box center [202, 306] width 180 height 32
click at [199, 306] on link "Technical Assessment" at bounding box center [172, 305] width 89 height 12
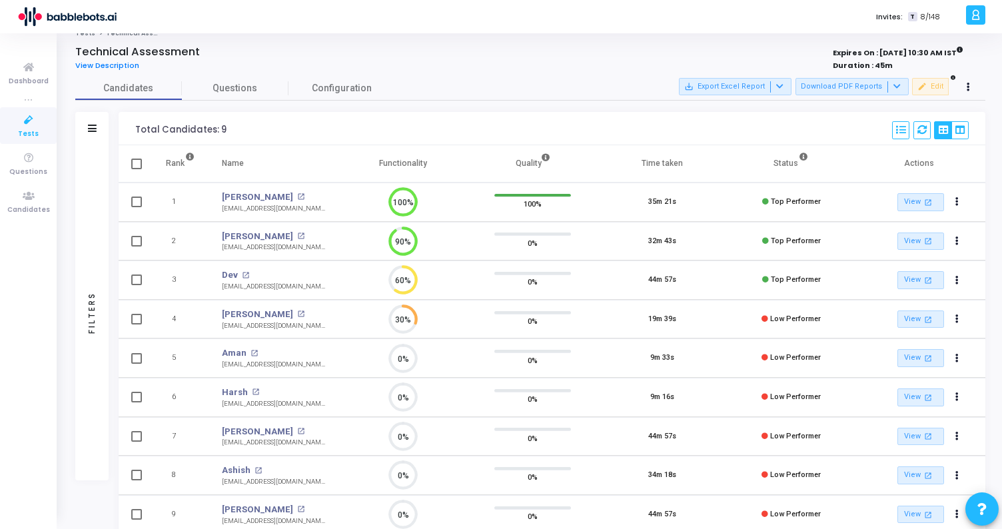
scroll to position [17, 0]
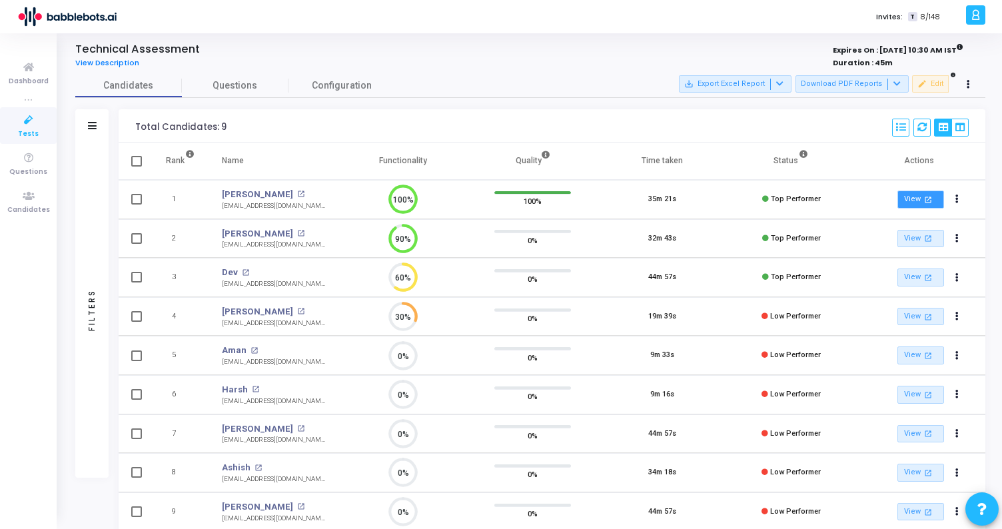
click at [921, 202] on link "View open_in_new" at bounding box center [920, 200] width 47 height 18
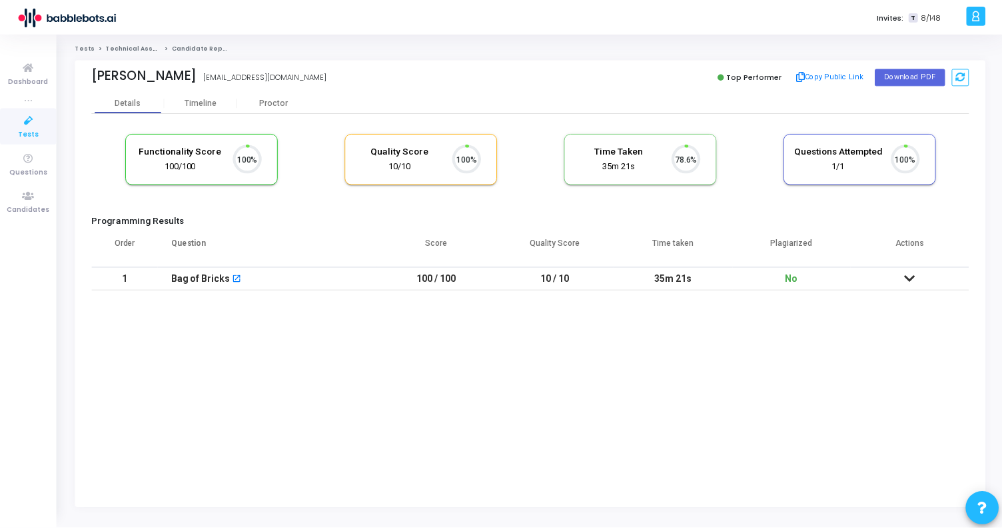
scroll to position [28, 34]
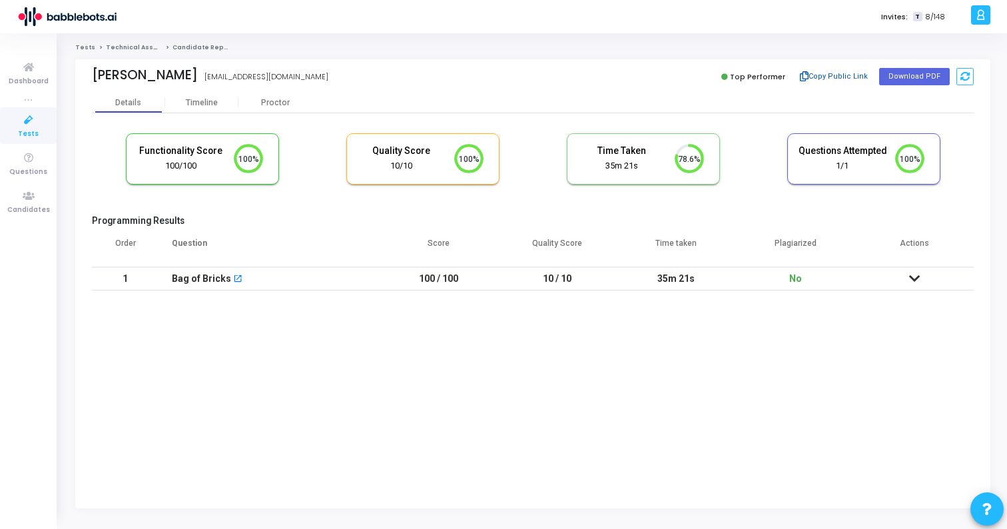
click at [822, 80] on button "Copy Public Link" at bounding box center [834, 77] width 77 height 20
click at [209, 104] on div "Timeline" at bounding box center [202, 103] width 32 height 10
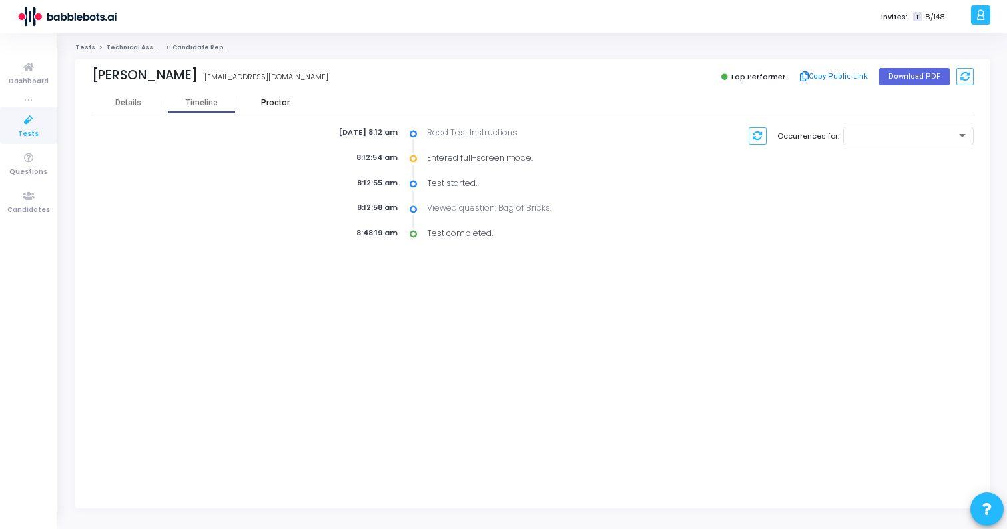
click at [263, 100] on div "Proctor" at bounding box center [275, 103] width 73 height 10
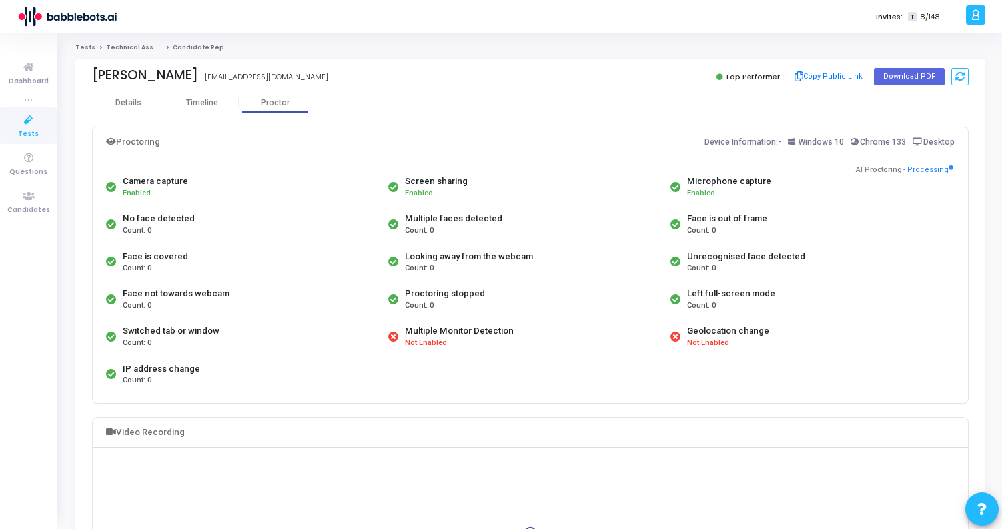
drag, startPoint x: 198, startPoint y: 185, endPoint x: 103, endPoint y: 185, distance: 95.3
click at [103, 185] on div "Camera capture Enabled" at bounding box center [244, 186] width 282 height 37
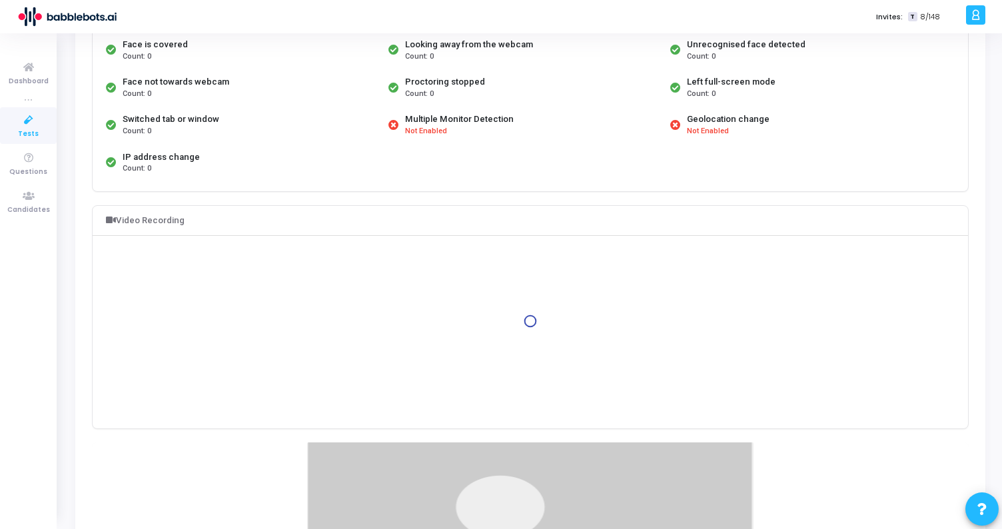
scroll to position [301, 0]
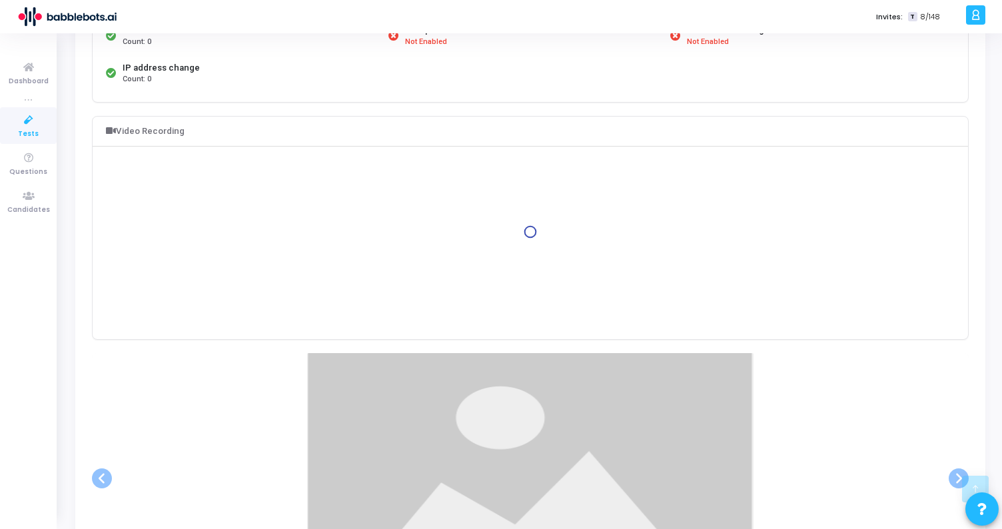
drag, startPoint x: 189, startPoint y: 129, endPoint x: 105, endPoint y: 129, distance: 84.6
click at [105, 129] on div "Video Recording" at bounding box center [530, 131] width 875 height 29
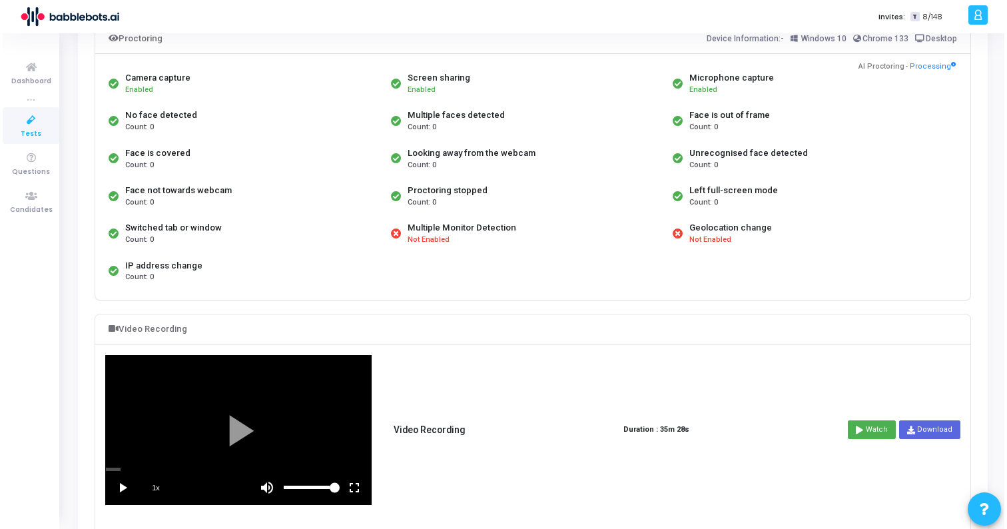
scroll to position [0, 0]
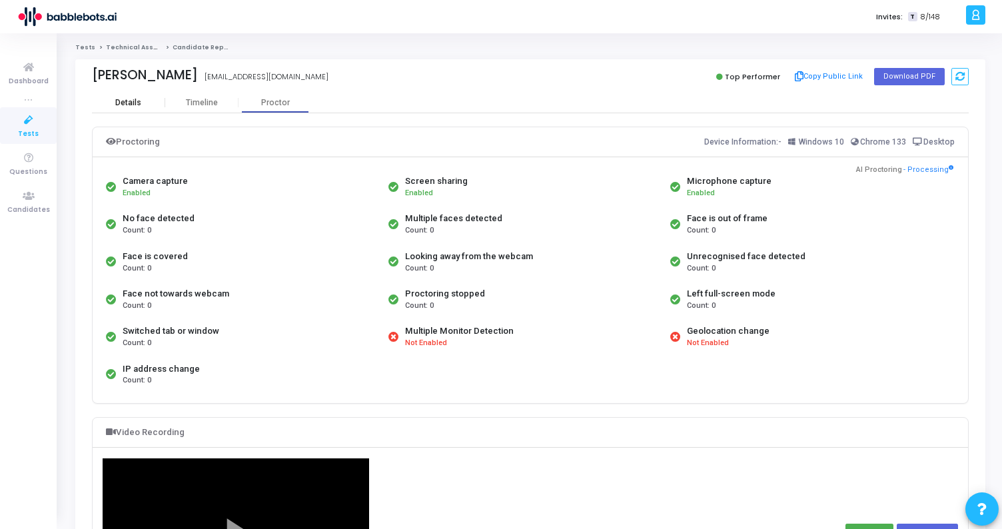
click at [139, 103] on div "Details" at bounding box center [128, 103] width 26 height 10
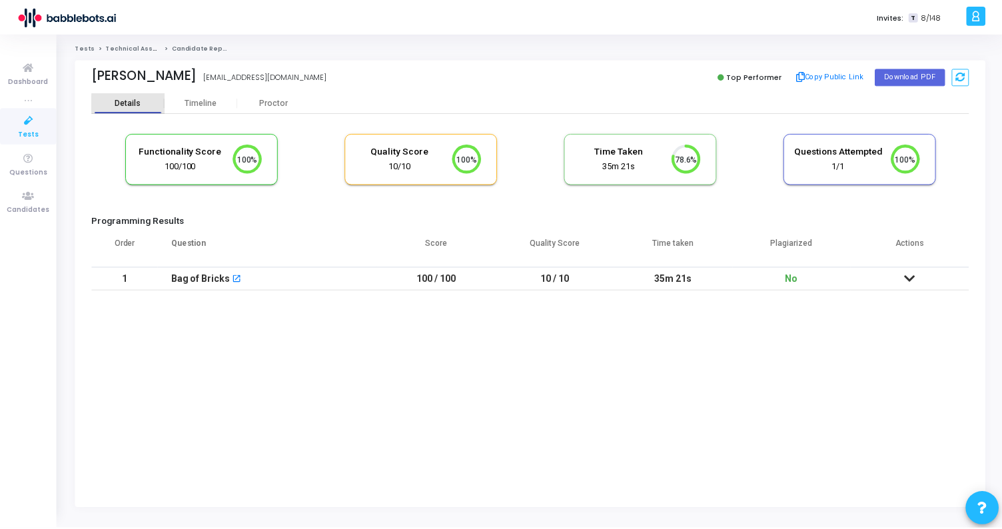
scroll to position [28, 34]
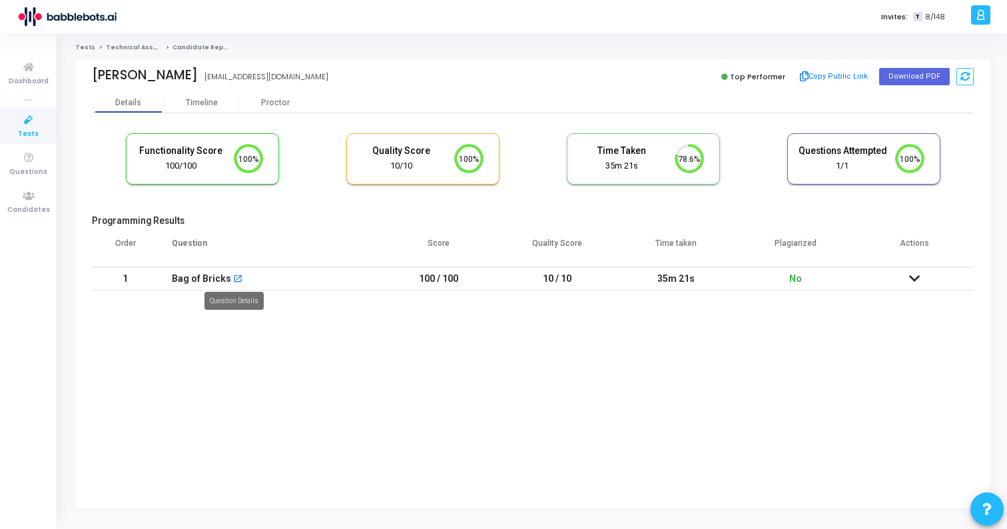
click at [235, 279] on mat-icon "open_in_new" at bounding box center [237, 279] width 9 height 9
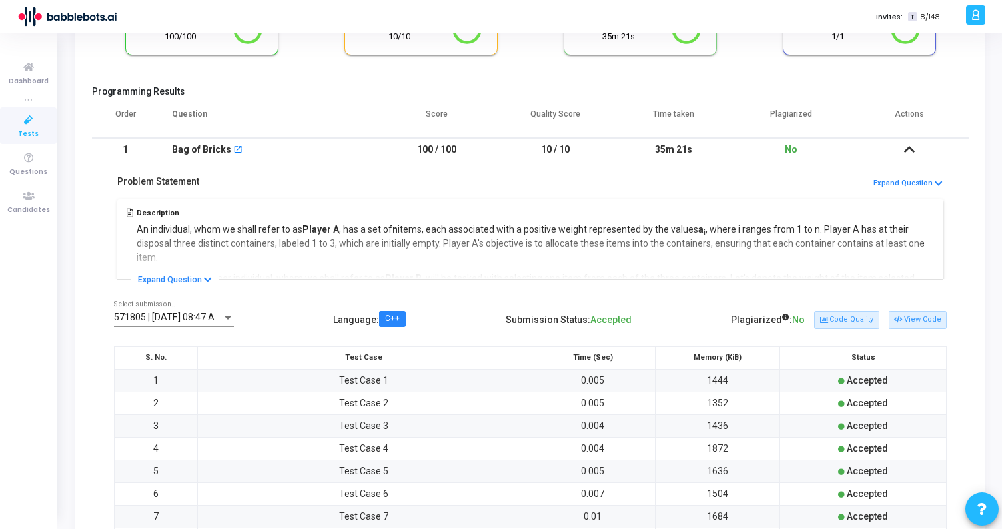
scroll to position [270, 0]
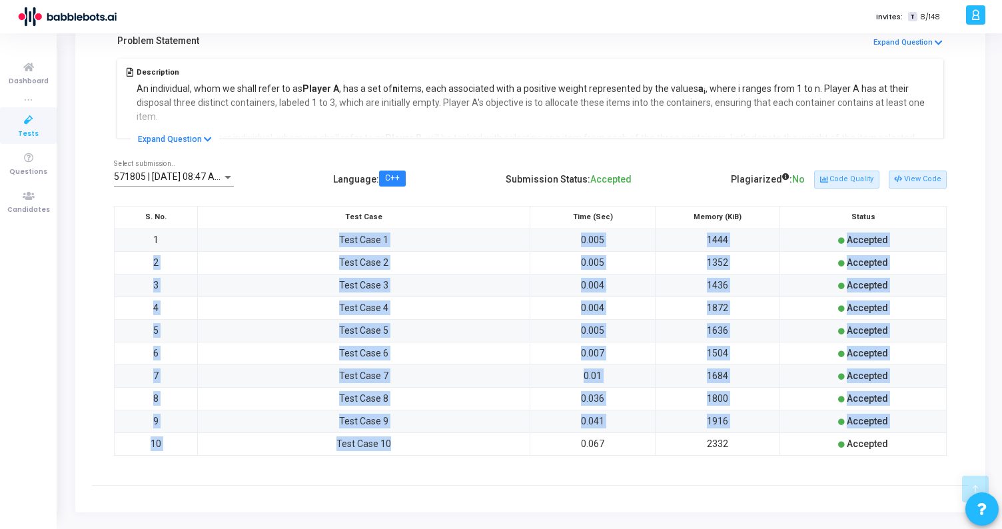
drag, startPoint x: 340, startPoint y: 236, endPoint x: 389, endPoint y: 452, distance: 221.3
click at [389, 452] on tbody "1 Test Case 1 0.005 1444 Accepted 2 Test Case 2 0.005 1352 Accepted 3 Test Case…" at bounding box center [531, 342] width 832 height 227
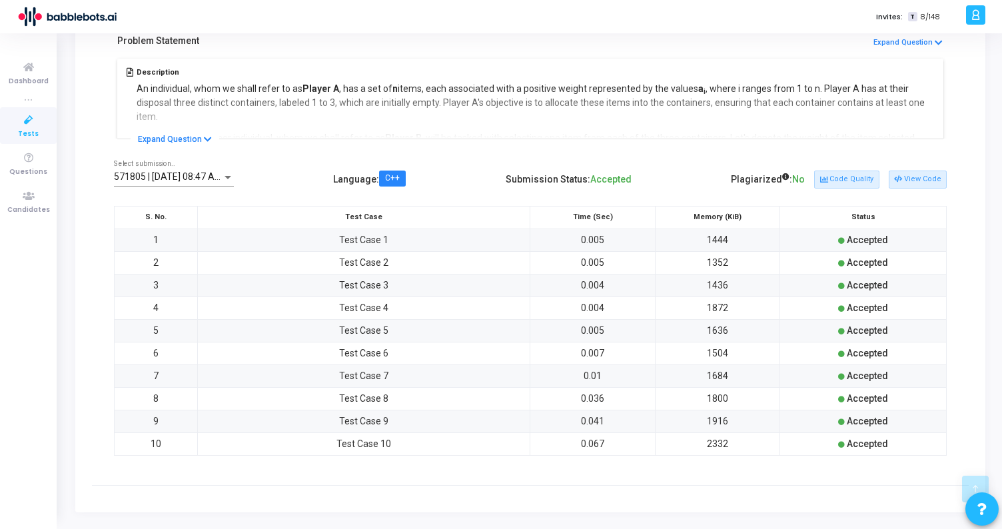
click at [570, 265] on td "0.005" at bounding box center [592, 262] width 125 height 23
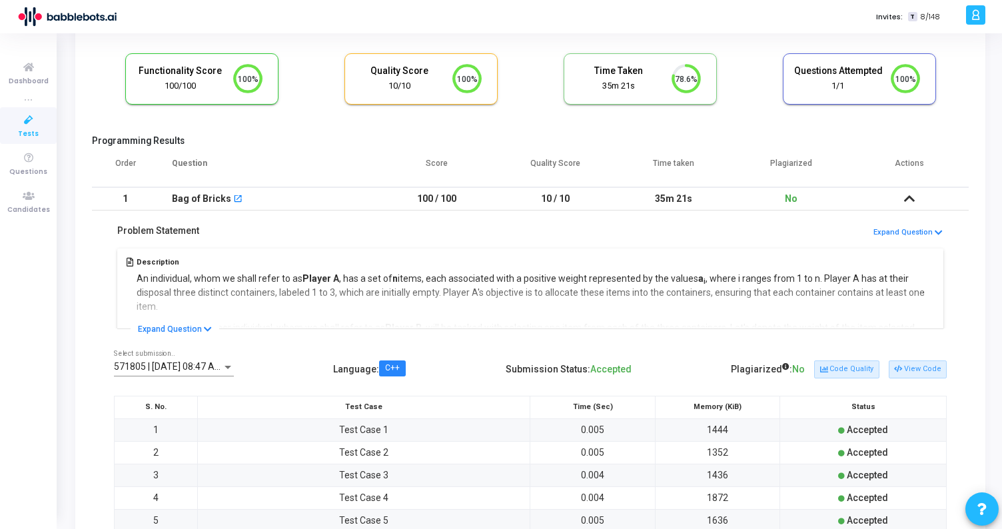
scroll to position [0, 0]
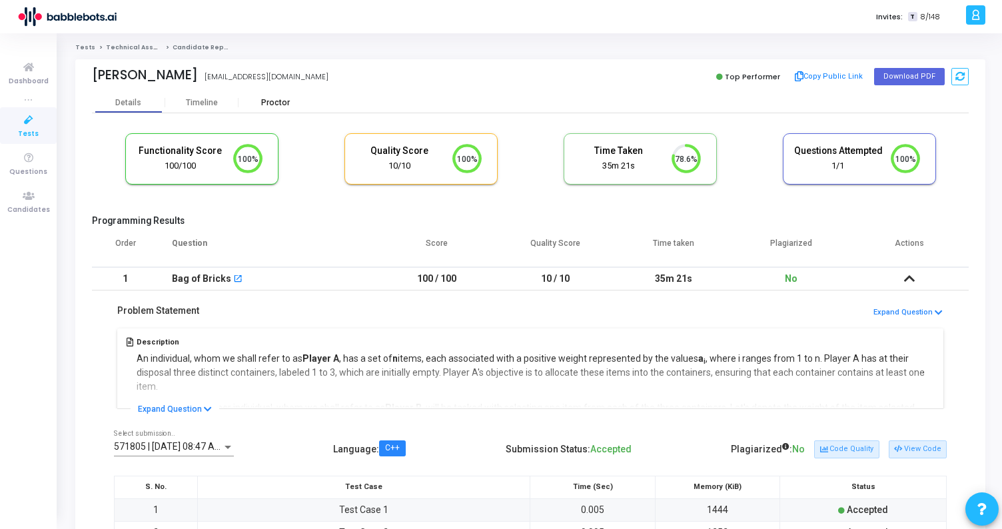
click at [278, 100] on div "Proctor" at bounding box center [275, 103] width 73 height 10
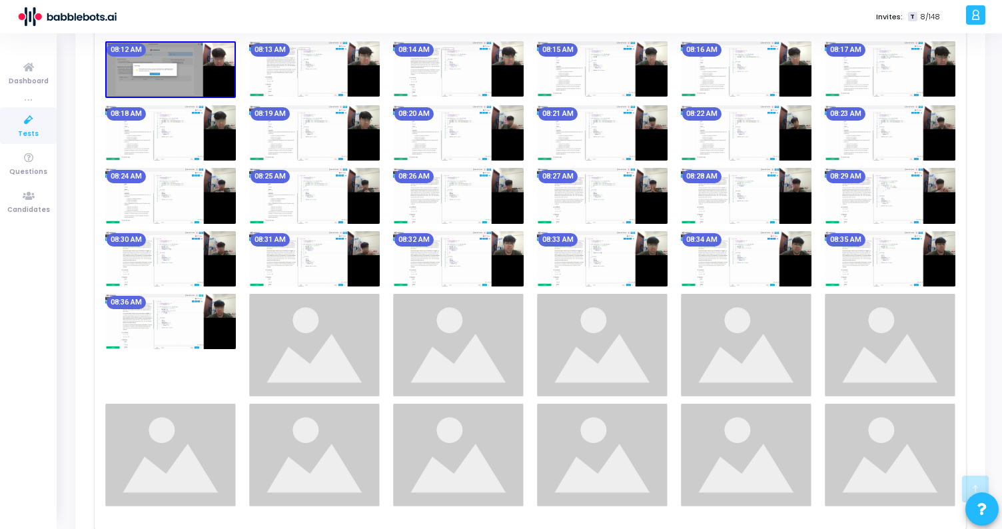
scroll to position [902, 0]
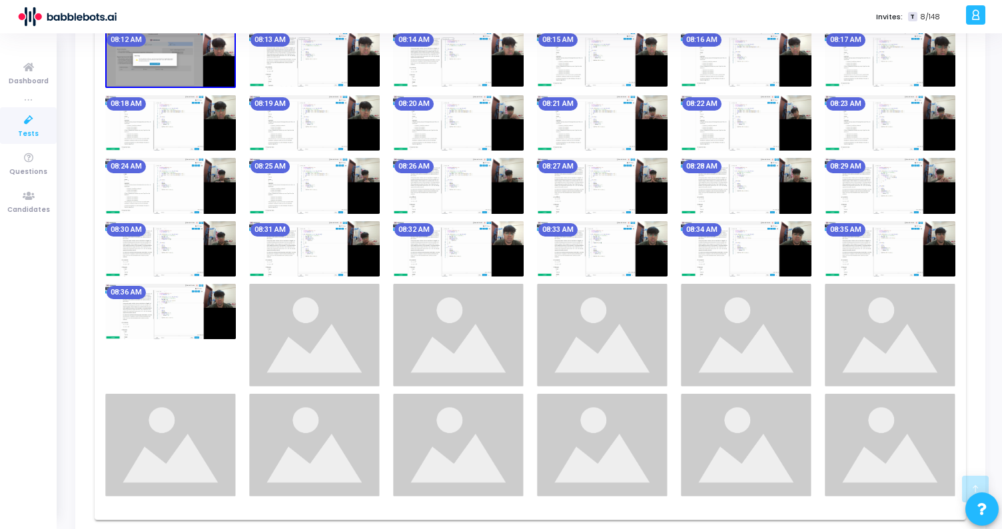
click at [174, 74] on img at bounding box center [170, 59] width 131 height 57
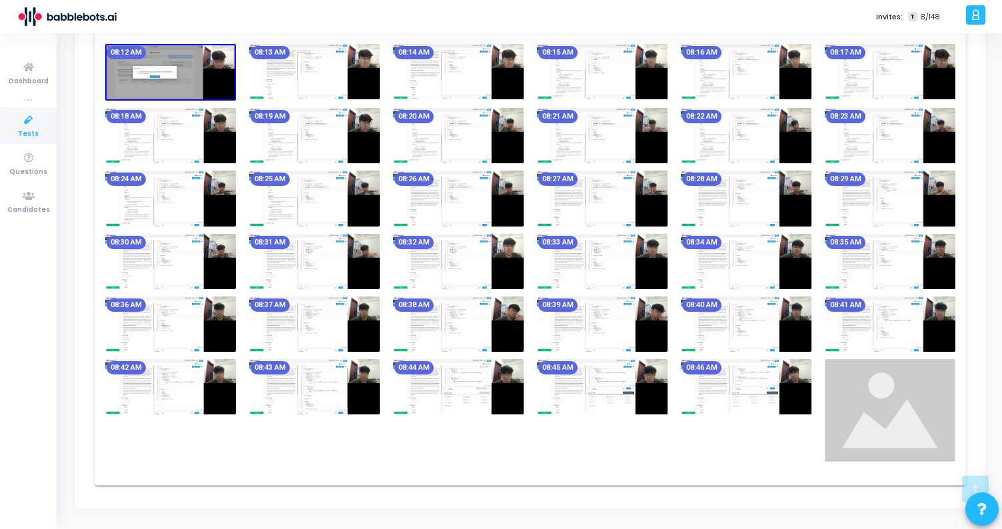
scroll to position [842, 0]
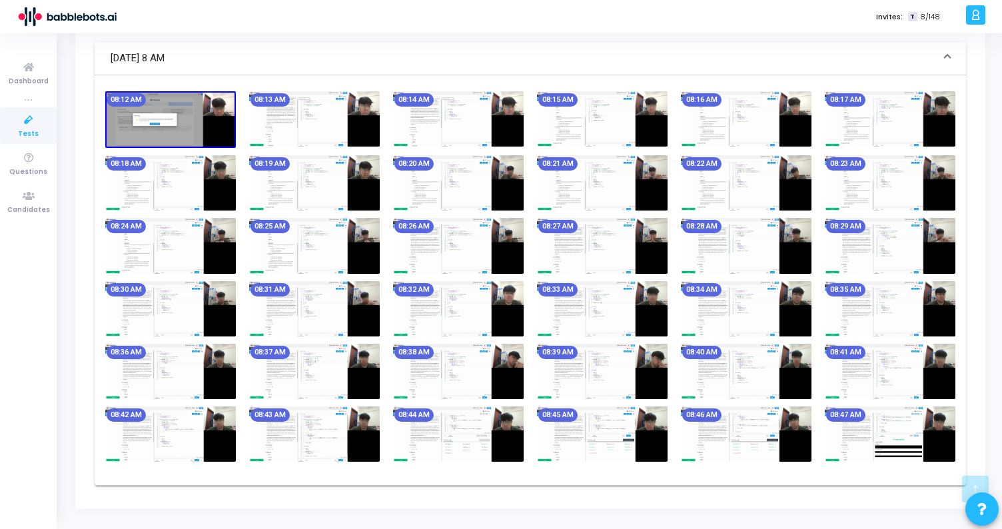
click at [302, 113] on img at bounding box center [314, 118] width 131 height 55
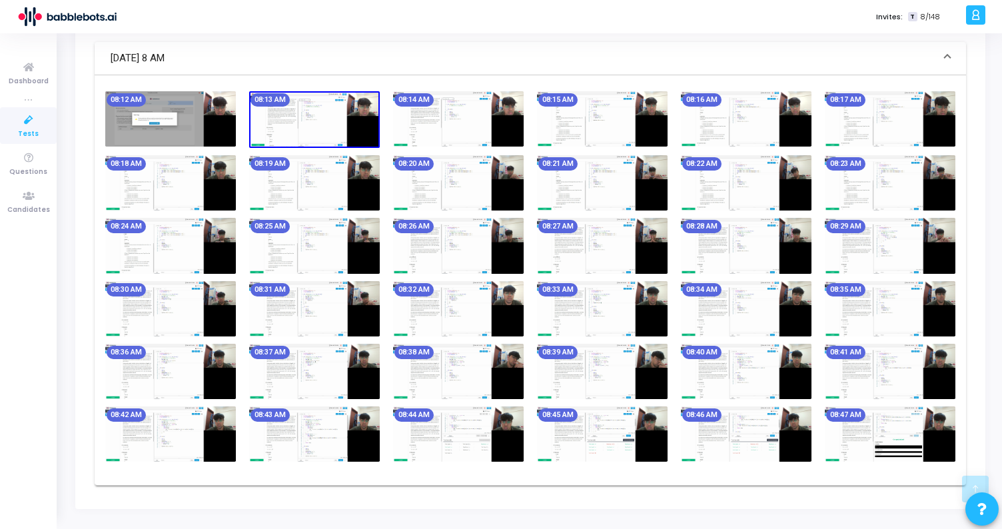
click at [302, 113] on img at bounding box center [314, 119] width 131 height 57
click at [288, 119] on img at bounding box center [314, 119] width 131 height 57
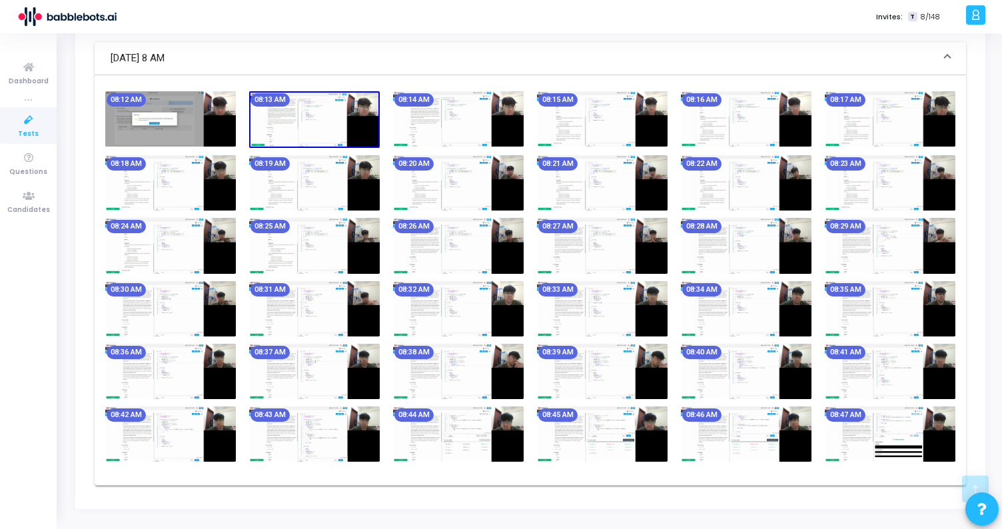
click at [288, 119] on img at bounding box center [314, 119] width 131 height 57
click at [402, 23] on div "Invites: T 8/148" at bounding box center [547, 16] width 829 height 33
click at [312, 110] on img at bounding box center [314, 119] width 131 height 57
drag, startPoint x: 312, startPoint y: 110, endPoint x: 280, endPoint y: 0, distance: 114.5
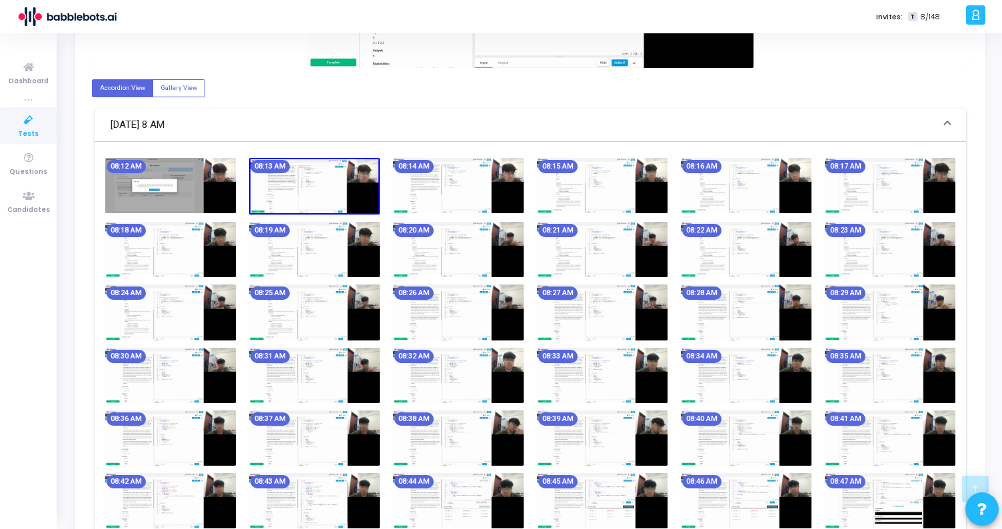
scroll to position [432, 0]
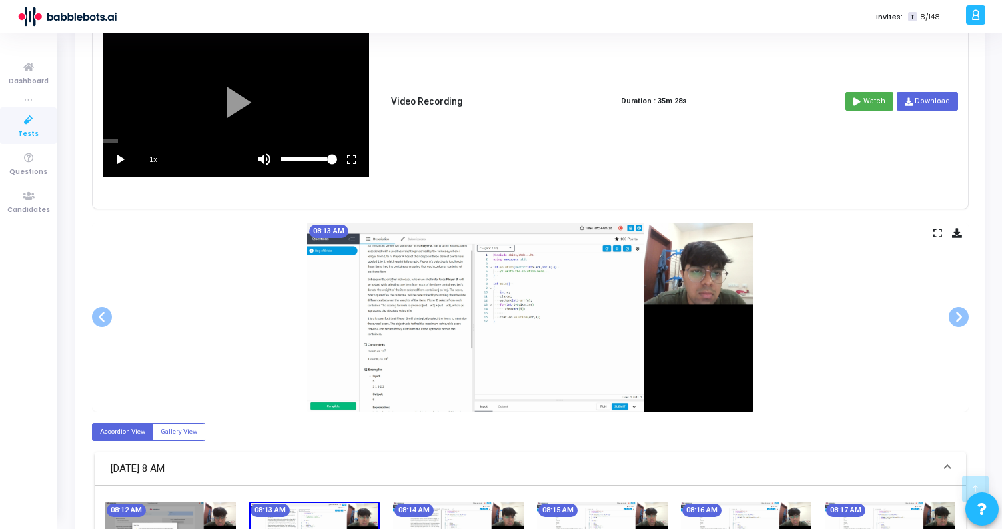
click at [356, 158] on vg-fullscreen at bounding box center [351, 159] width 33 height 33
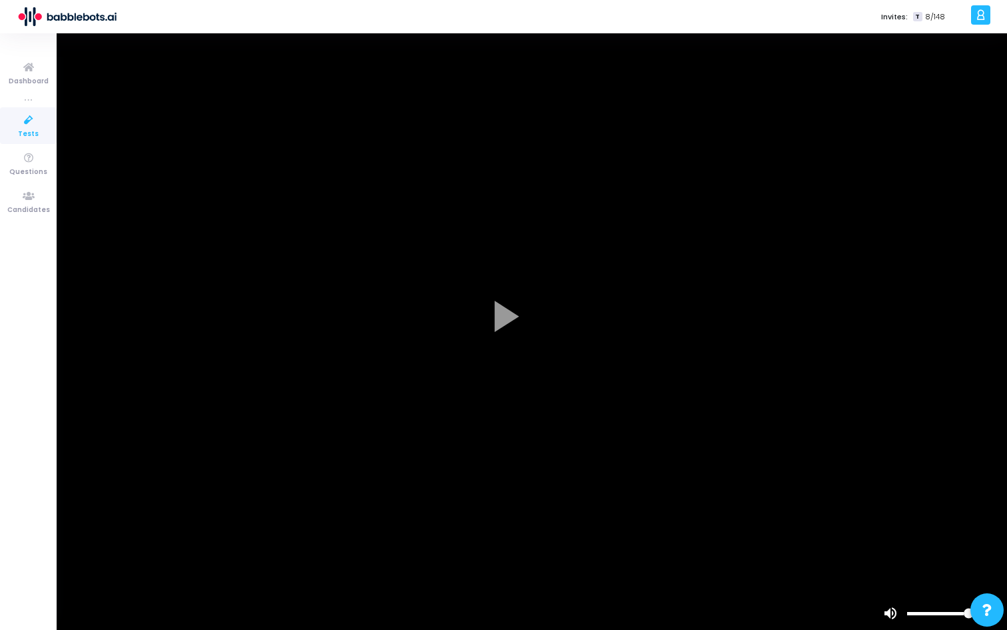
click at [15, 528] on vg-play-pause at bounding box center [16, 612] width 33 height 33
click at [49, 528] on div "scrub bar" at bounding box center [503, 594] width 1007 height 3
click at [53, 528] on div "scrub bar" at bounding box center [503, 594] width 1007 height 3
click at [79, 528] on div "scrub bar" at bounding box center [503, 594] width 1007 height 3
click at [117, 528] on div "scrub bar" at bounding box center [503, 594] width 1007 height 3
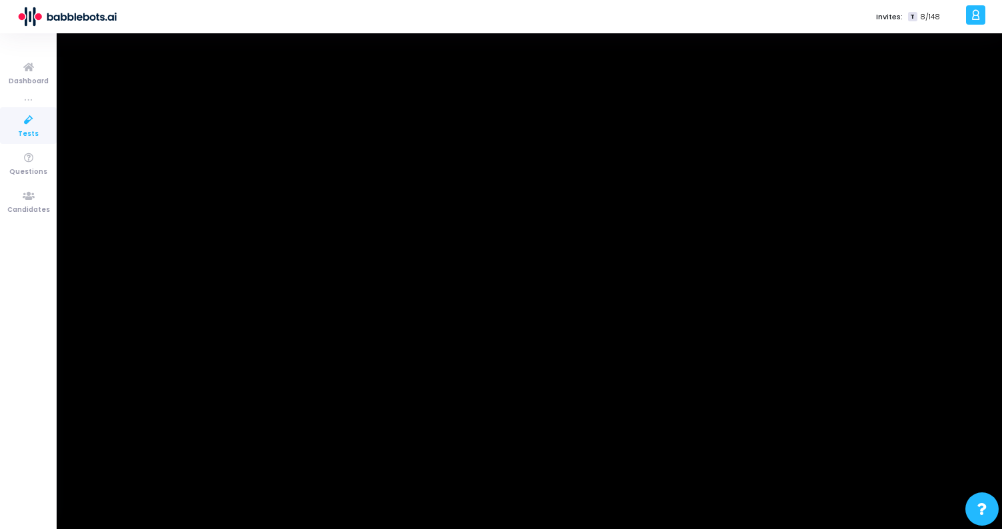
scroll to position [223, 0]
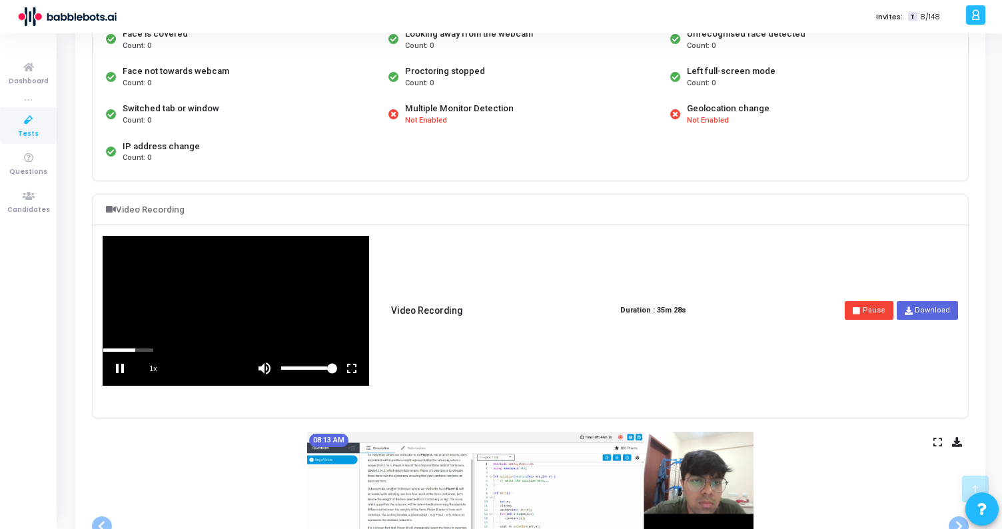
click at [120, 370] on vg-play-pause at bounding box center [119, 368] width 33 height 33
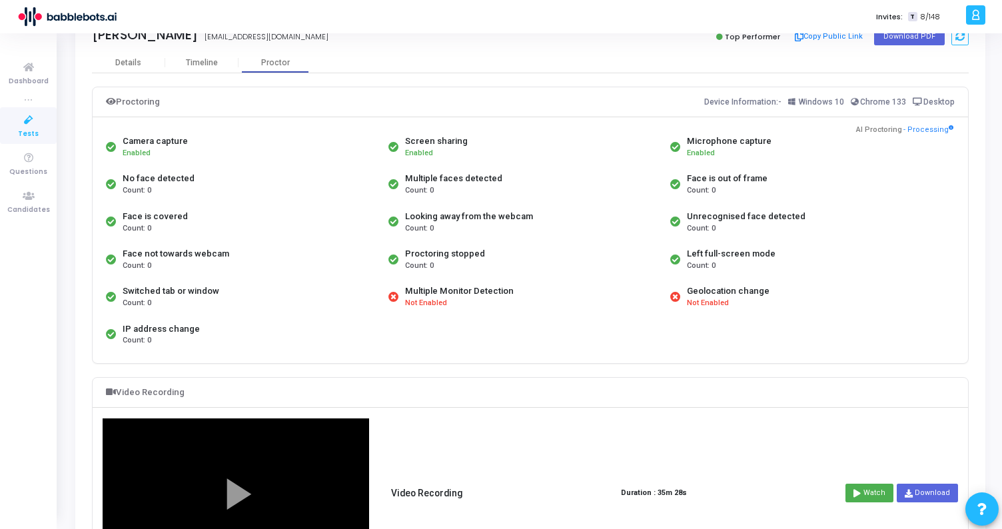
scroll to position [0, 0]
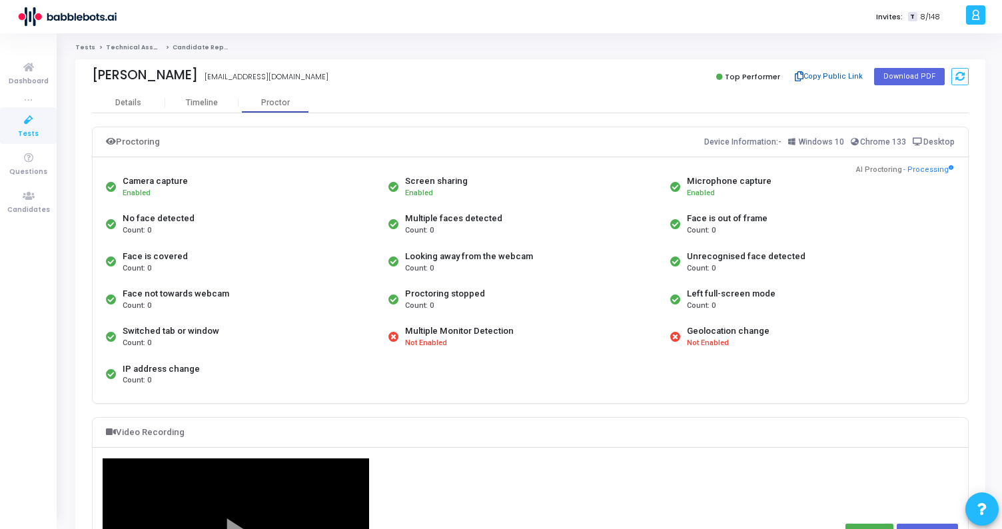
click at [828, 77] on button "Copy Public Link" at bounding box center [829, 77] width 77 height 20
